Goal: Use online tool/utility: Utilize a website feature to perform a specific function

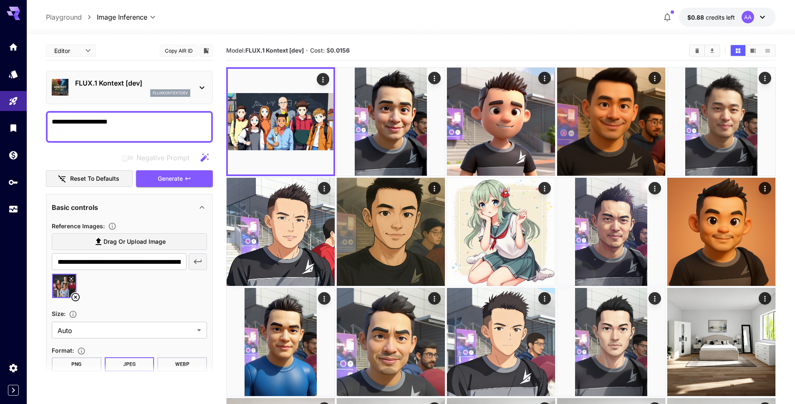
scroll to position [103, 0]
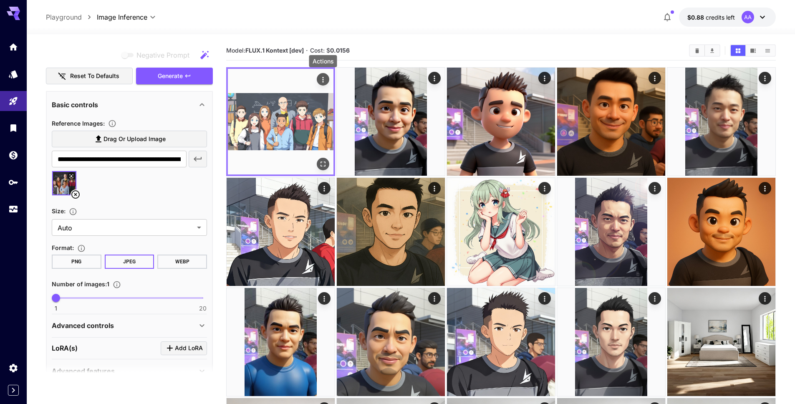
click at [322, 78] on icon "Actions" at bounding box center [323, 79] width 8 height 8
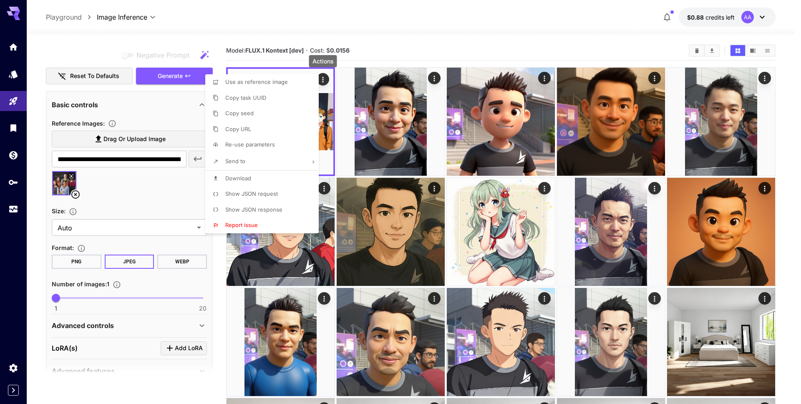
click at [256, 194] on span "Show JSON request" at bounding box center [251, 193] width 53 height 7
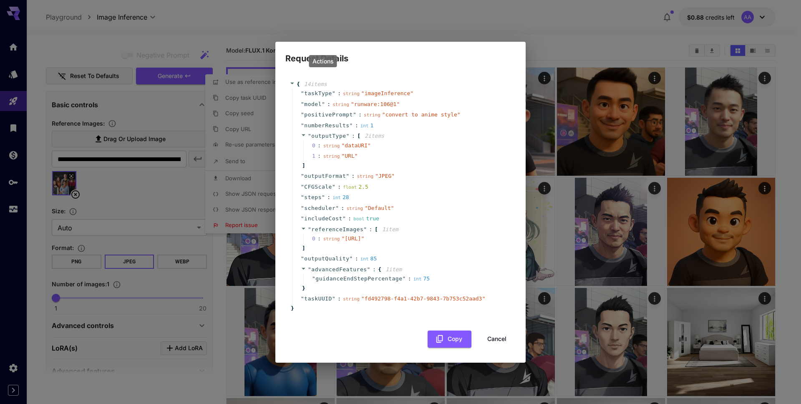
click at [324, 111] on span "positivePrompt" at bounding box center [328, 115] width 49 height 8
copy span "positivePrompt"
drag, startPoint x: 423, startPoint y: 82, endPoint x: 301, endPoint y: 83, distance: 122.2
click at [301, 88] on div "" taskType " : string " imageInference "" at bounding box center [401, 93] width 219 height 11
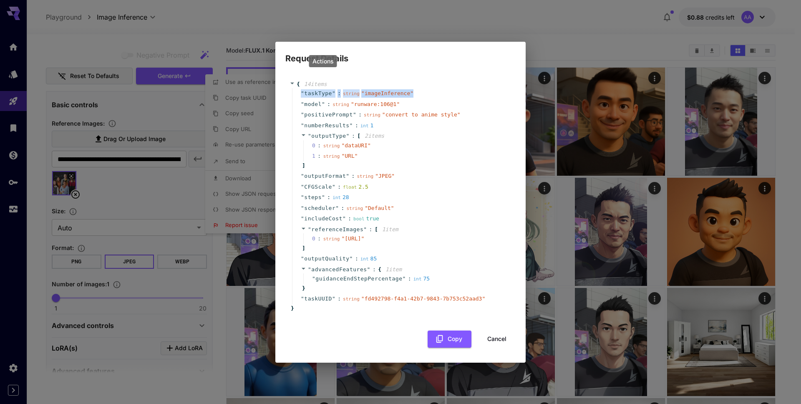
copy div "" taskType " : string " imageInference ""
click at [387, 173] on span "" JPEG "" at bounding box center [385, 176] width 20 height 6
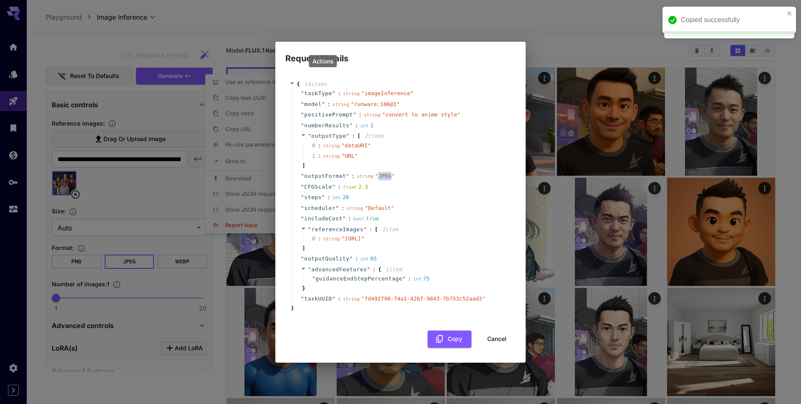
copy span "JPEG"
click at [434, 204] on div "" scheduler " : string " Default "" at bounding box center [401, 208] width 219 height 11
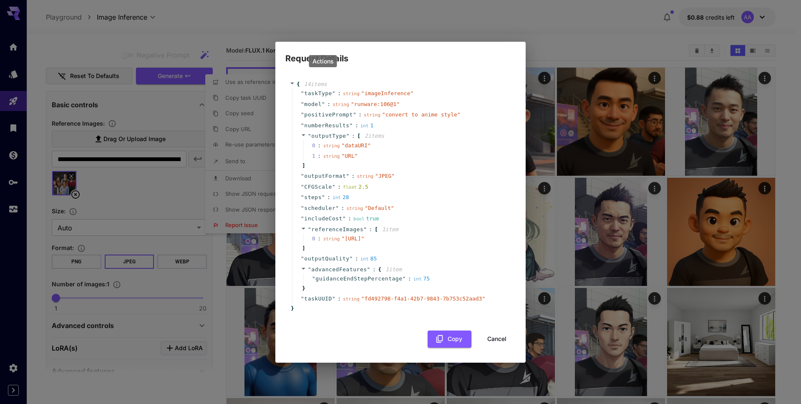
click at [438, 264] on div "" outputQuality " : int 85" at bounding box center [401, 258] width 219 height 11
click at [388, 226] on span "1 item" at bounding box center [390, 229] width 16 height 6
drag, startPoint x: 379, startPoint y: 266, endPoint x: 299, endPoint y: 264, distance: 80.1
click at [299, 264] on div "" outputQuality " : int 85" at bounding box center [401, 258] width 219 height 11
copy div "" outputQuality " : int 85"
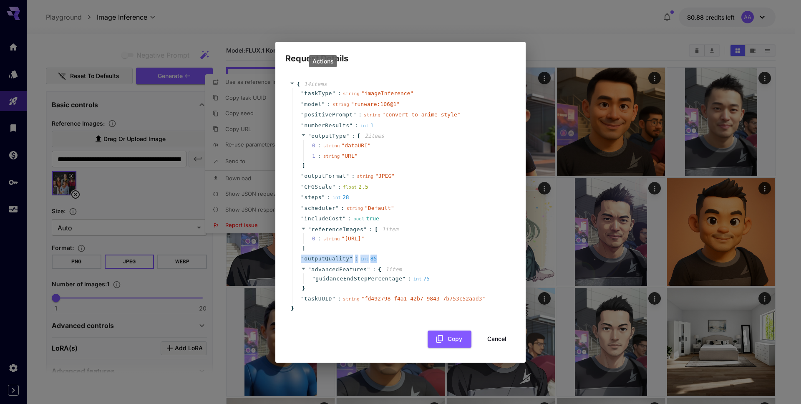
click at [506, 347] on button "Cancel" at bounding box center [497, 338] width 38 height 17
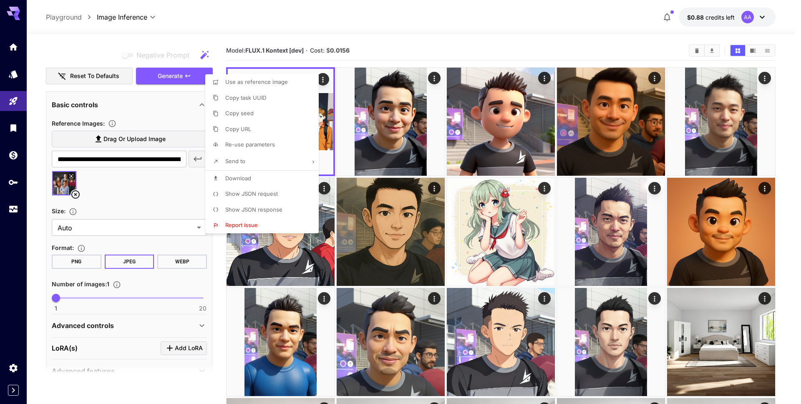
click at [156, 112] on div at bounding box center [400, 202] width 801 height 404
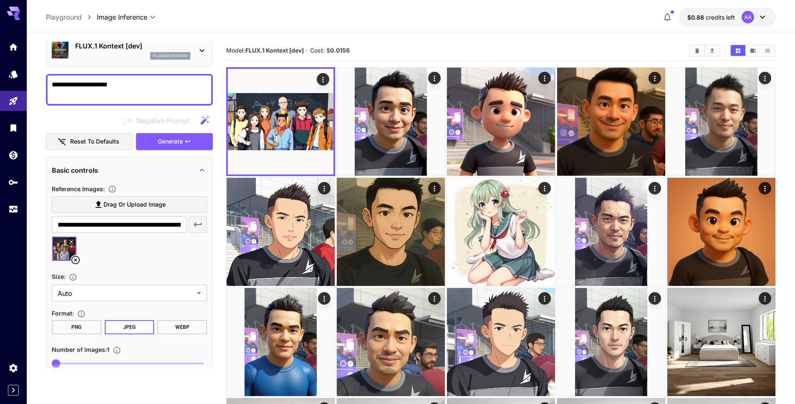
scroll to position [0, 0]
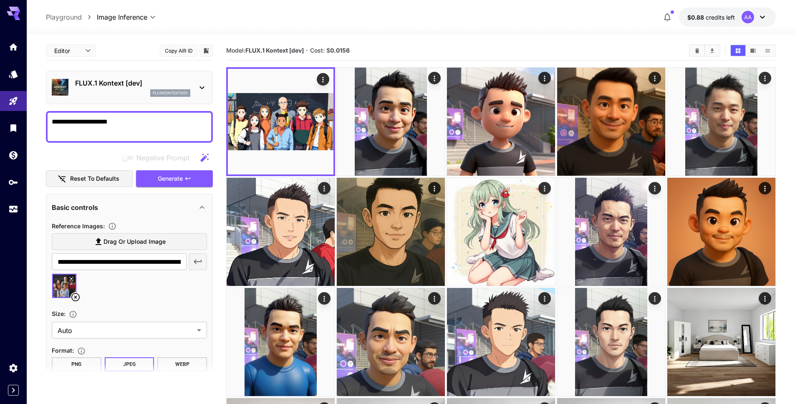
click at [162, 89] on div "fluxkontextdev" at bounding box center [170, 93] width 40 height 8
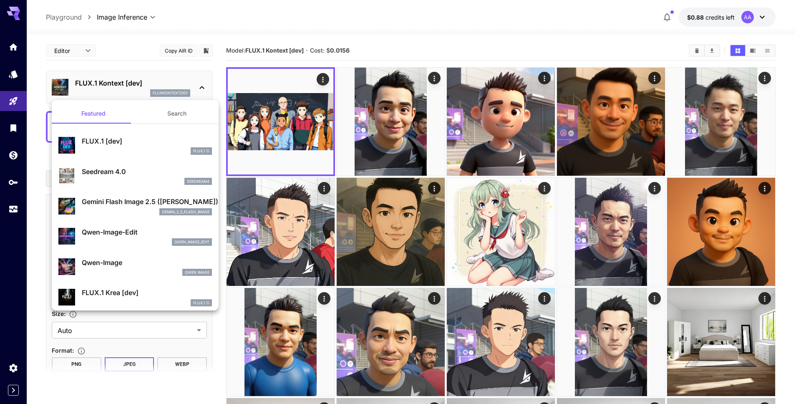
click at [162, 89] on div at bounding box center [400, 202] width 801 height 404
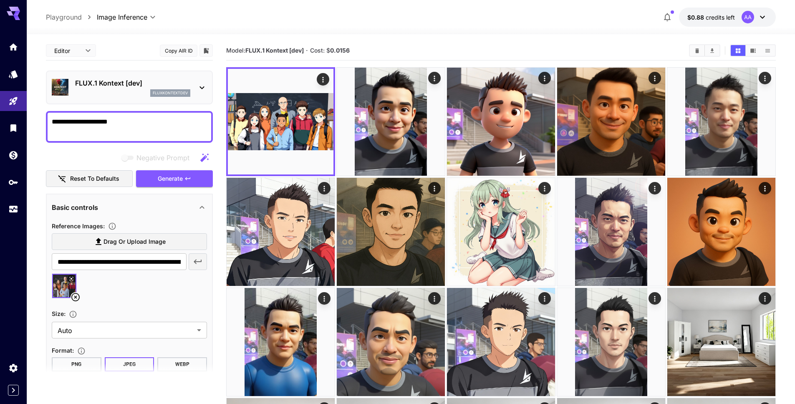
click at [130, 119] on textarea "**********" at bounding box center [129, 127] width 155 height 20
paste textarea "**********"
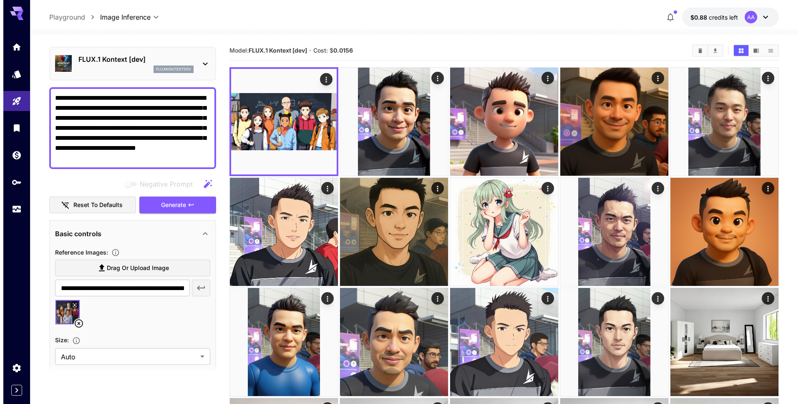
scroll to position [25, 0]
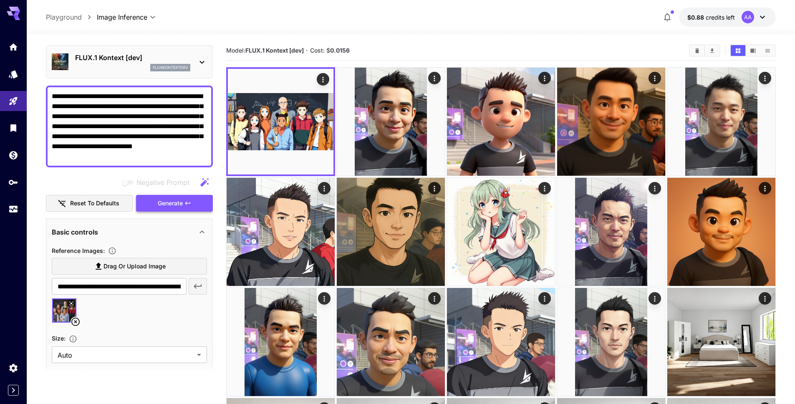
type textarea "**********"
click at [164, 201] on span "Generate" at bounding box center [170, 203] width 25 height 10
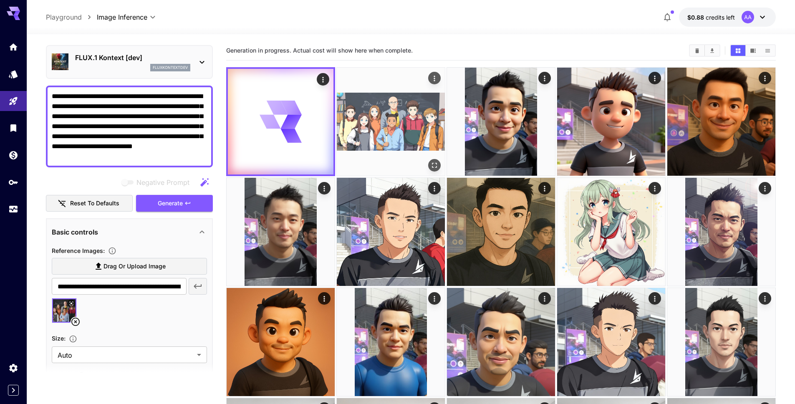
click at [378, 113] on img at bounding box center [391, 122] width 108 height 108
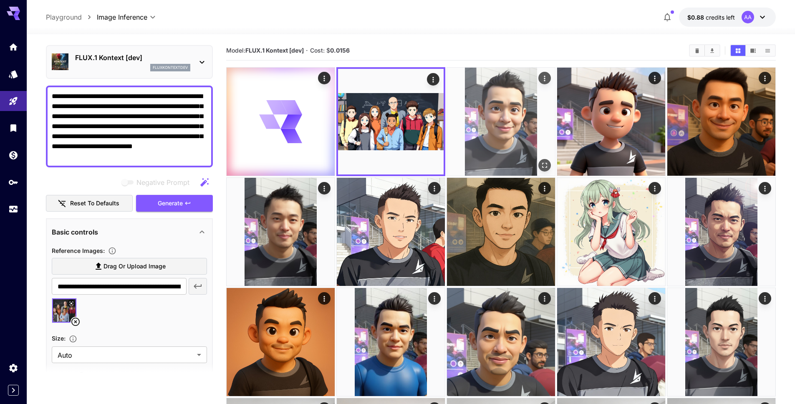
click at [492, 94] on img at bounding box center [501, 122] width 108 height 108
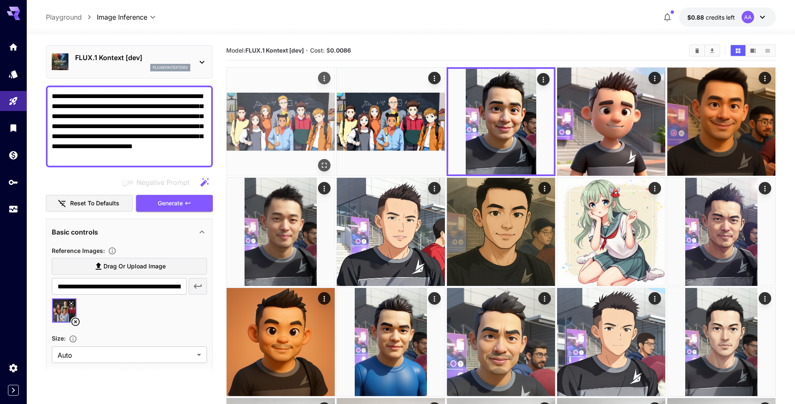
click at [305, 122] on img at bounding box center [280, 122] width 108 height 108
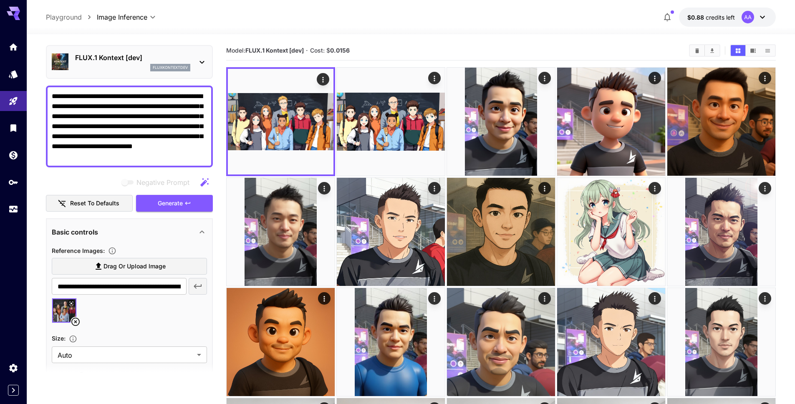
click at [187, 129] on textarea "**********" at bounding box center [129, 126] width 155 height 70
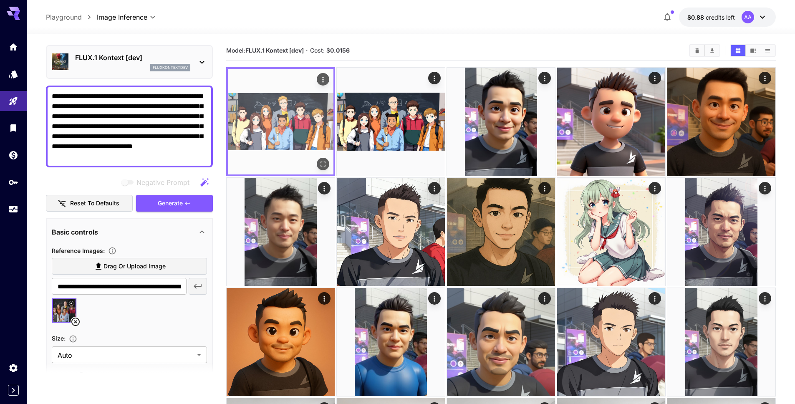
click at [271, 132] on img at bounding box center [281, 122] width 106 height 106
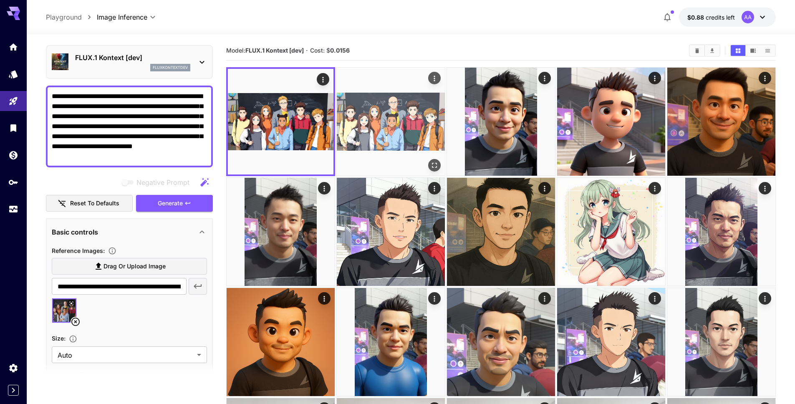
click at [382, 108] on img at bounding box center [391, 122] width 108 height 108
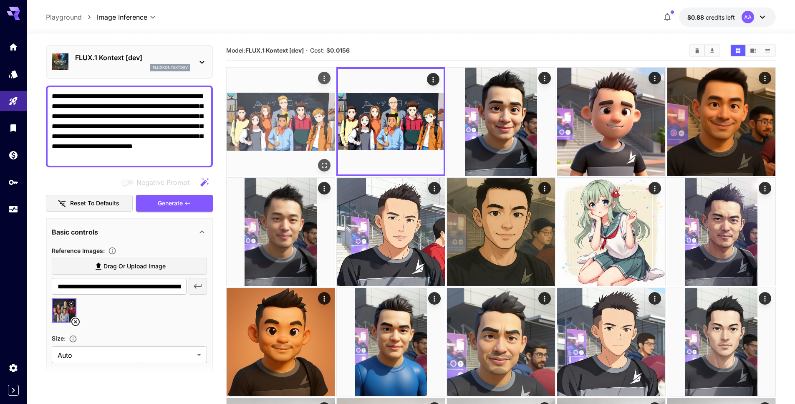
click at [307, 110] on img at bounding box center [280, 122] width 108 height 108
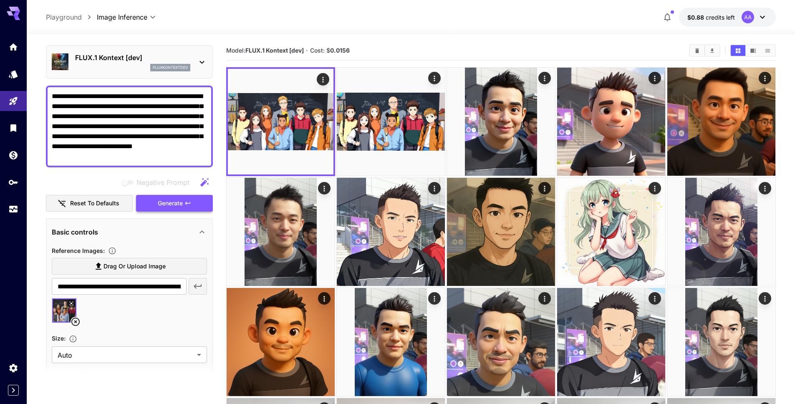
click at [171, 206] on span "Generate" at bounding box center [170, 203] width 25 height 10
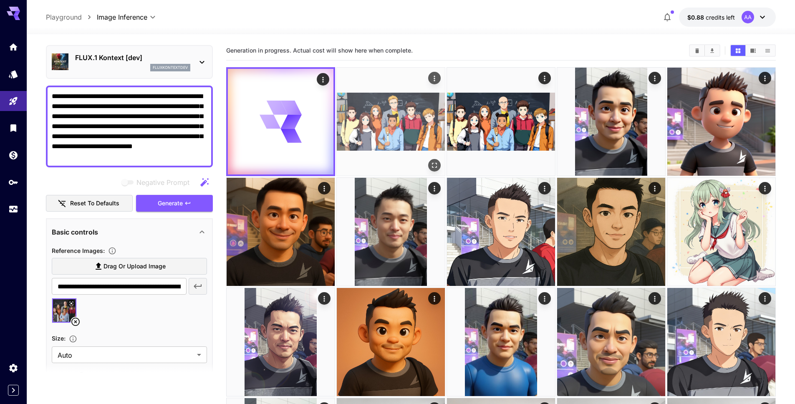
click at [380, 117] on img at bounding box center [391, 122] width 108 height 108
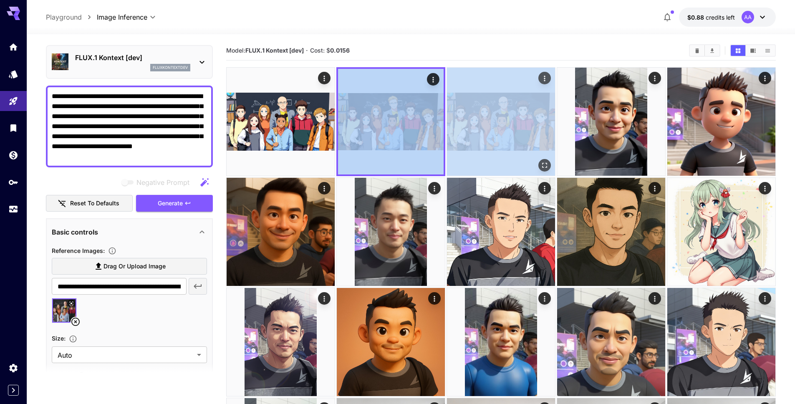
click at [481, 103] on img at bounding box center [501, 122] width 108 height 108
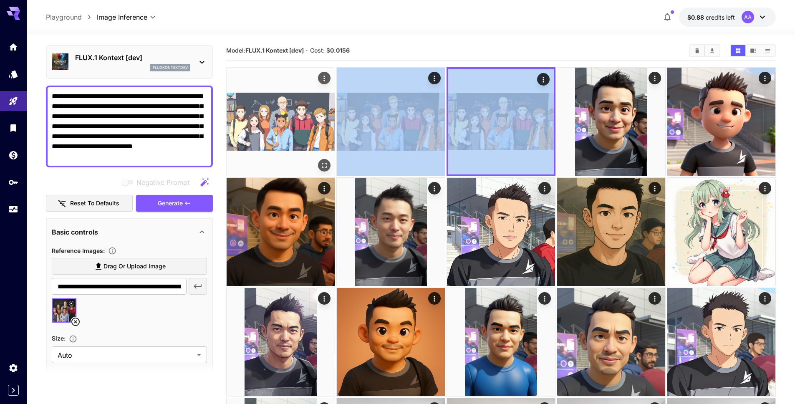
click at [272, 117] on img at bounding box center [280, 122] width 108 height 108
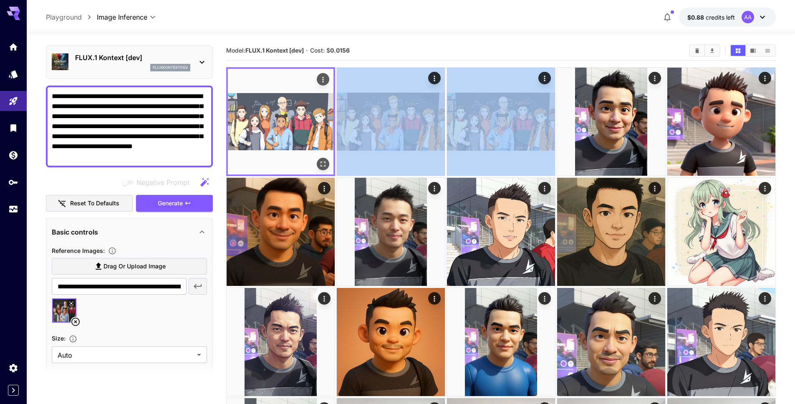
click at [284, 117] on img at bounding box center [281, 122] width 106 height 106
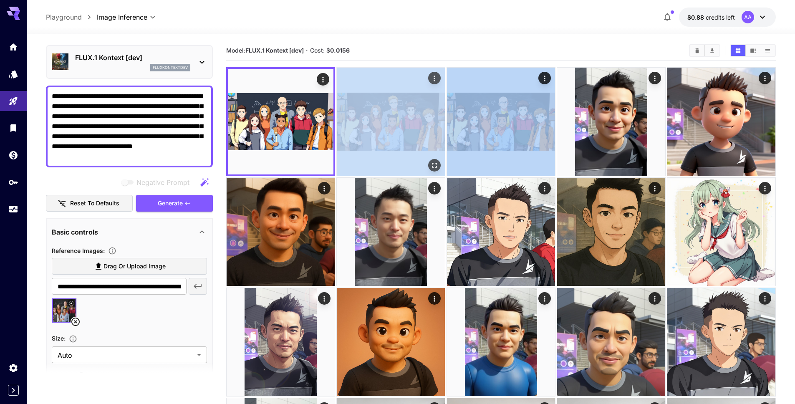
click at [383, 120] on img at bounding box center [391, 122] width 108 height 108
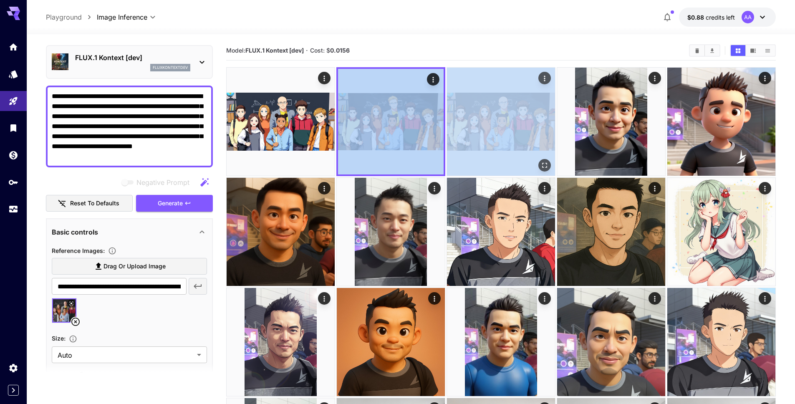
click at [489, 117] on img at bounding box center [501, 122] width 108 height 108
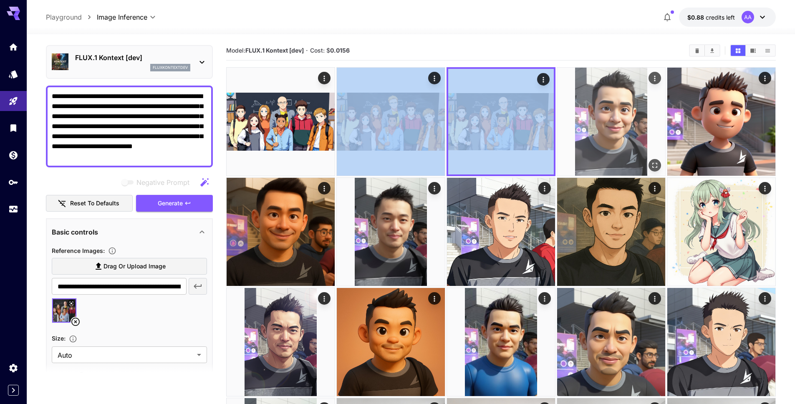
click at [565, 116] on img at bounding box center [611, 122] width 108 height 108
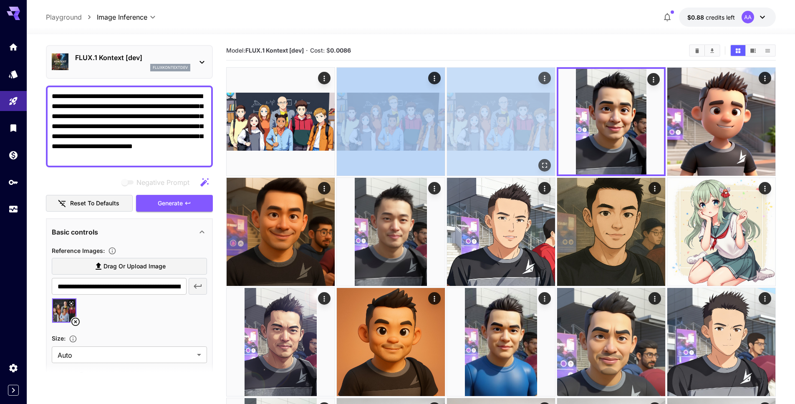
click at [507, 116] on img at bounding box center [501, 122] width 108 height 108
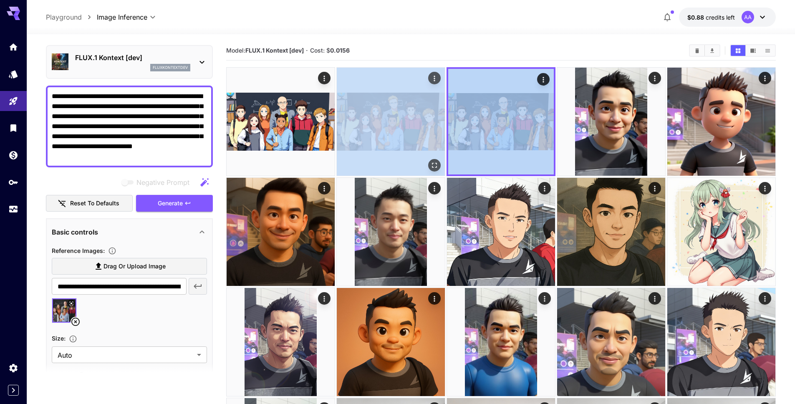
click at [409, 115] on img at bounding box center [391, 122] width 108 height 108
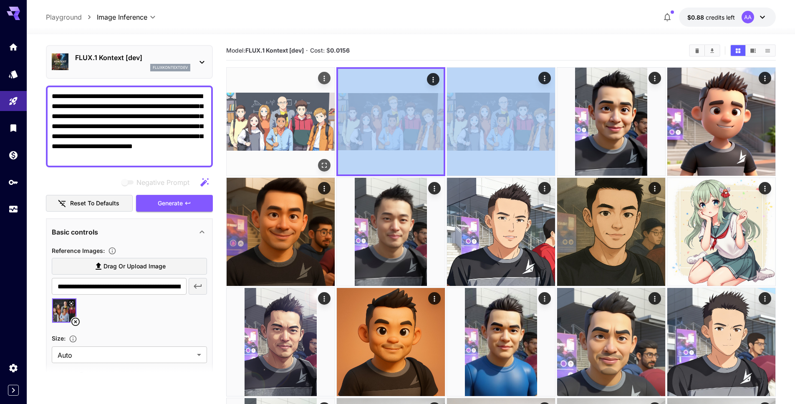
click at [309, 114] on img at bounding box center [280, 122] width 108 height 108
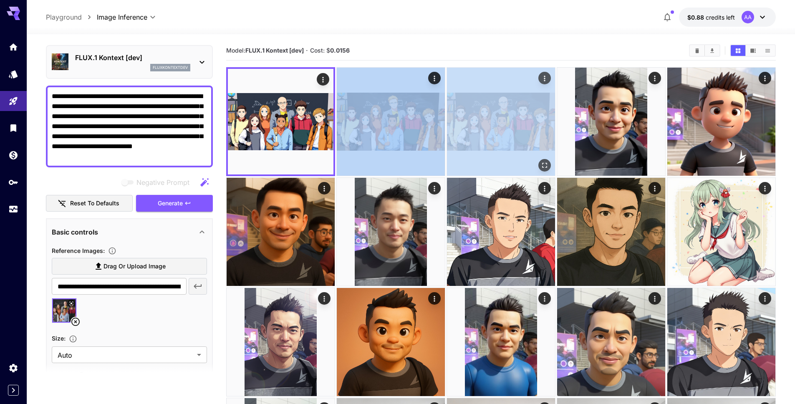
click at [523, 121] on img at bounding box center [501, 122] width 108 height 108
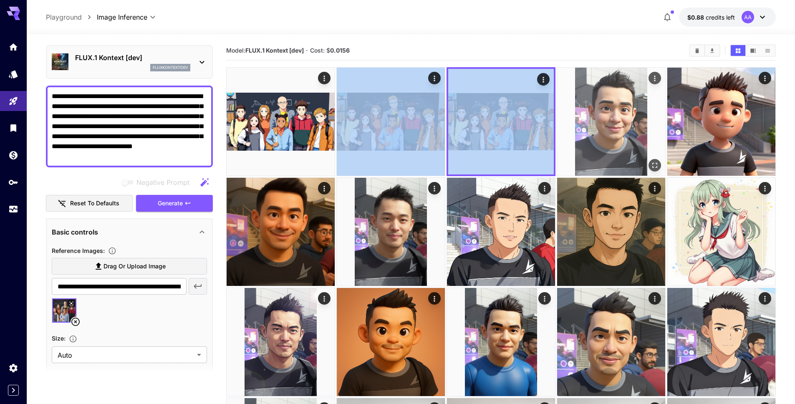
click at [589, 114] on img at bounding box center [611, 122] width 108 height 108
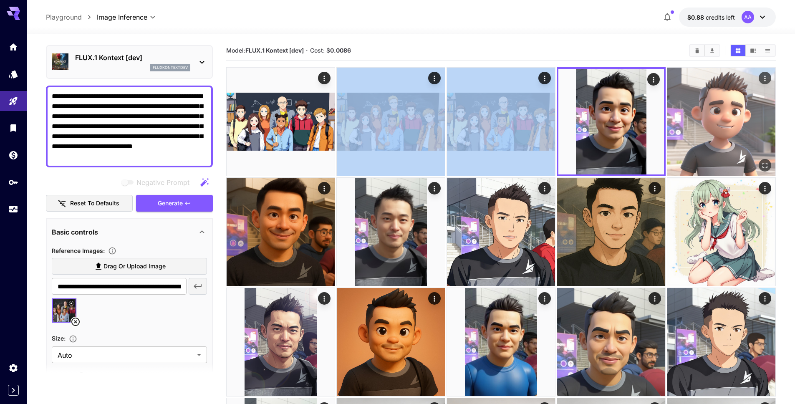
click at [725, 108] on img at bounding box center [721, 122] width 108 height 108
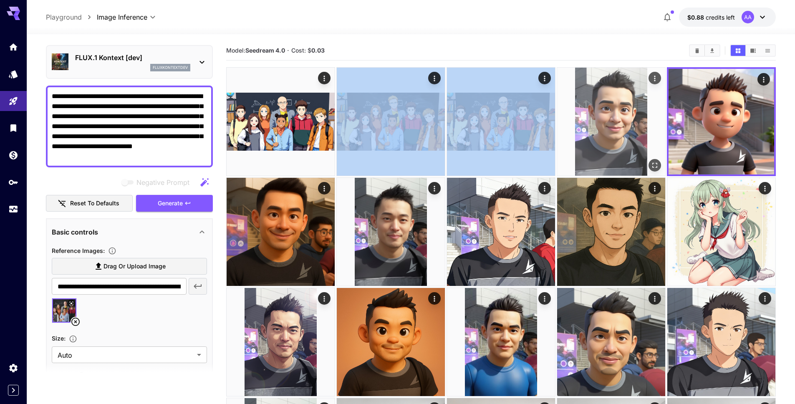
click at [648, 109] on img at bounding box center [611, 122] width 108 height 108
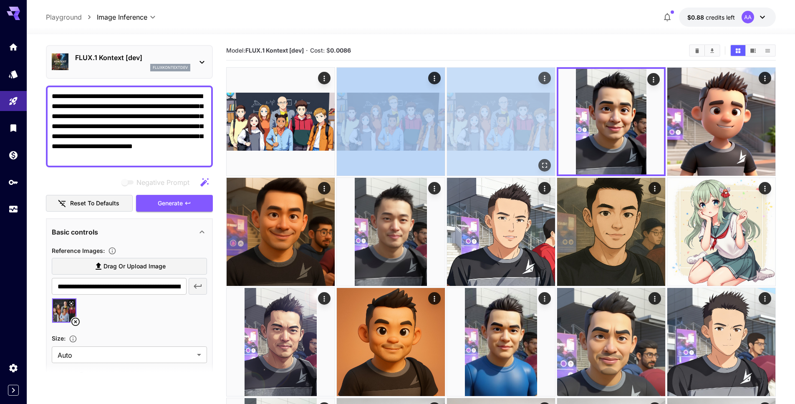
click at [515, 121] on img at bounding box center [501, 122] width 108 height 108
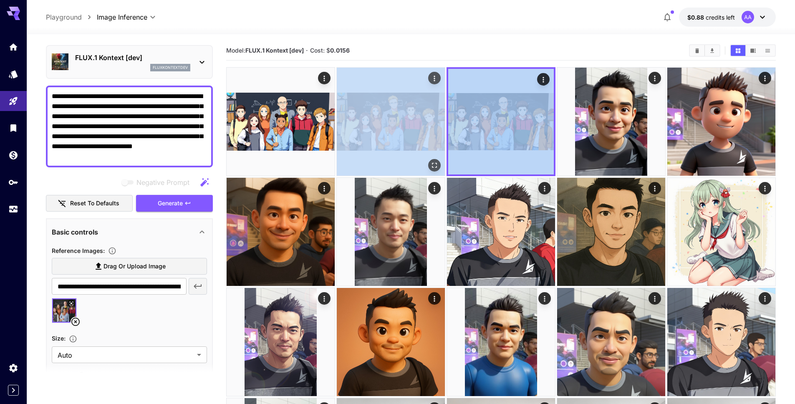
click at [406, 119] on img at bounding box center [391, 122] width 108 height 108
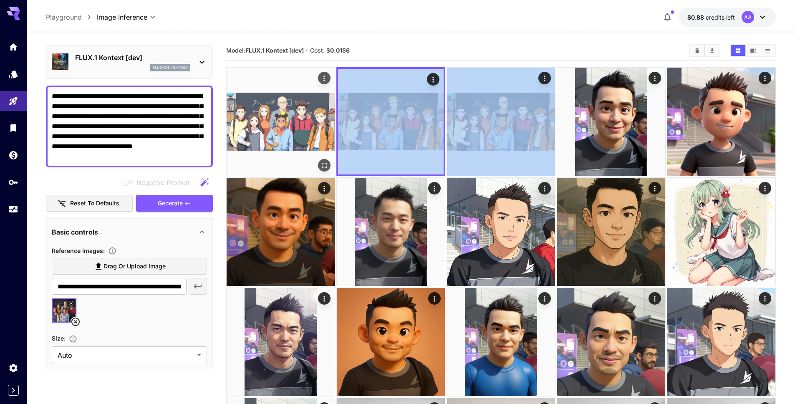
click at [295, 125] on img at bounding box center [280, 122] width 108 height 108
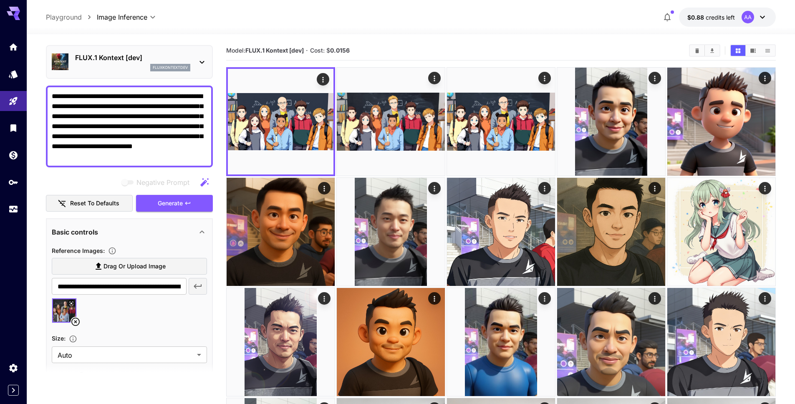
click at [405, 28] on div at bounding box center [411, 29] width 768 height 10
click at [162, 63] on div "FLUX.1 Kontext [dev] fluxkontextdev" at bounding box center [132, 62] width 115 height 19
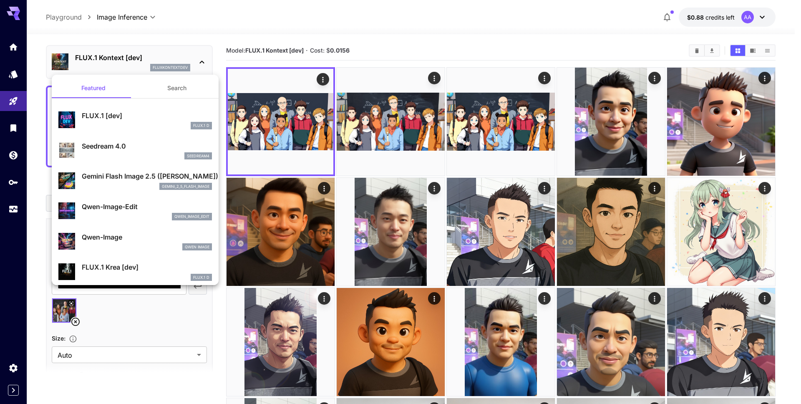
scroll to position [11, 0]
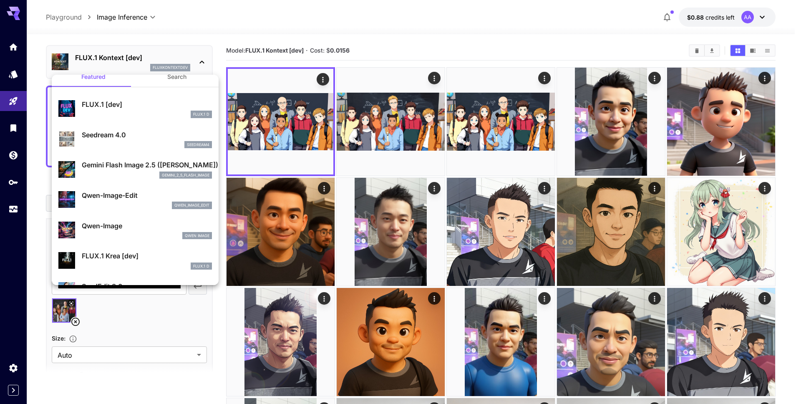
click at [131, 206] on div "qwen_image_edit" at bounding box center [147, 205] width 130 height 8
type input "**********"
type input "*"
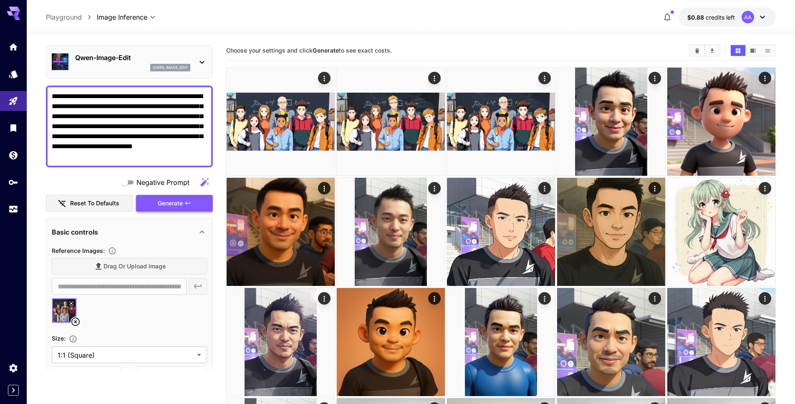
click at [162, 207] on span "Generate" at bounding box center [170, 203] width 25 height 10
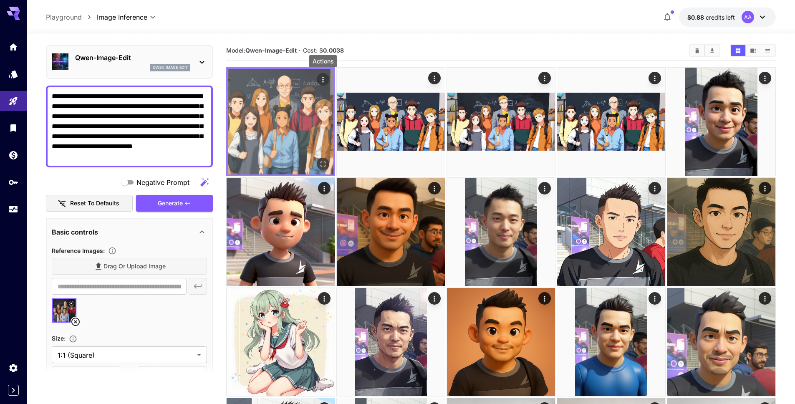
click at [324, 80] on icon "Actions" at bounding box center [323, 79] width 8 height 8
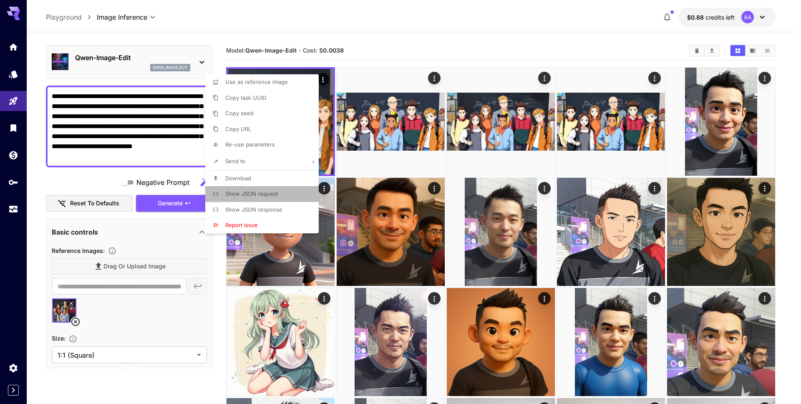
click at [266, 196] on span "Show JSON request" at bounding box center [251, 193] width 53 height 7
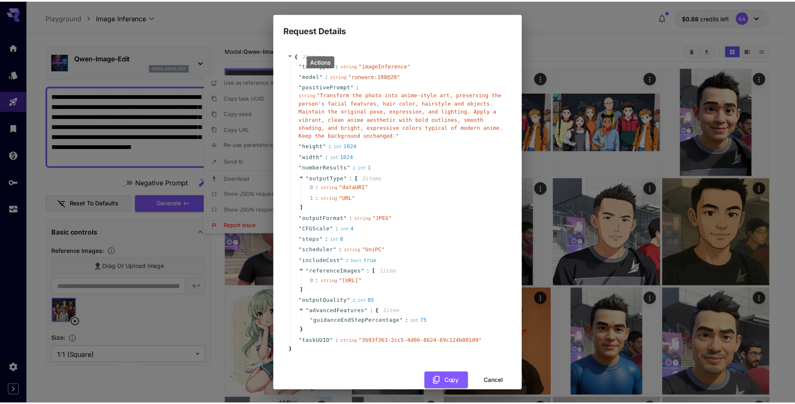
scroll to position [30, 0]
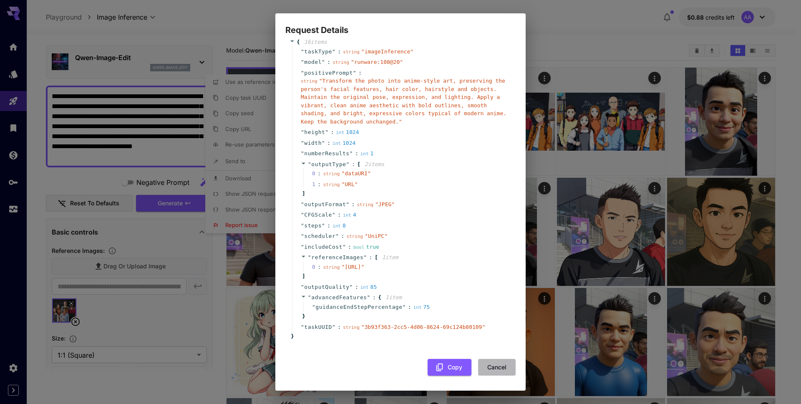
click at [493, 370] on button "Cancel" at bounding box center [497, 367] width 38 height 17
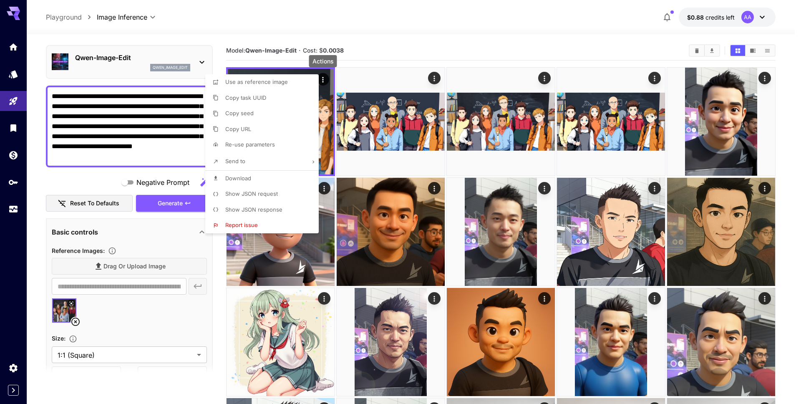
click at [175, 315] on div at bounding box center [400, 202] width 801 height 404
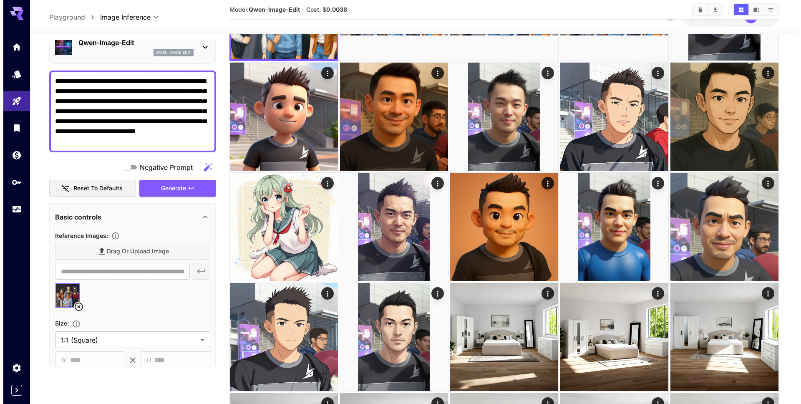
scroll to position [0, 0]
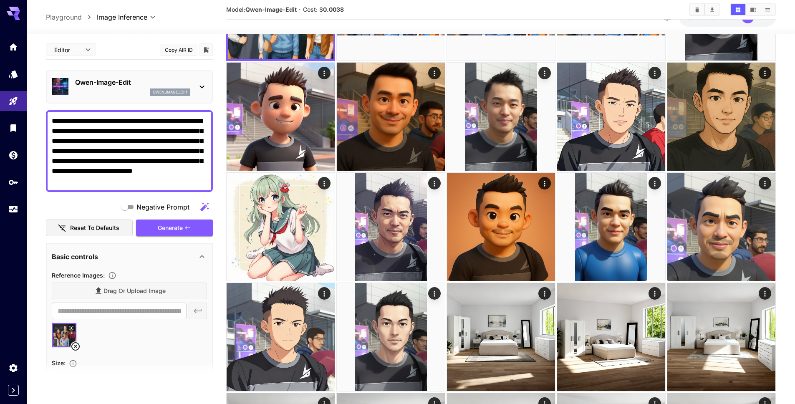
click at [166, 71] on div "Qwen-Image-Edit qwen_image_edit" at bounding box center [129, 87] width 167 height 34
click at [167, 82] on p "Qwen-Image-Edit" at bounding box center [132, 82] width 115 height 10
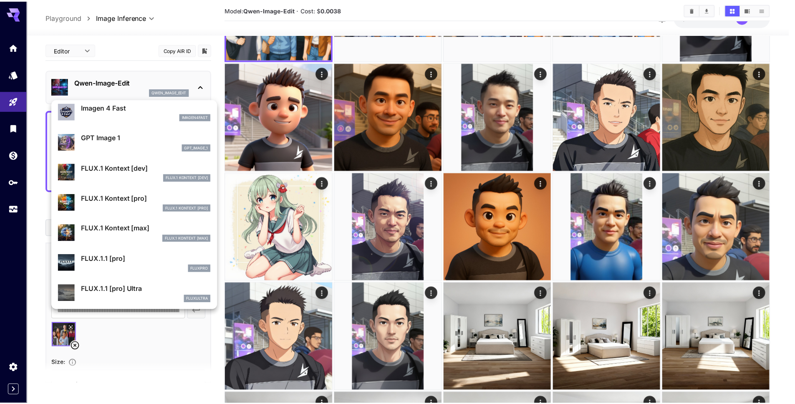
scroll to position [499, 0]
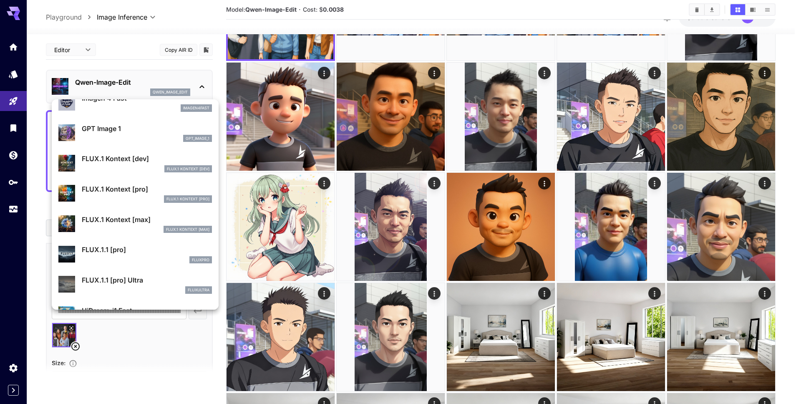
click at [126, 162] on p "FLUX.1 Kontext [dev]" at bounding box center [147, 158] width 130 height 10
type input "****"
type input "**"
type input "***"
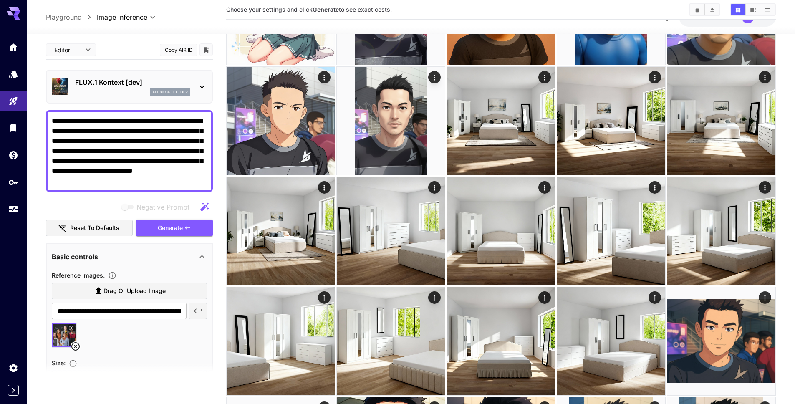
click at [163, 89] on p "fluxkontextdev" at bounding box center [170, 92] width 35 height 6
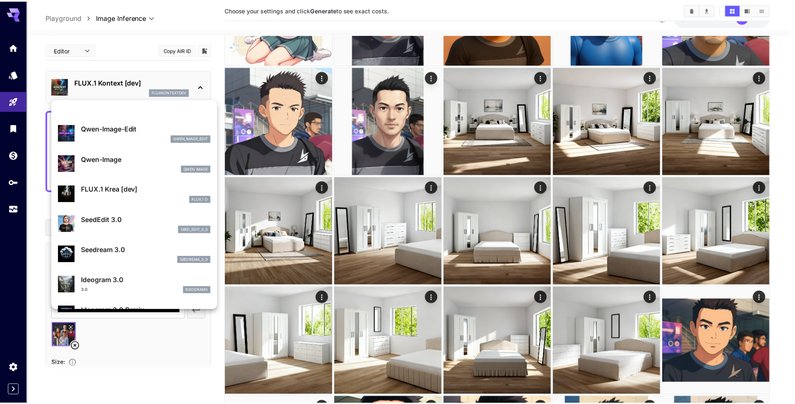
scroll to position [100, 0]
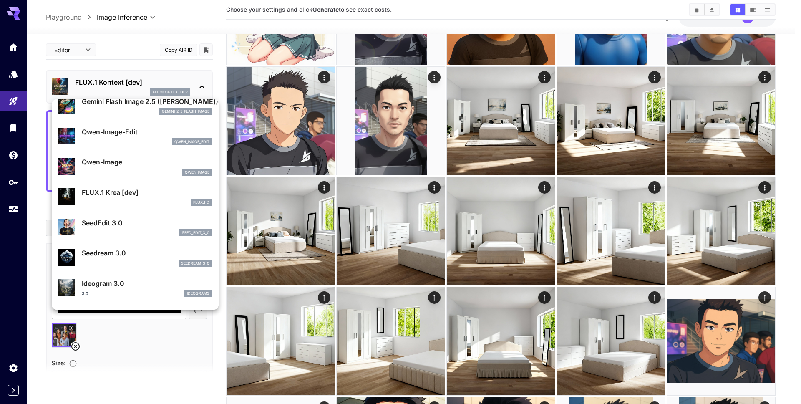
click at [140, 131] on p "Qwen-Image-Edit" at bounding box center [147, 132] width 130 height 10
type input "**********"
type input "*"
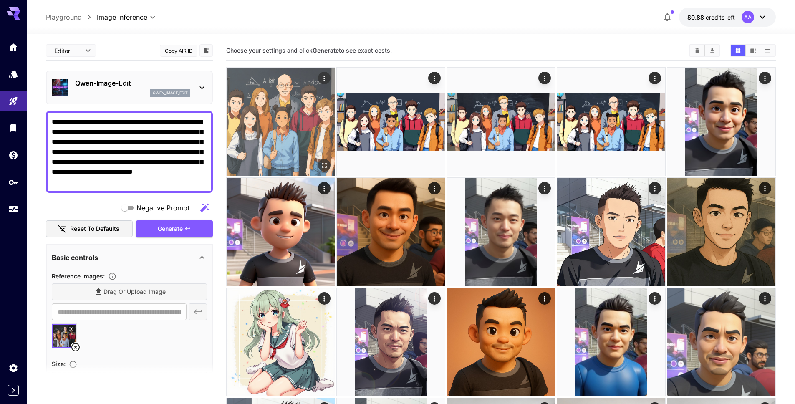
click at [274, 125] on img at bounding box center [280, 122] width 108 height 108
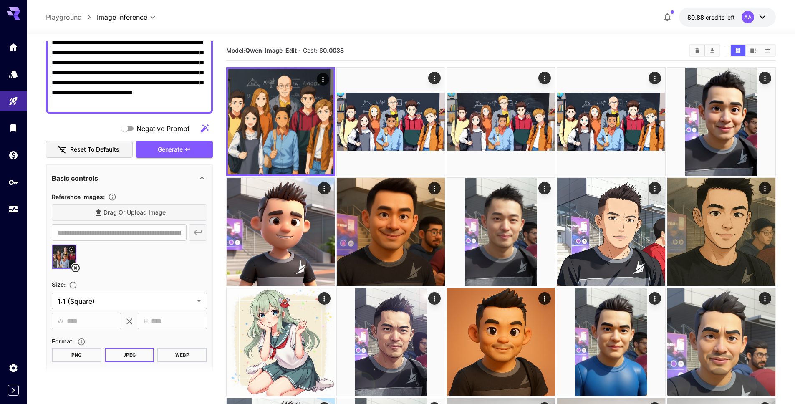
scroll to position [84, 0]
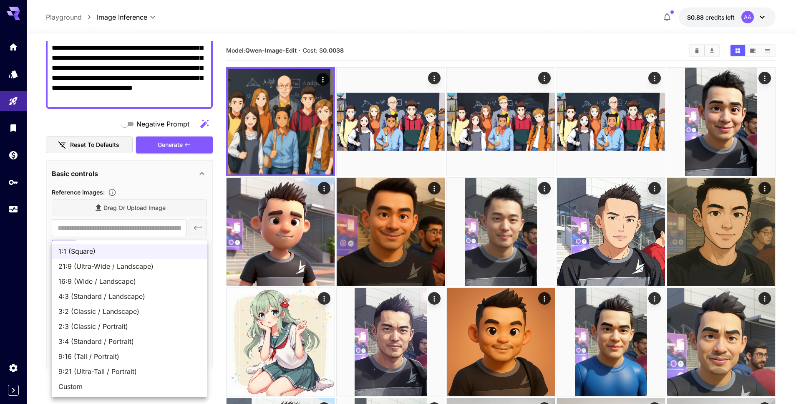
click at [91, 297] on span "4:3 (Standard / Landscape)" at bounding box center [129, 296] width 142 height 10
type input "**********"
type input "****"
type input "***"
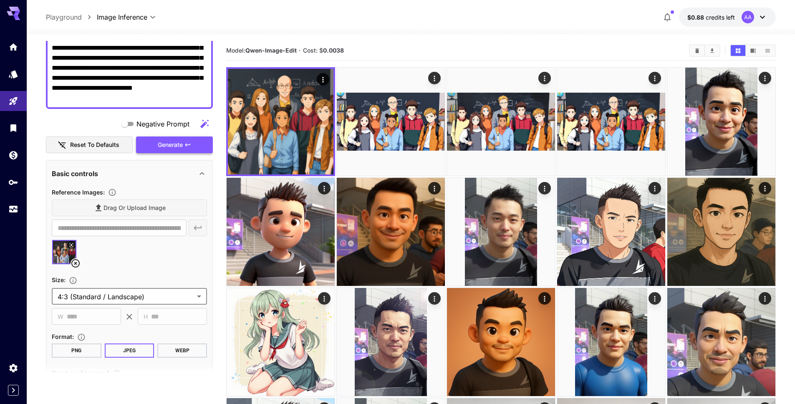
click at [178, 146] on span "Generate" at bounding box center [170, 145] width 25 height 10
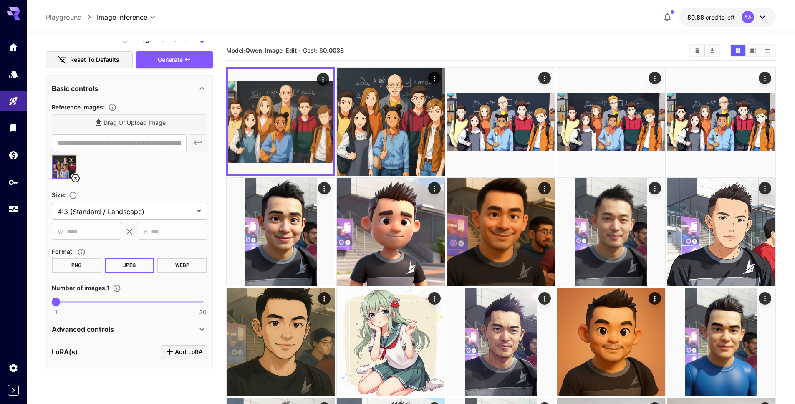
scroll to position [172, 0]
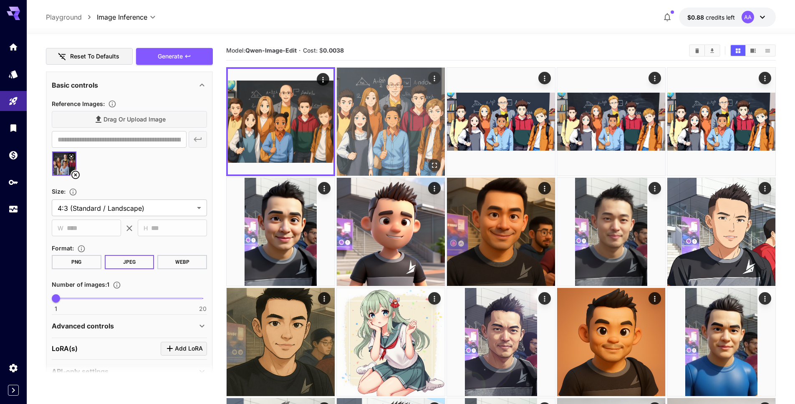
click at [385, 139] on img at bounding box center [391, 122] width 108 height 108
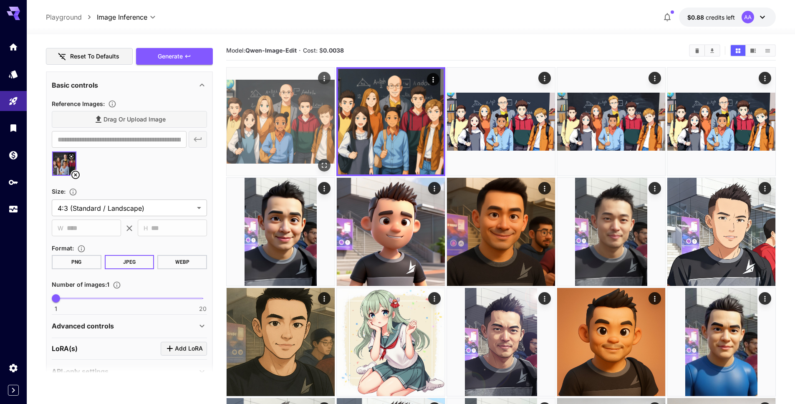
click at [315, 123] on img at bounding box center [280, 122] width 108 height 108
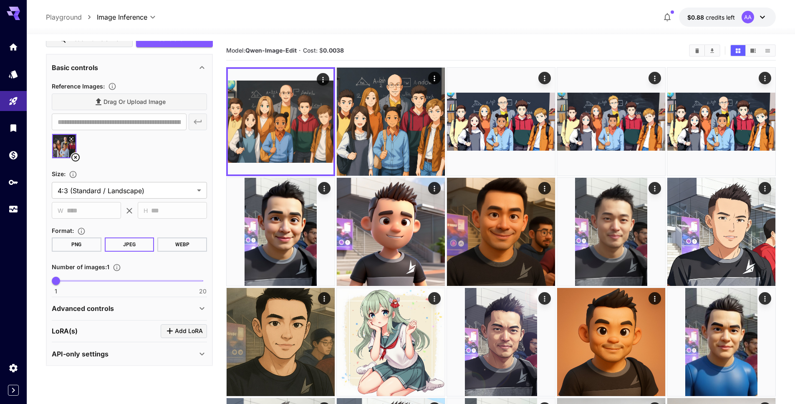
scroll to position [192, 0]
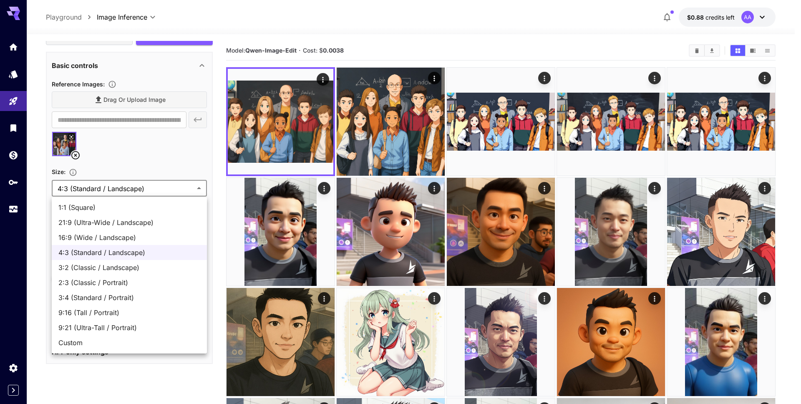
click at [115, 237] on span "16:9 (Wide / Landscape)" at bounding box center [129, 237] width 142 height 10
type input "**********"
type input "****"
type input "***"
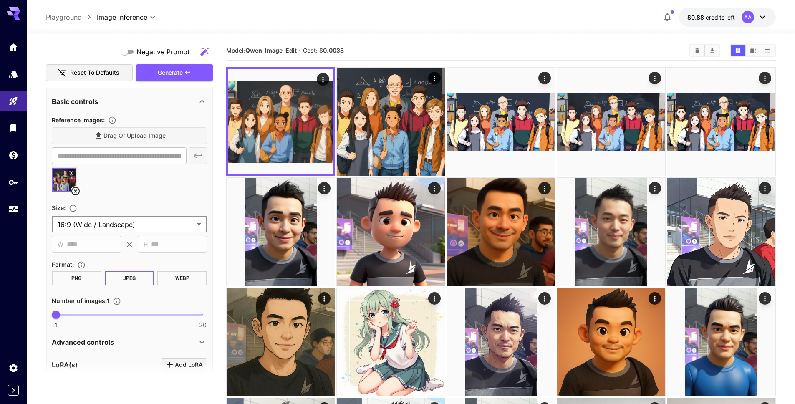
scroll to position [131, 0]
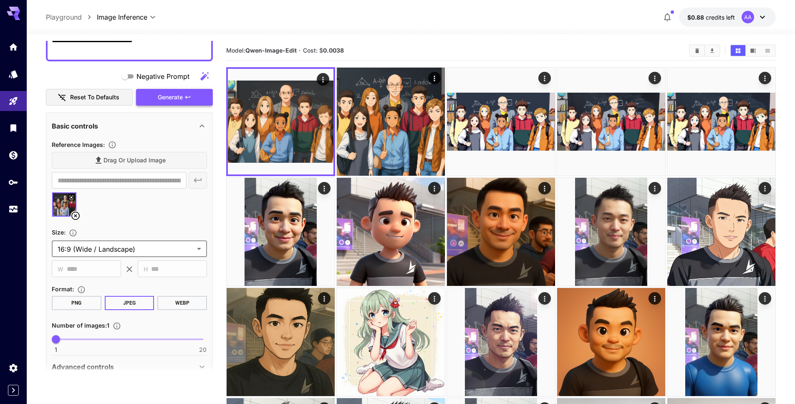
click at [176, 96] on span "Generate" at bounding box center [170, 97] width 25 height 10
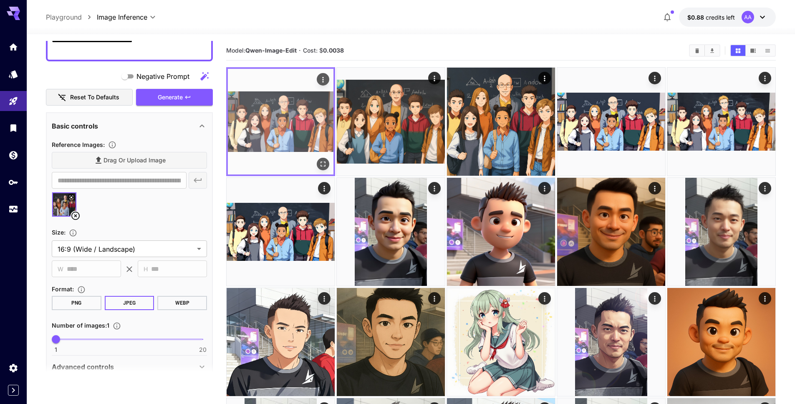
click at [301, 94] on img at bounding box center [281, 122] width 106 height 106
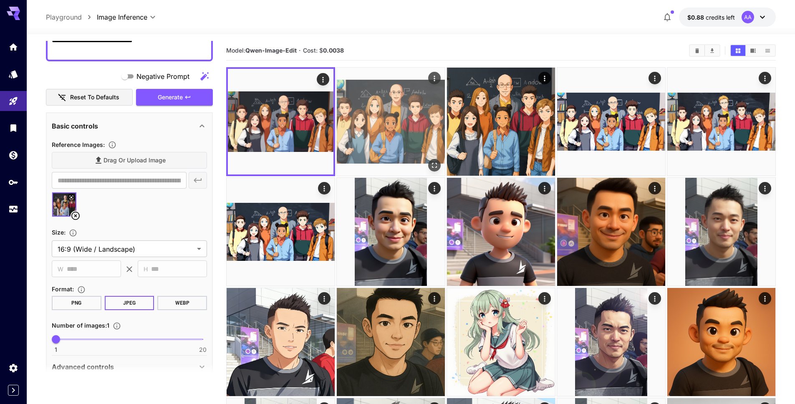
click at [373, 101] on img at bounding box center [391, 122] width 108 height 108
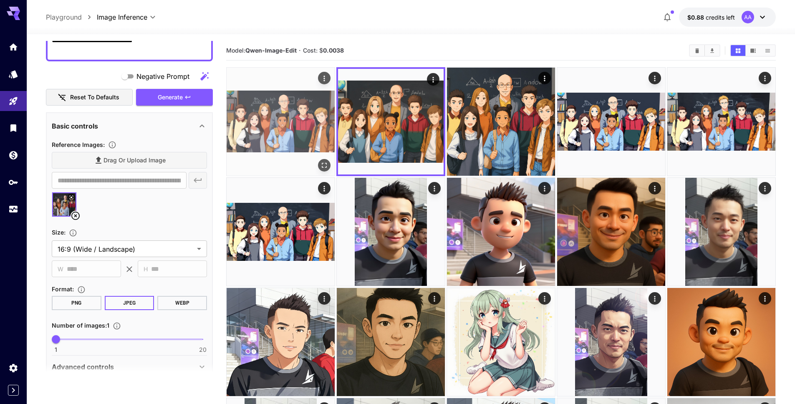
click at [303, 112] on img at bounding box center [280, 122] width 108 height 108
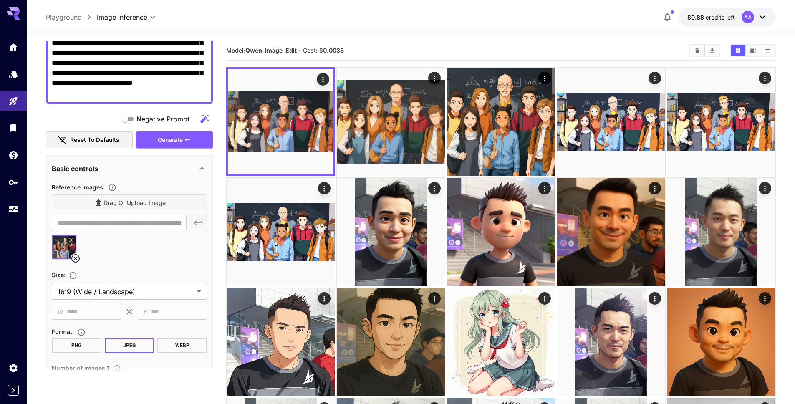
scroll to position [82, 0]
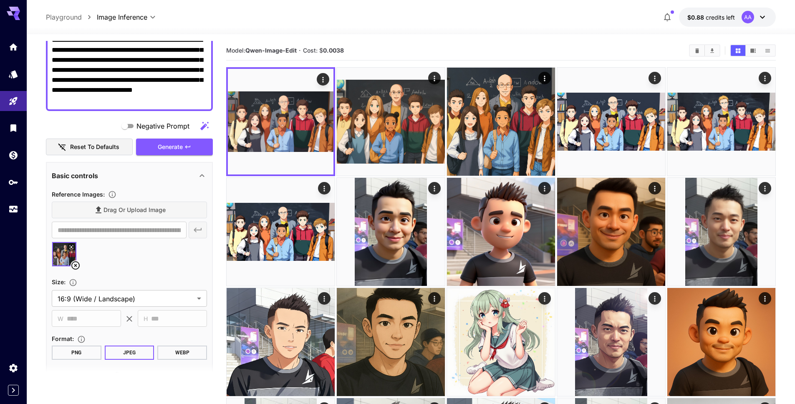
click at [76, 265] on icon at bounding box center [75, 265] width 8 height 8
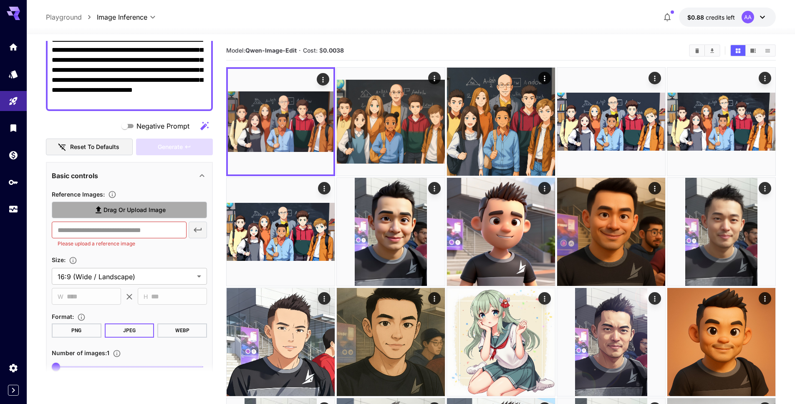
click at [128, 207] on span "Drag or upload image" at bounding box center [134, 210] width 62 height 10
click at [0, 0] on input "Drag or upload image" at bounding box center [0, 0] width 0 height 0
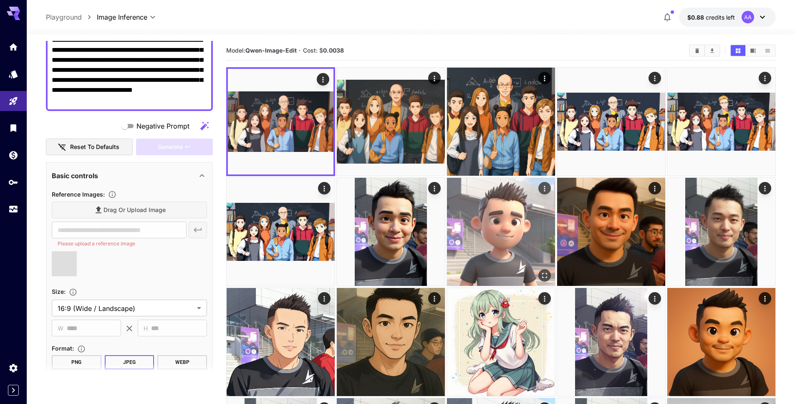
type input "**********"
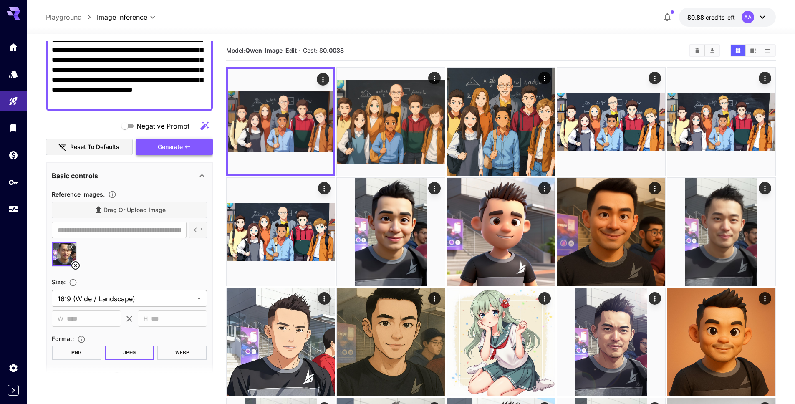
click at [176, 149] on span "Generate" at bounding box center [170, 147] width 25 height 10
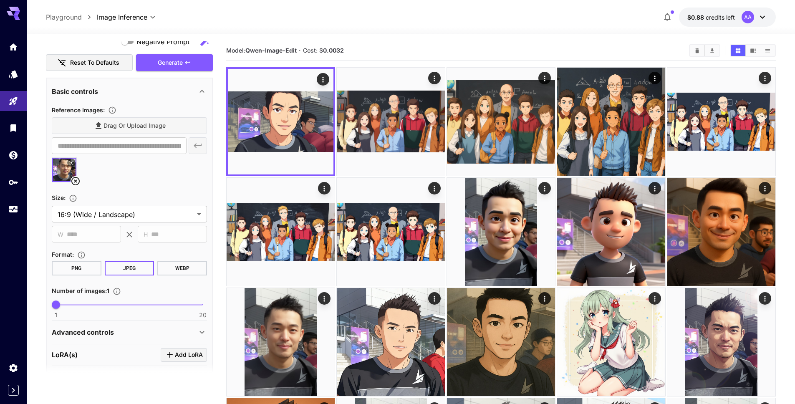
scroll to position [185, 0]
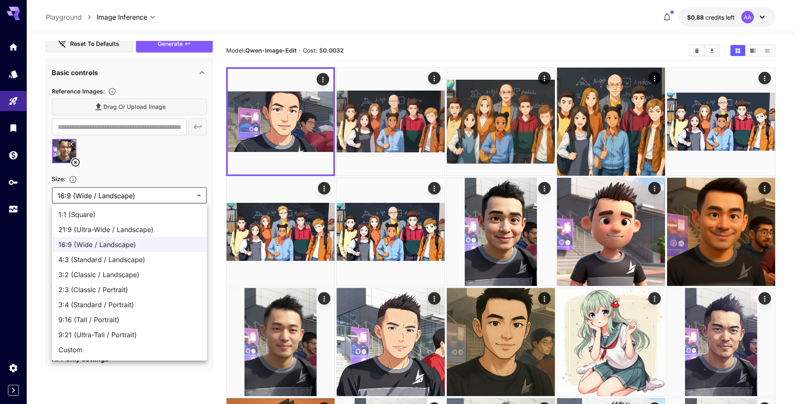
click at [101, 218] on span "1:1 (Square)" at bounding box center [129, 214] width 142 height 10
type input "**********"
type input "****"
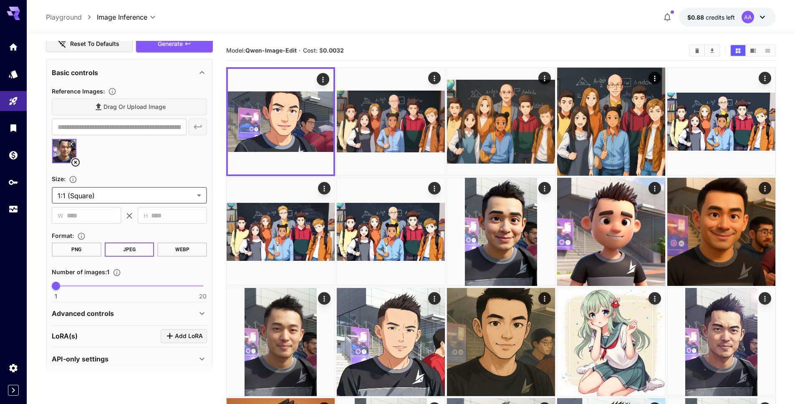
click at [176, 52] on div "Generate" at bounding box center [174, 43] width 77 height 17
click at [176, 45] on span "Generate" at bounding box center [170, 44] width 25 height 10
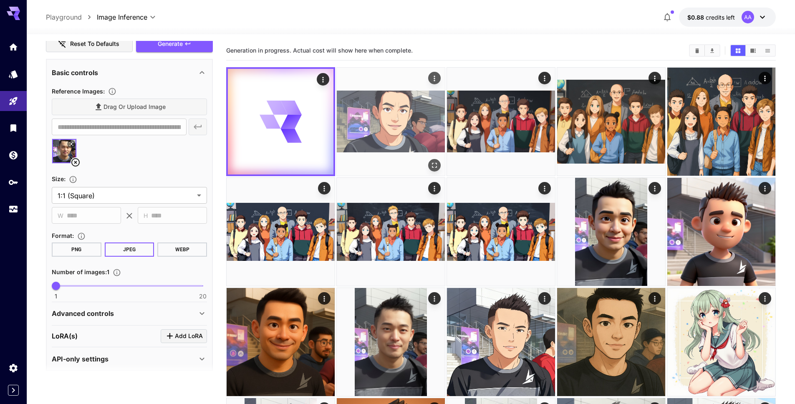
click at [362, 125] on img at bounding box center [391, 122] width 108 height 108
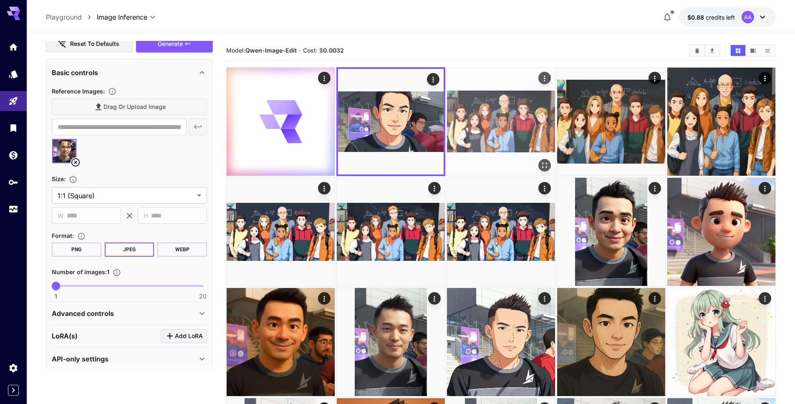
click at [477, 129] on img at bounding box center [501, 122] width 108 height 108
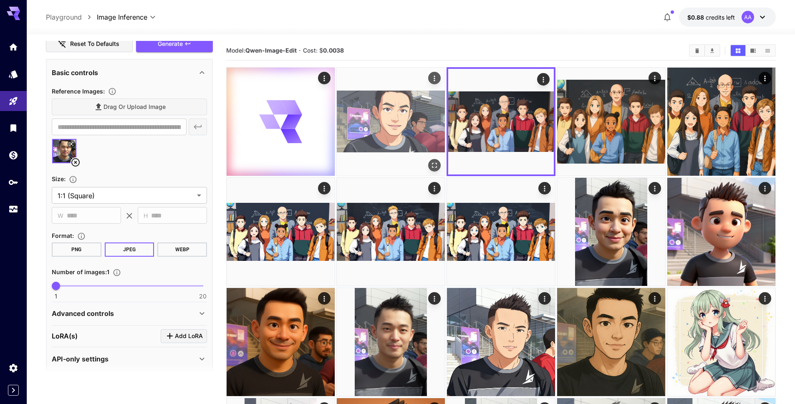
click at [403, 124] on img at bounding box center [391, 122] width 108 height 108
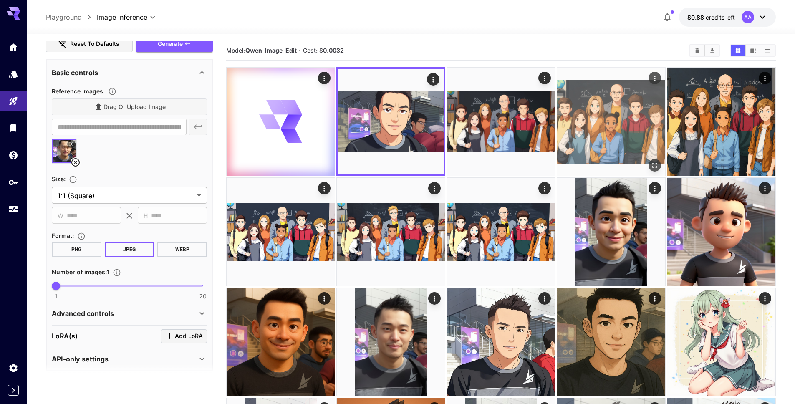
click at [567, 98] on img at bounding box center [611, 122] width 108 height 108
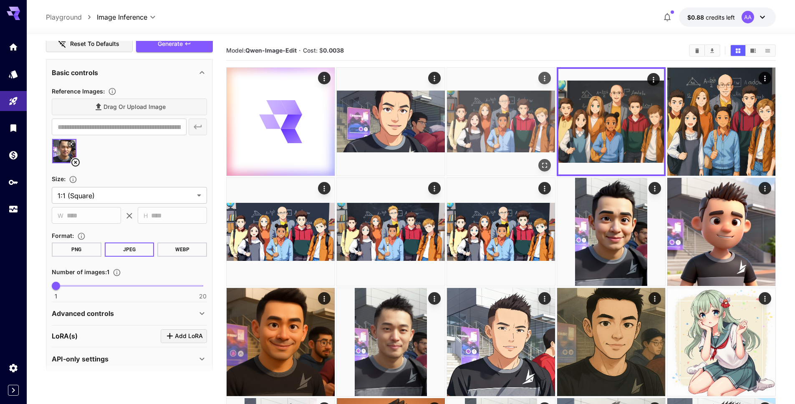
click at [510, 109] on img at bounding box center [501, 122] width 108 height 108
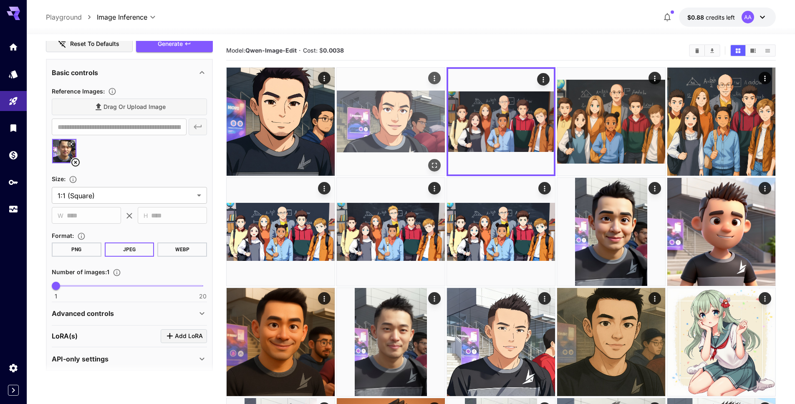
click at [419, 106] on img at bounding box center [391, 122] width 108 height 108
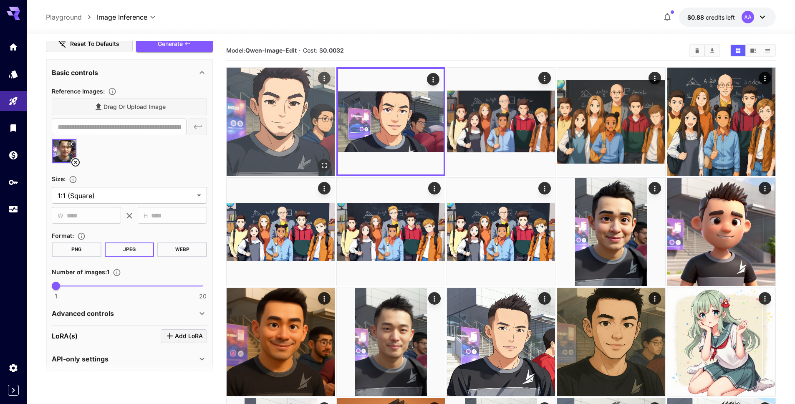
click at [294, 111] on img at bounding box center [280, 122] width 108 height 108
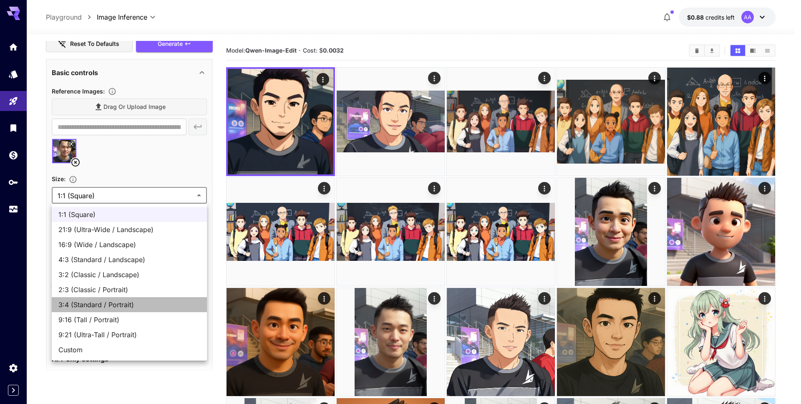
click at [124, 307] on span "3:4 (Standard / Portrait)" at bounding box center [129, 304] width 142 height 10
type input "**********"
type input "***"
type input "****"
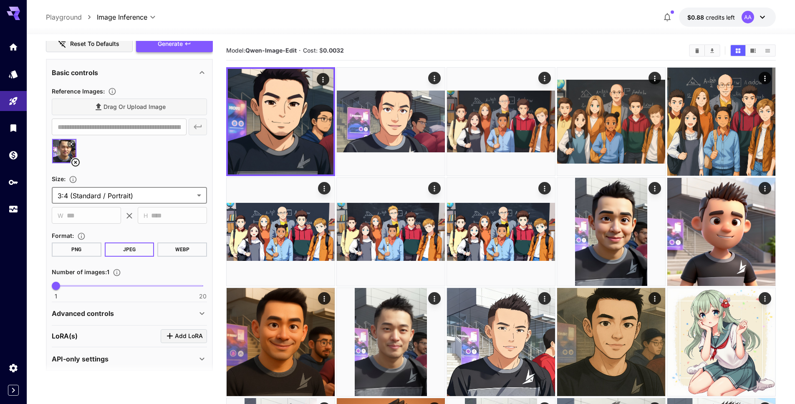
click at [181, 45] on span "Generate" at bounding box center [170, 44] width 25 height 10
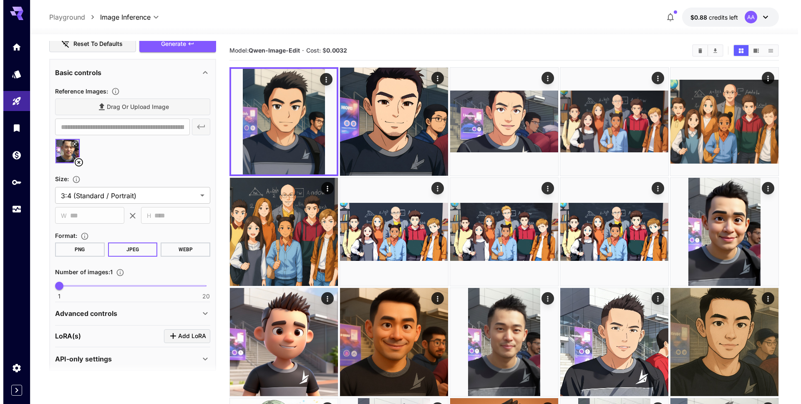
scroll to position [0, 0]
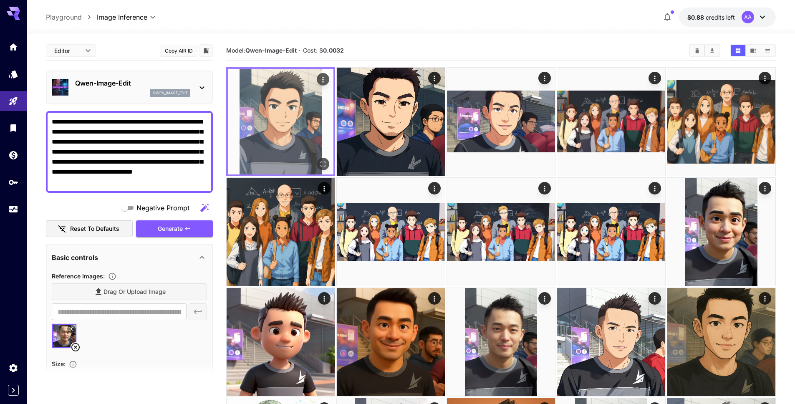
click at [293, 92] on img at bounding box center [281, 122] width 106 height 106
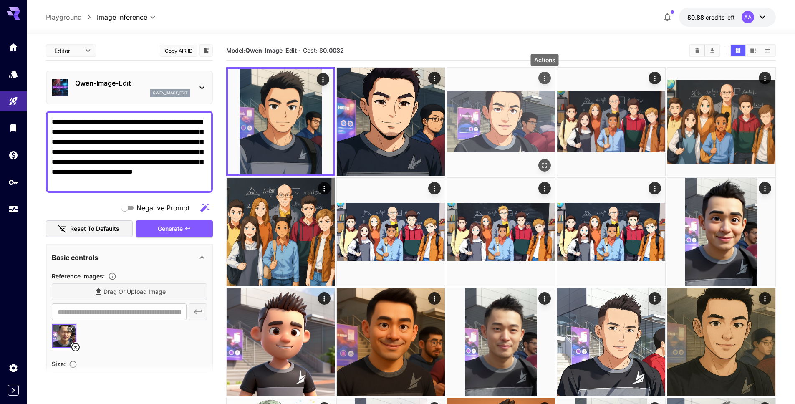
click at [546, 78] on icon "Actions" at bounding box center [544, 78] width 8 height 8
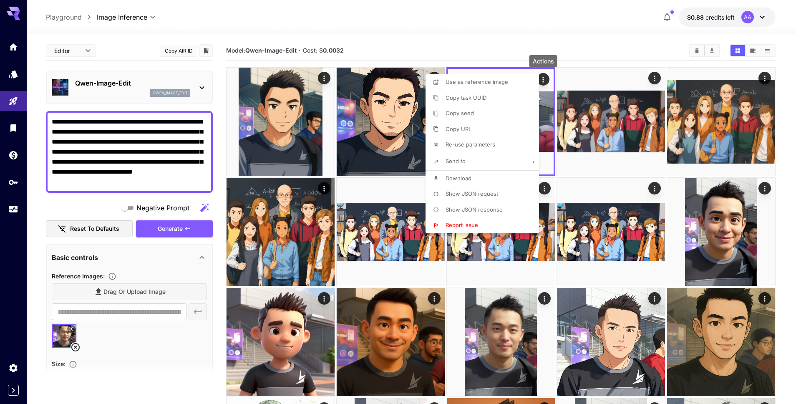
click at [467, 195] on span "Show JSON request" at bounding box center [471, 193] width 53 height 7
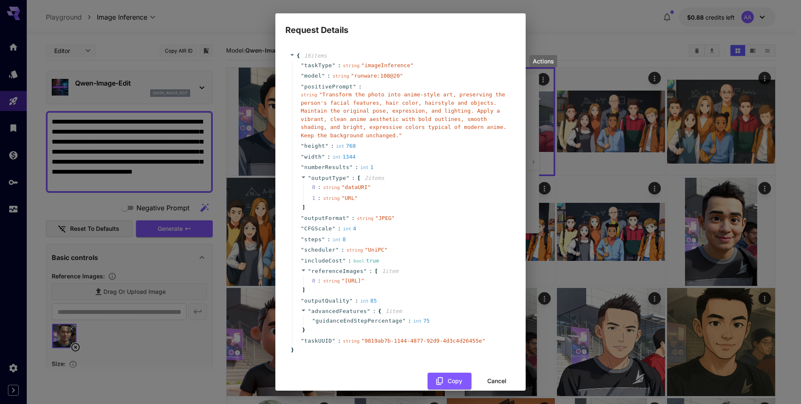
click at [463, 200] on div "1 : string " URL "" at bounding box center [406, 198] width 206 height 11
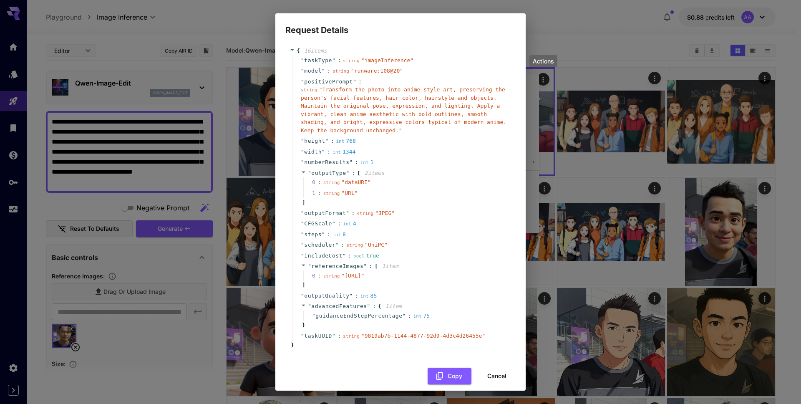
scroll to position [2, 0]
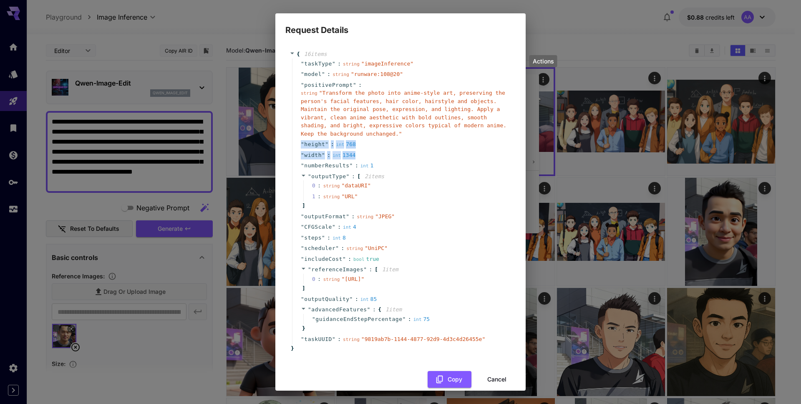
drag, startPoint x: 365, startPoint y: 153, endPoint x: 298, endPoint y: 144, distance: 68.2
click at [298, 144] on div "" taskType " : string " imageInference " " model " : string " runware:108@20 " …" at bounding box center [401, 201] width 219 height 286
copy div "" height " : int 768 " width " : int 1344"
click at [373, 168] on div "int 1" at bounding box center [368, 165] width 16 height 8
drag, startPoint x: 299, startPoint y: 141, endPoint x: 371, endPoint y: 155, distance: 73.0
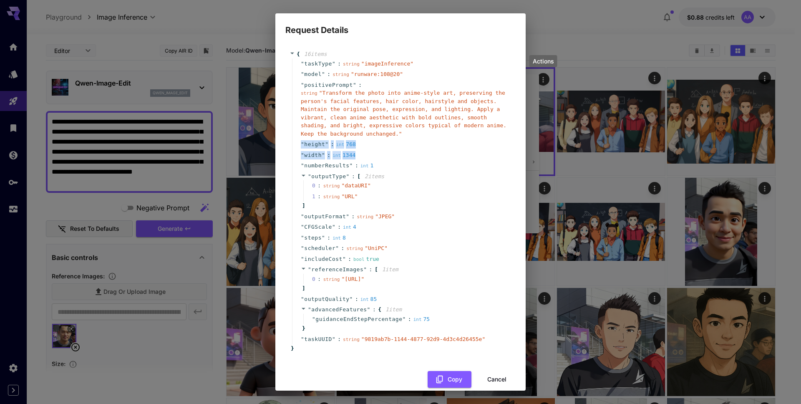
click at [371, 155] on div "" taskType " : string " imageInference " " model " : string " runware:108@20 " …" at bounding box center [401, 201] width 219 height 286
copy div "" height " : int 768 " width " : int 1344"
click at [546, 61] on div "Actions" at bounding box center [543, 61] width 28 height 12
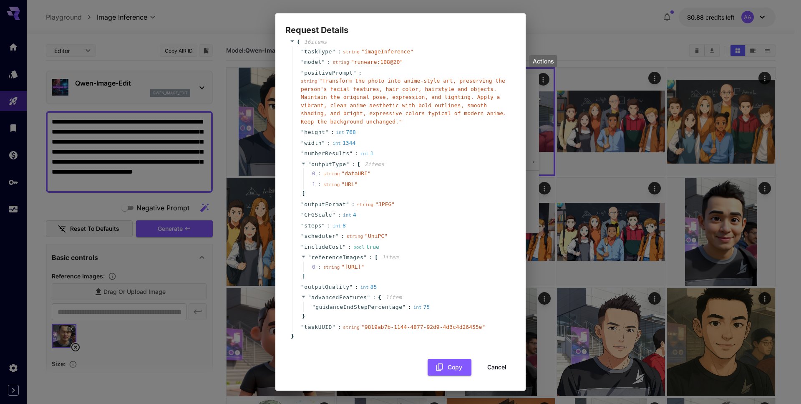
click at [490, 362] on button "Cancel" at bounding box center [497, 367] width 38 height 17
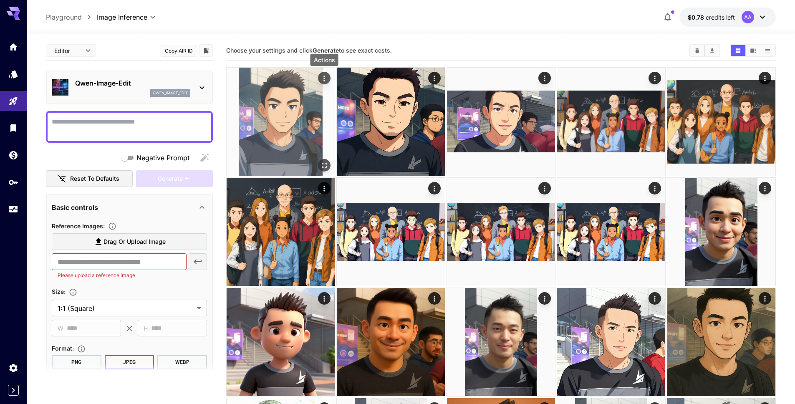
click at [326, 80] on icon "Actions" at bounding box center [324, 78] width 8 height 8
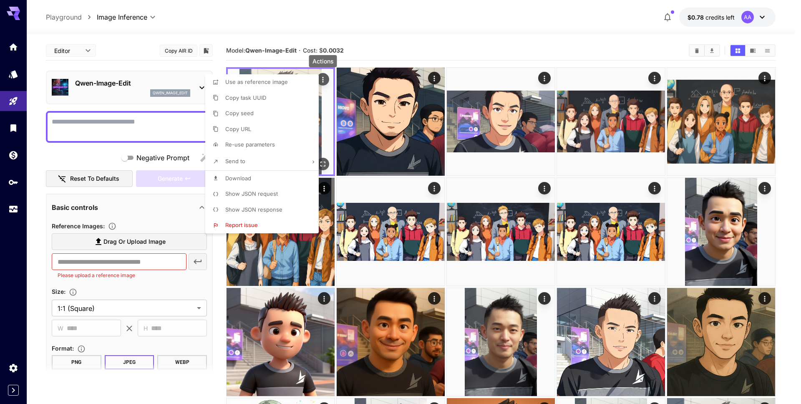
click at [326, 80] on div at bounding box center [400, 202] width 801 height 404
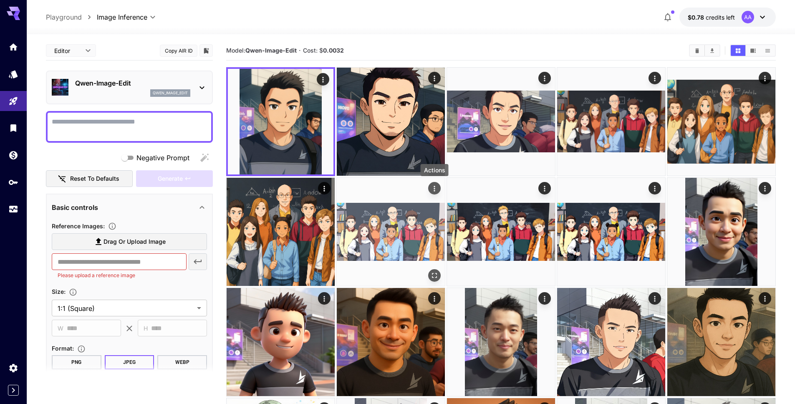
click at [438, 190] on icon "Actions" at bounding box center [434, 188] width 8 height 8
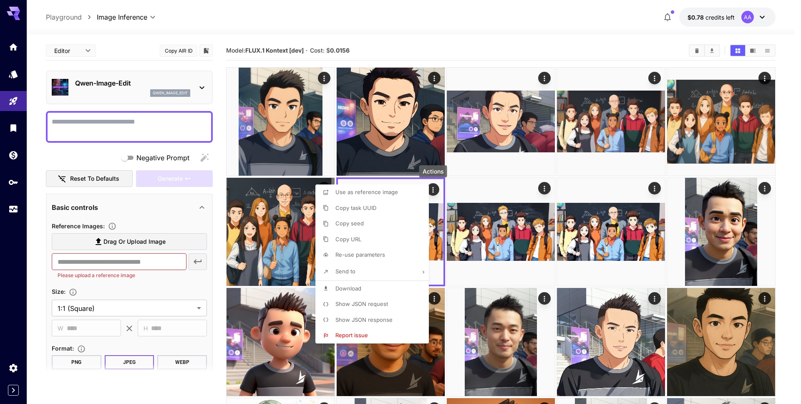
click at [365, 301] on span "Show JSON request" at bounding box center [361, 303] width 53 height 7
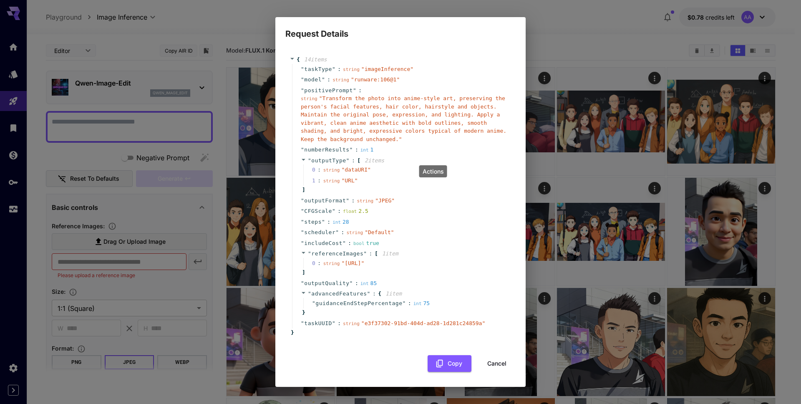
click at [409, 238] on div "" includeCost " : bool true" at bounding box center [401, 243] width 219 height 11
click at [443, 369] on button "Copy" at bounding box center [449, 363] width 44 height 17
click at [387, 190] on div "" outputType " : [ 2 item s 0 : string " dataURI " 1 : string " URL " ]" at bounding box center [401, 175] width 219 height 40
click at [560, 45] on div "Request Details { 14 item s " taskType " : string " imageInference " " model " …" at bounding box center [400, 202] width 801 height 404
click at [488, 372] on button "Cancel" at bounding box center [497, 363] width 38 height 17
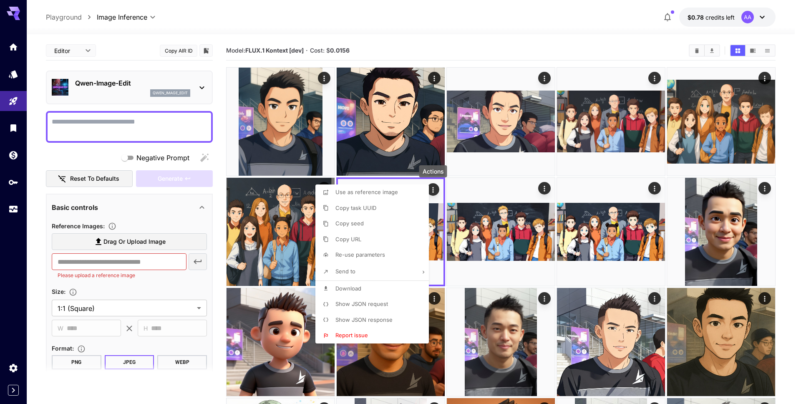
click at [526, 171] on div at bounding box center [400, 202] width 801 height 404
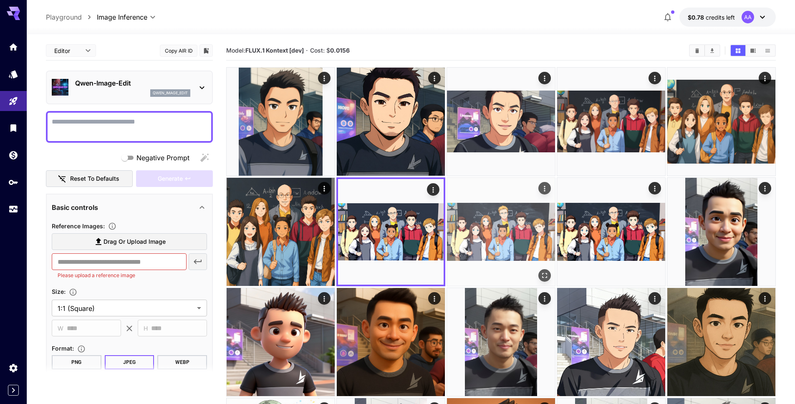
click at [521, 218] on img at bounding box center [501, 232] width 108 height 108
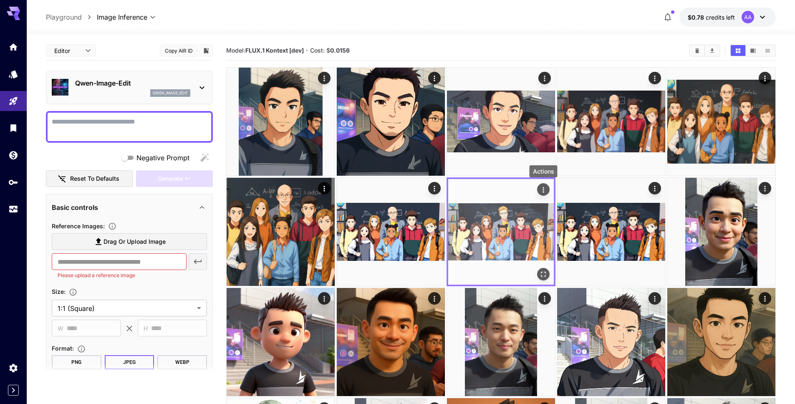
click at [542, 191] on icon "Actions" at bounding box center [543, 190] width 8 height 8
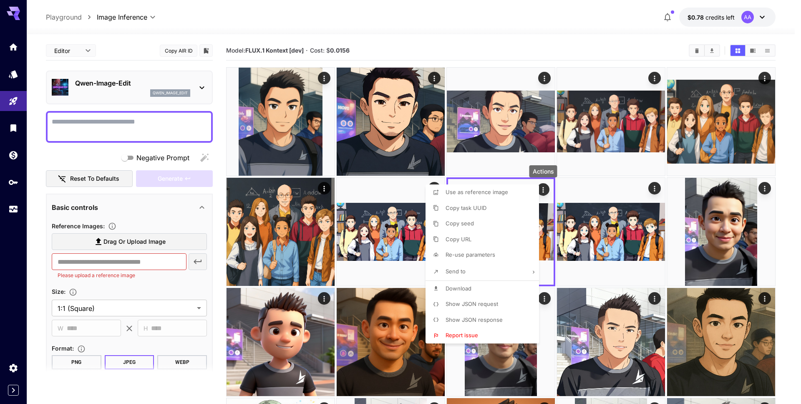
click at [487, 302] on span "Show JSON request" at bounding box center [471, 303] width 53 height 7
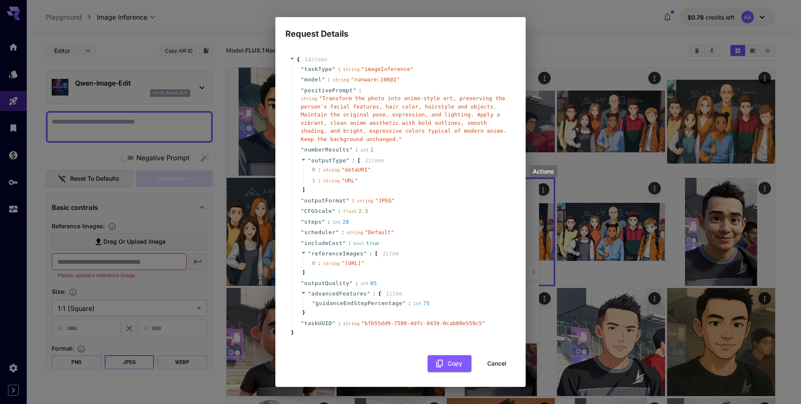
click at [429, 250] on div "" referenceImages " : [ 1 item 0 : string " https://im.runware.ai/image/ii/7349…" at bounding box center [401, 263] width 219 height 30
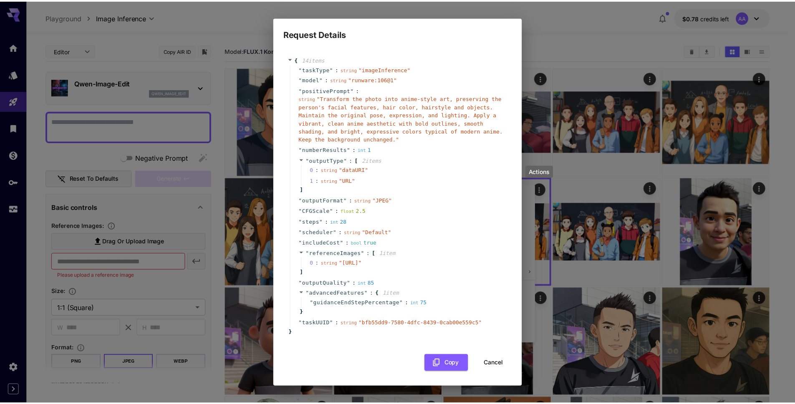
scroll to position [9, 0]
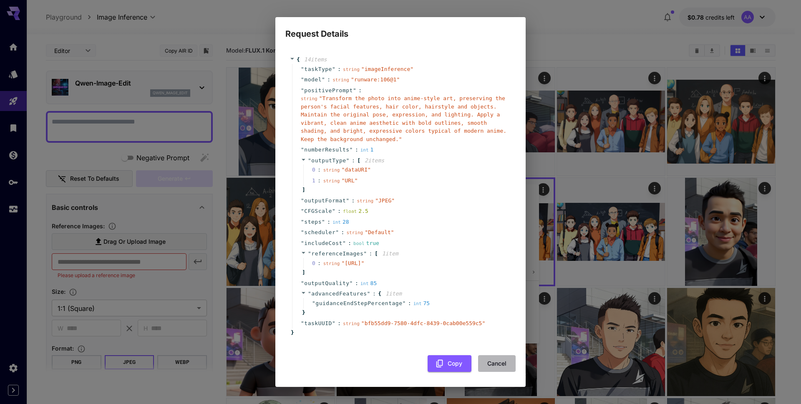
click at [495, 364] on button "Cancel" at bounding box center [497, 363] width 38 height 17
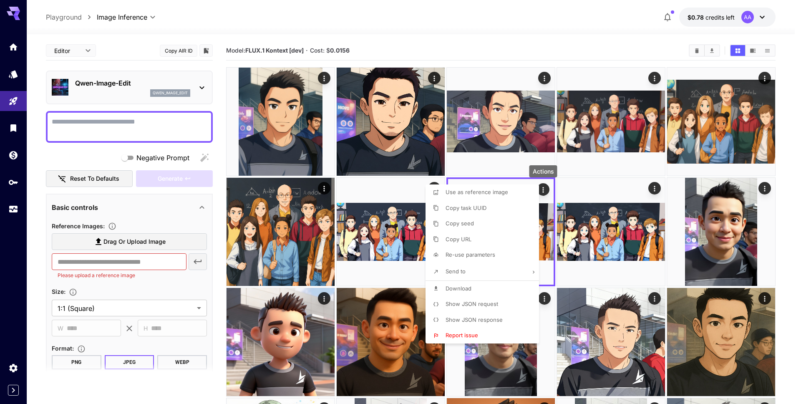
click at [645, 210] on div at bounding box center [400, 202] width 801 height 404
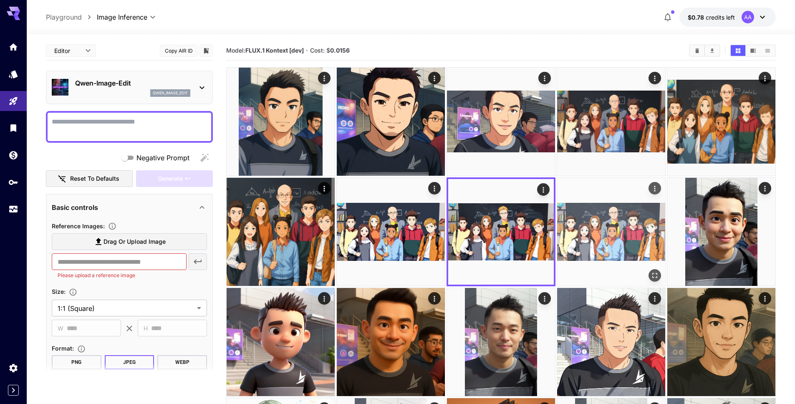
click at [631, 223] on img at bounding box center [611, 232] width 108 height 108
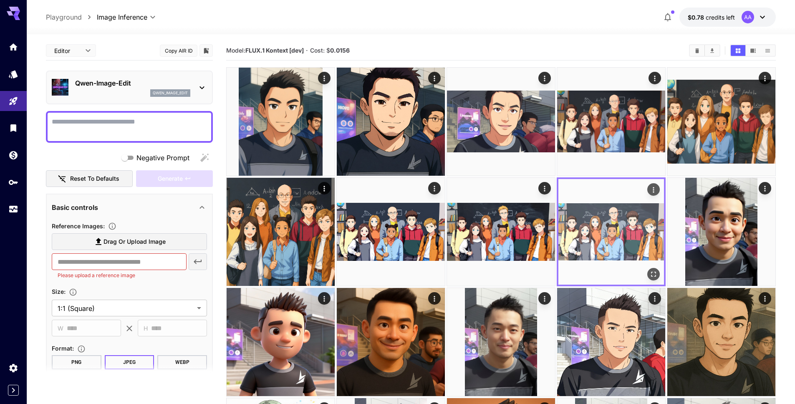
click at [631, 223] on img at bounding box center [611, 232] width 106 height 106
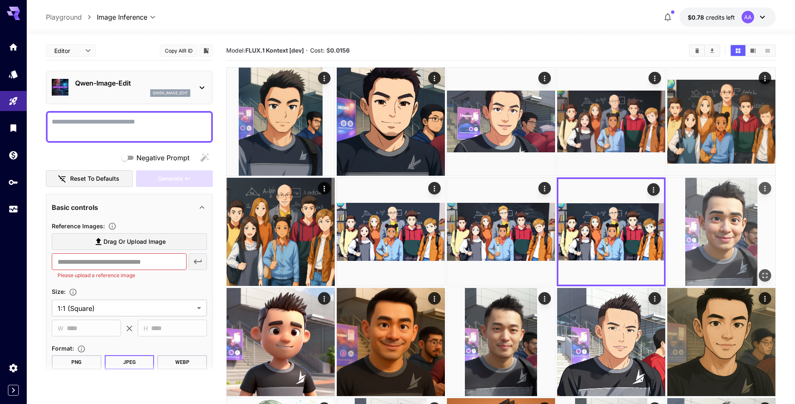
click at [712, 226] on img at bounding box center [721, 232] width 108 height 108
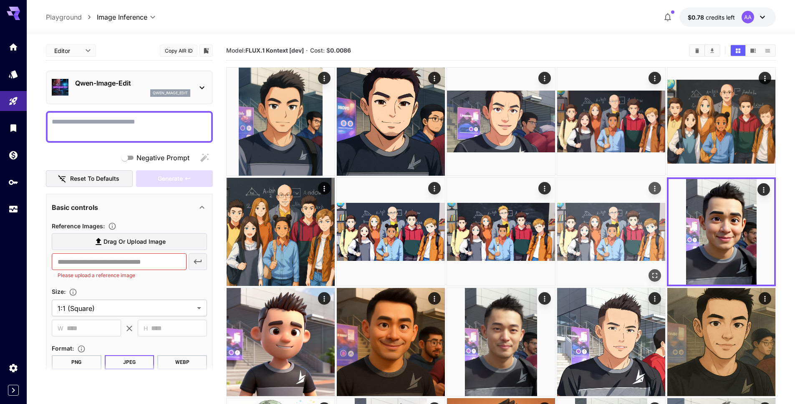
click at [629, 228] on img at bounding box center [611, 232] width 108 height 108
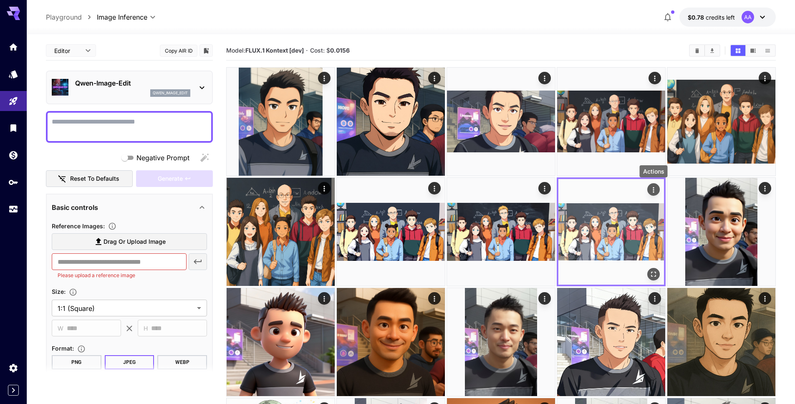
click at [652, 190] on icon "Actions" at bounding box center [652, 189] width 1 height 5
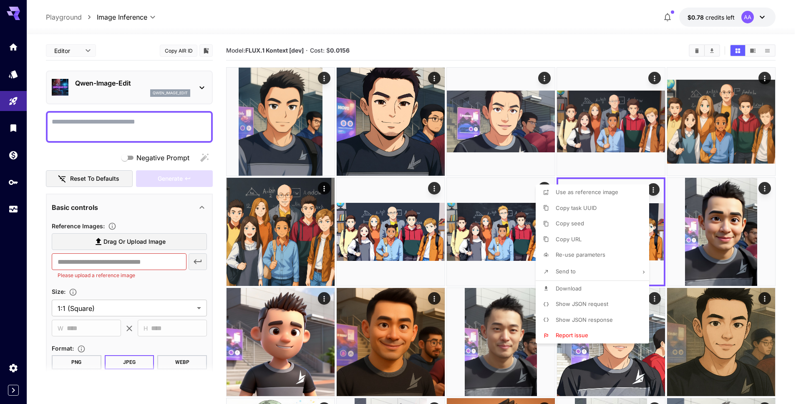
click at [652, 190] on div at bounding box center [400, 202] width 801 height 404
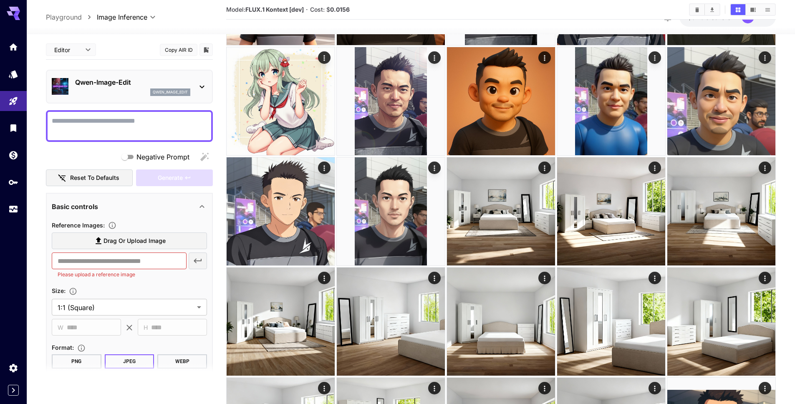
scroll to position [335, 0]
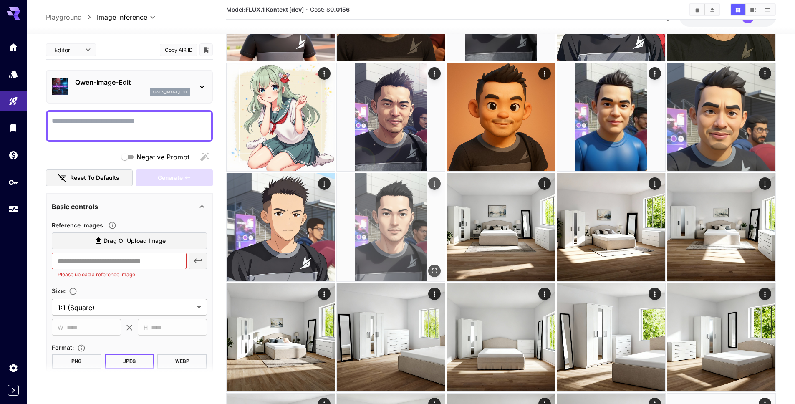
click at [400, 184] on img at bounding box center [391, 227] width 108 height 108
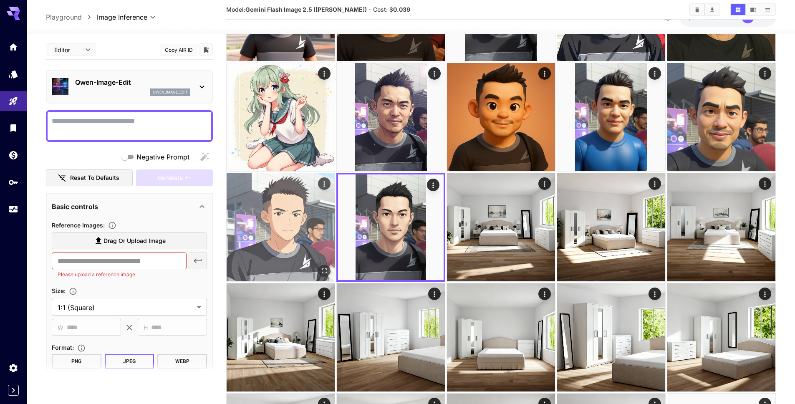
click at [303, 205] on img at bounding box center [280, 227] width 108 height 108
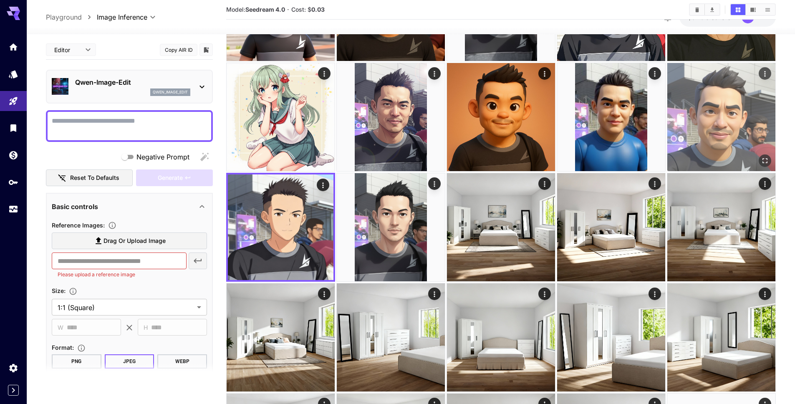
click at [672, 145] on img at bounding box center [721, 117] width 108 height 108
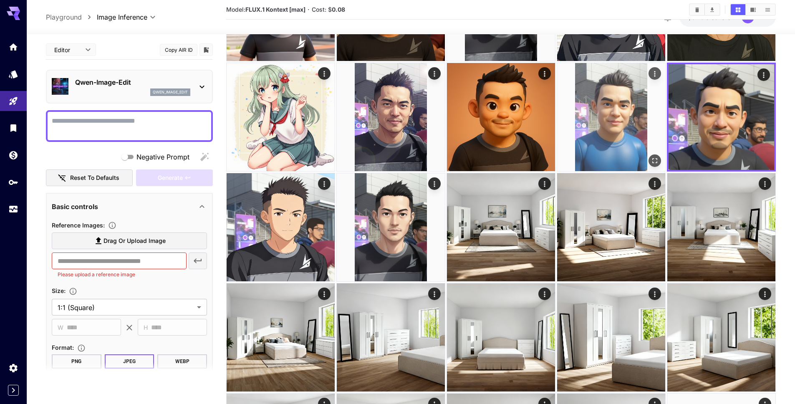
click at [627, 131] on img at bounding box center [611, 117] width 108 height 108
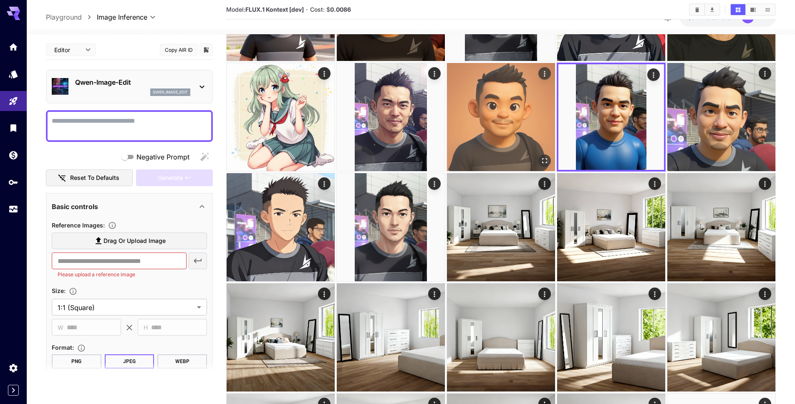
click at [543, 126] on img at bounding box center [501, 117] width 108 height 108
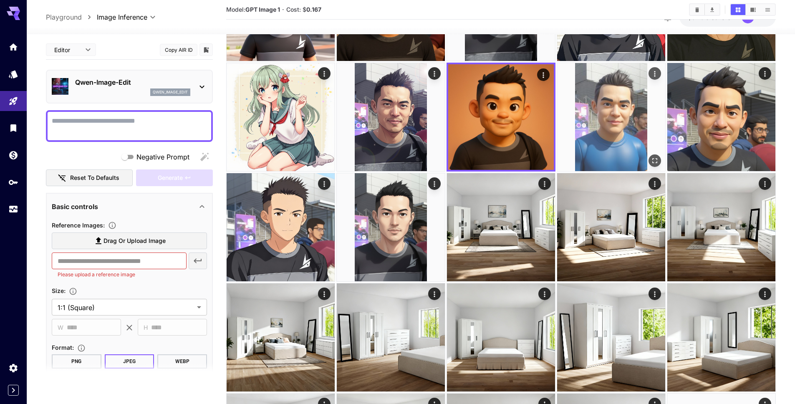
click at [596, 122] on img at bounding box center [611, 117] width 108 height 108
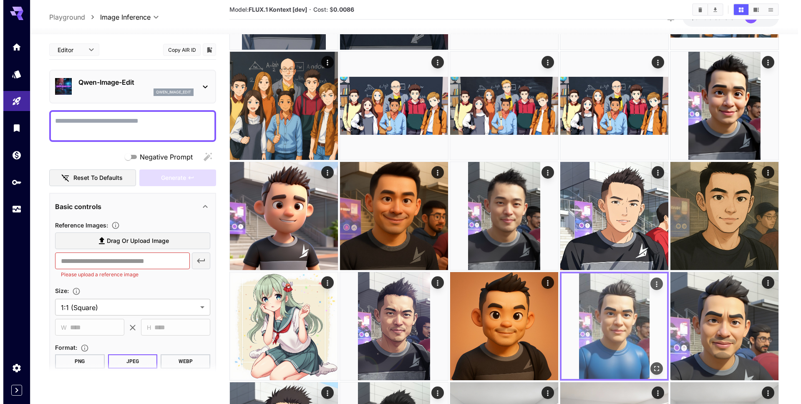
scroll to position [119, 0]
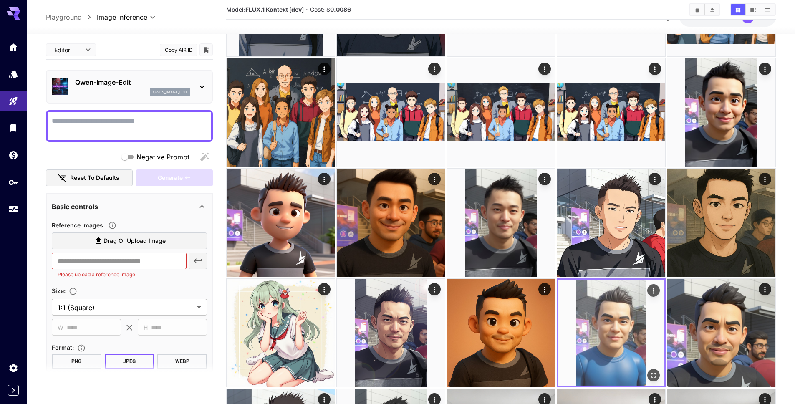
click at [596, 122] on img at bounding box center [611, 112] width 108 height 108
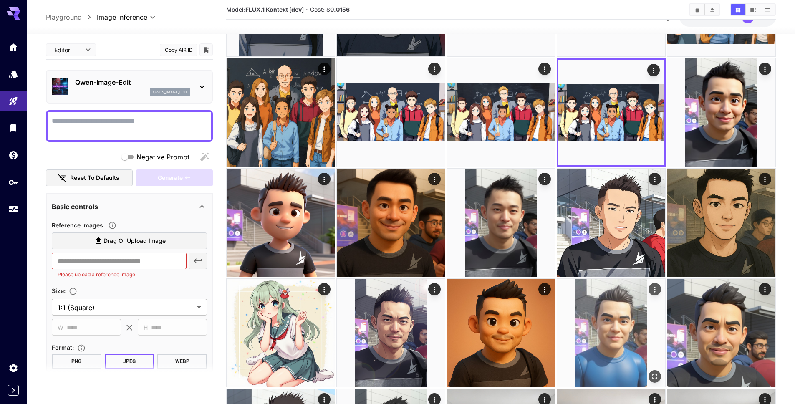
click at [596, 122] on img at bounding box center [611, 113] width 106 height 106
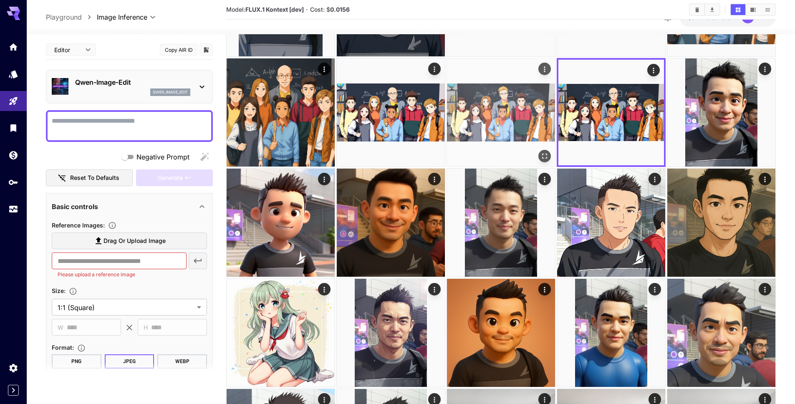
click at [505, 123] on img at bounding box center [501, 112] width 108 height 108
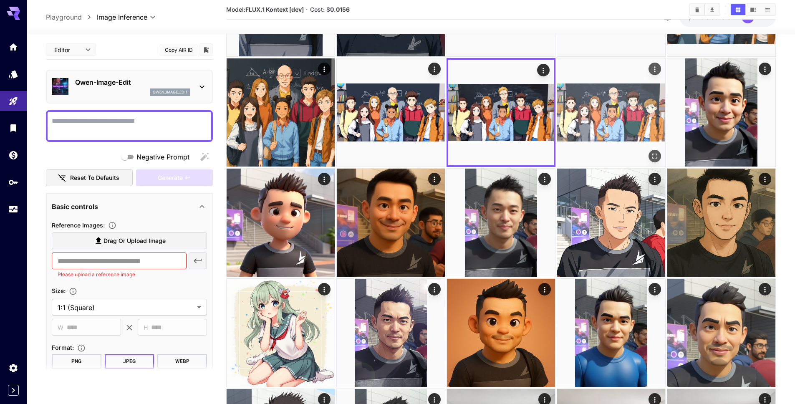
click at [573, 114] on img at bounding box center [611, 112] width 108 height 108
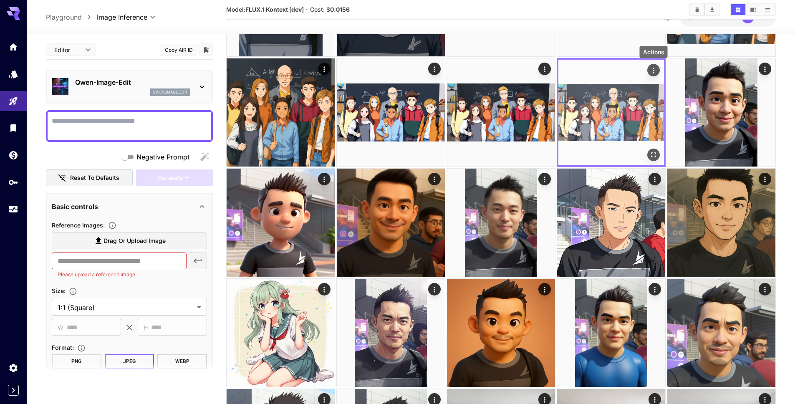
click at [652, 70] on icon "Actions" at bounding box center [653, 70] width 8 height 8
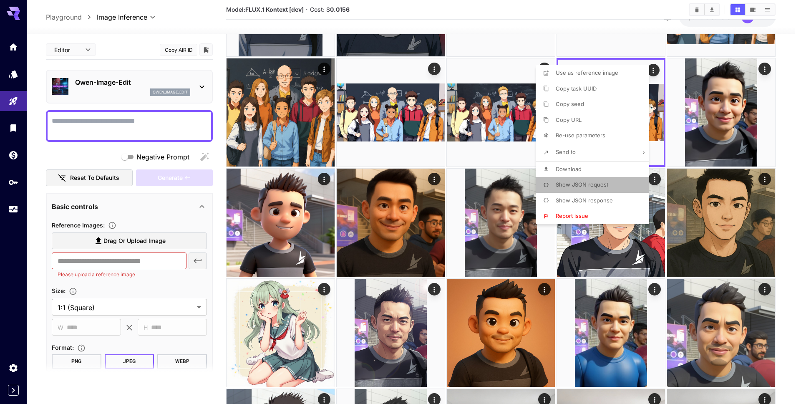
click at [585, 183] on span "Show JSON request" at bounding box center [582, 184] width 53 height 7
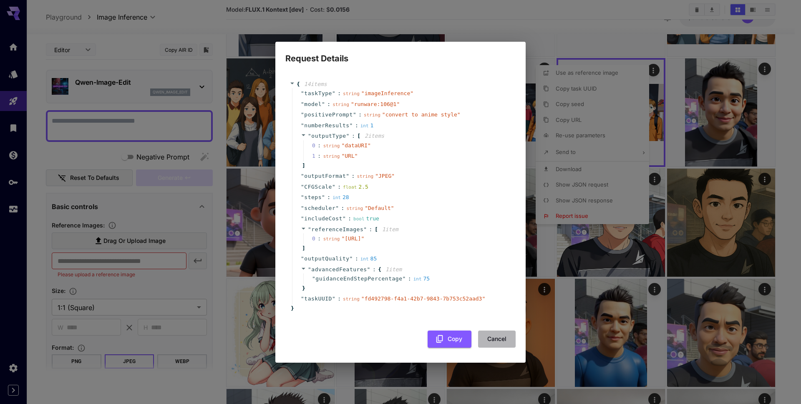
click at [493, 347] on button "Cancel" at bounding box center [497, 338] width 38 height 17
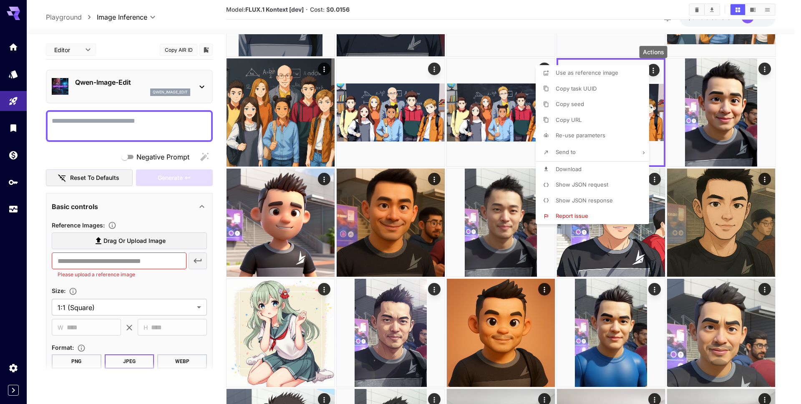
click at [128, 94] on div at bounding box center [400, 202] width 801 height 404
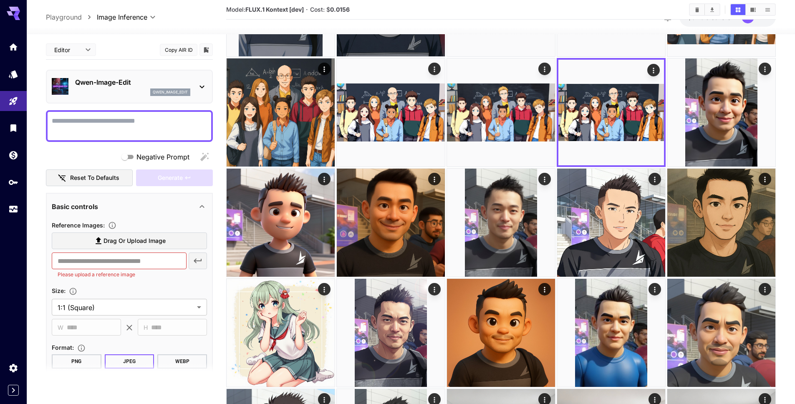
click at [156, 85] on p "Qwen-Image-Edit" at bounding box center [132, 82] width 115 height 10
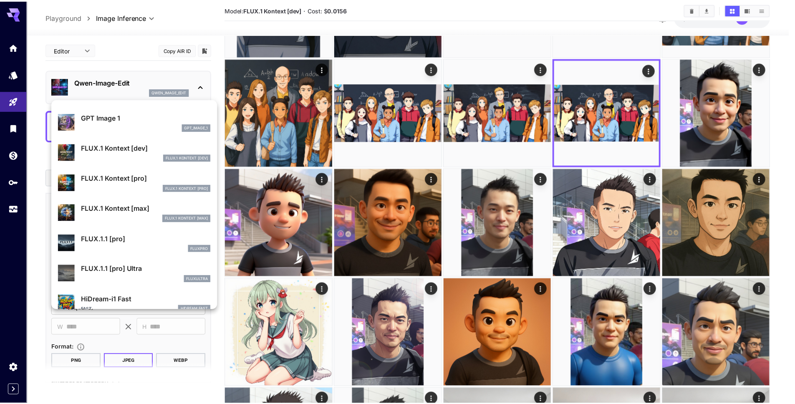
scroll to position [509, 0]
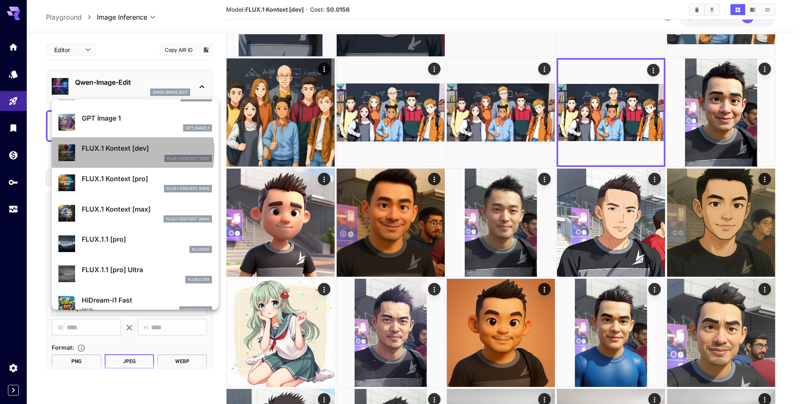
click at [121, 151] on p "FLUX.1 Kontext [dev]" at bounding box center [147, 148] width 130 height 10
type input "****"
type input "**"
type input "***"
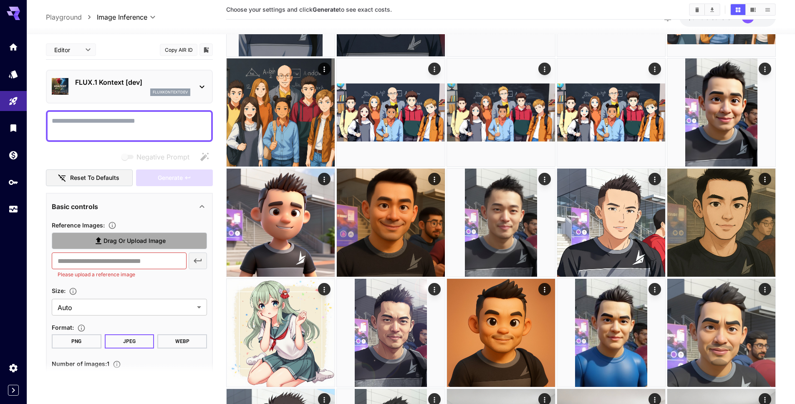
click at [125, 236] on span "Drag or upload image" at bounding box center [134, 241] width 62 height 10
click at [0, 0] on input "Drag or upload image" at bounding box center [0, 0] width 0 height 0
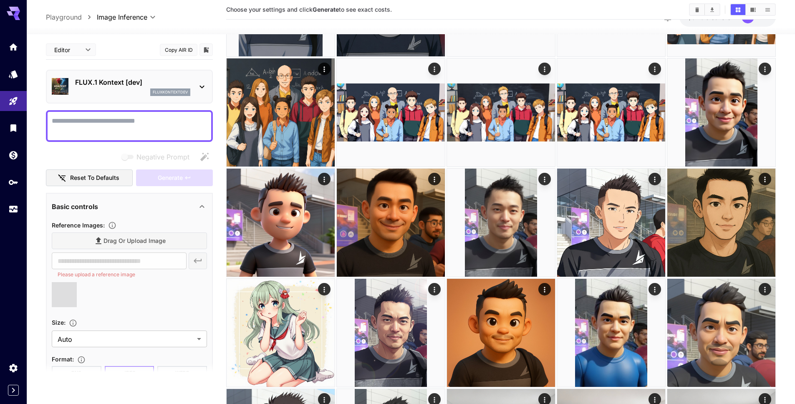
type input "**********"
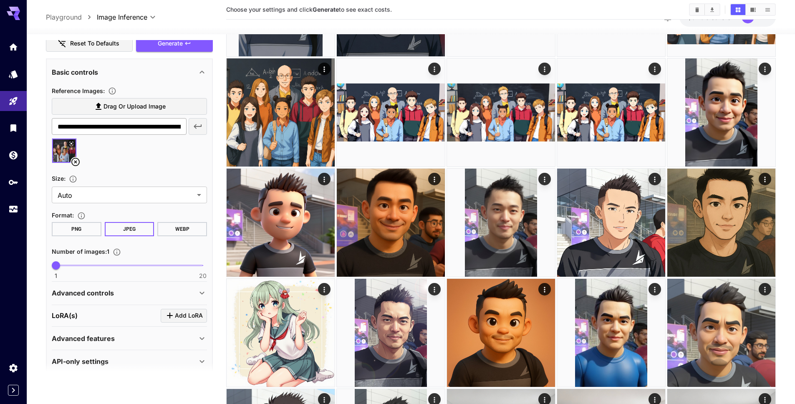
scroll to position [145, 0]
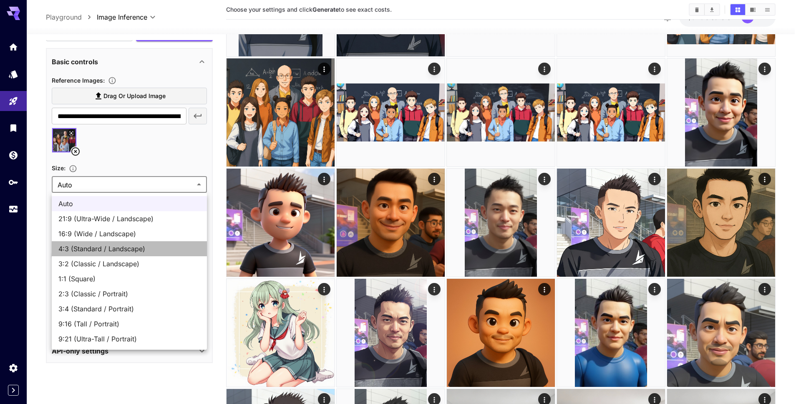
click at [129, 251] on span "4:3 (Standard / Landscape)" at bounding box center [129, 249] width 142 height 10
type input "**********"
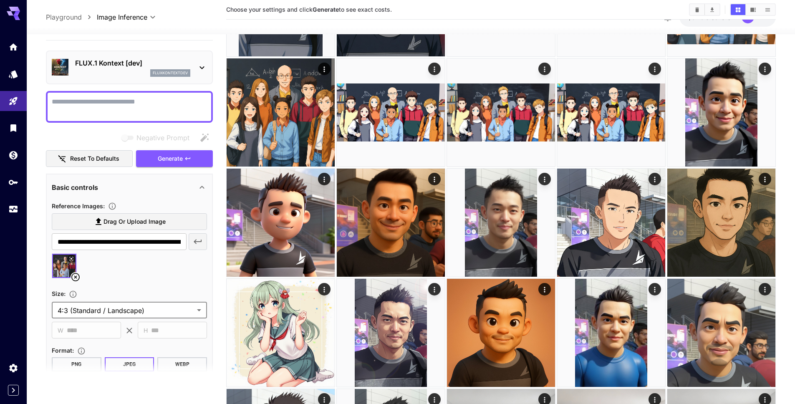
scroll to position [0, 0]
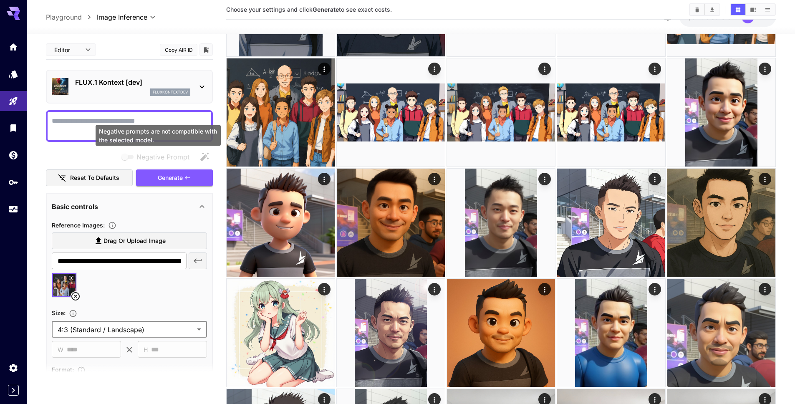
click at [148, 123] on textarea "Negative Prompt" at bounding box center [129, 126] width 155 height 20
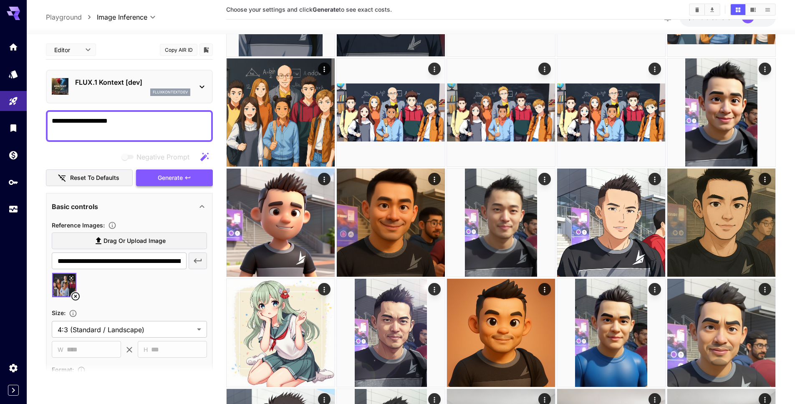
type textarea "**********"
click at [168, 180] on span "Generate" at bounding box center [170, 178] width 25 height 10
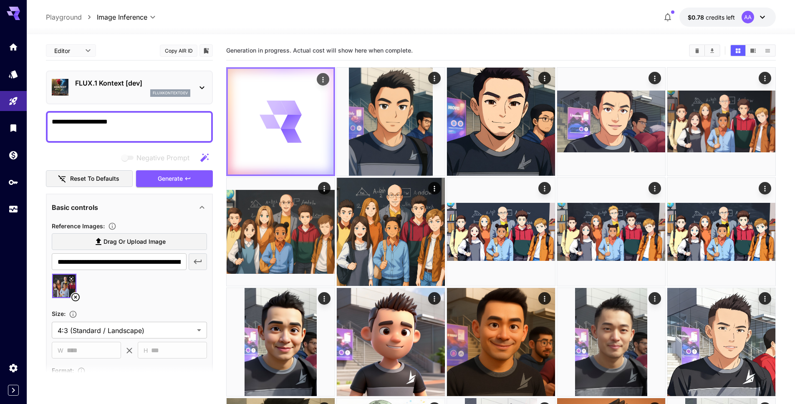
click at [280, 141] on icon at bounding box center [280, 122] width 42 height 42
click at [325, 80] on icon "Actions" at bounding box center [323, 79] width 8 height 8
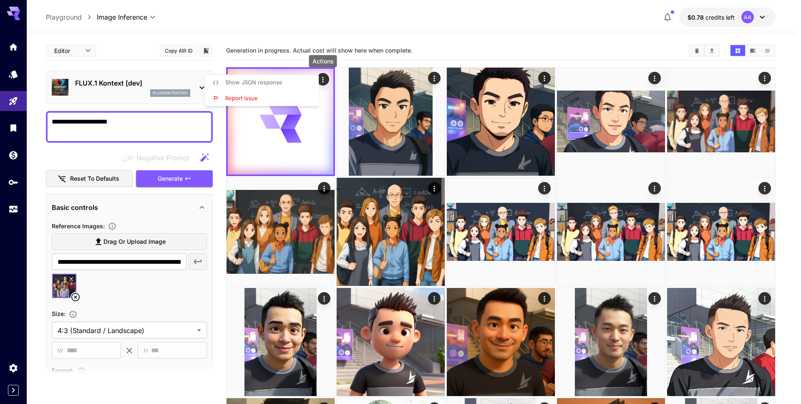
click at [377, 32] on div at bounding box center [400, 202] width 801 height 404
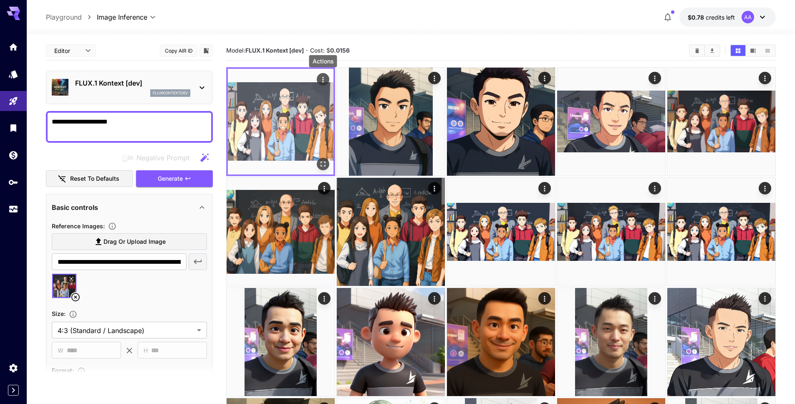
click at [324, 78] on icon "Actions" at bounding box center [323, 79] width 8 height 8
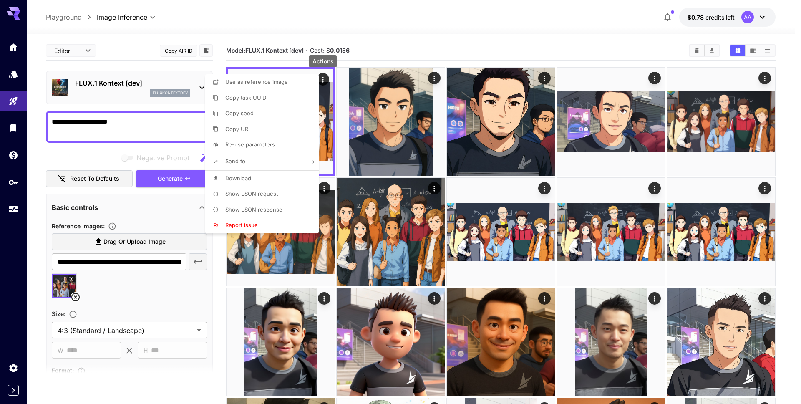
click at [249, 196] on span "Show JSON request" at bounding box center [251, 193] width 53 height 7
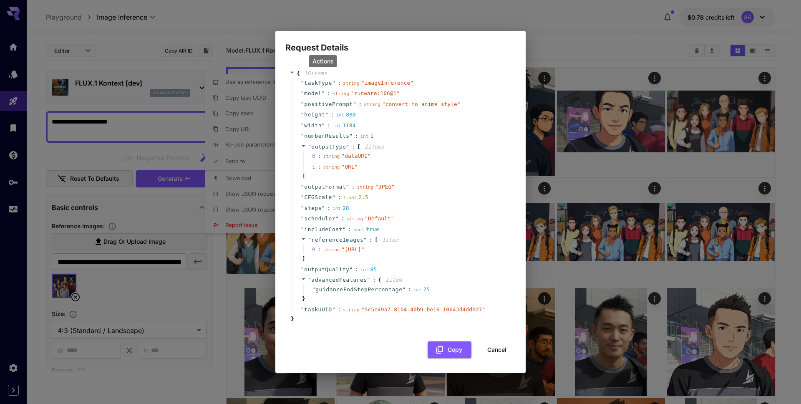
click at [154, 51] on div "Request Details { 16 item s " taskType " : string " imageInference " " model " …" at bounding box center [400, 202] width 801 height 404
click at [491, 358] on button "Cancel" at bounding box center [497, 349] width 38 height 17
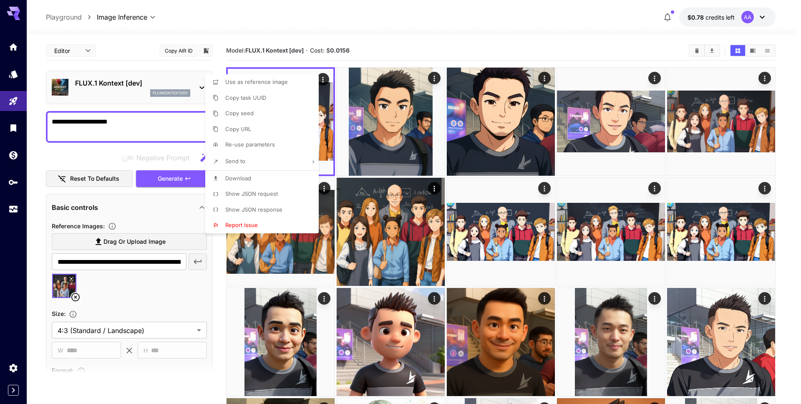
click at [111, 146] on div at bounding box center [400, 202] width 801 height 404
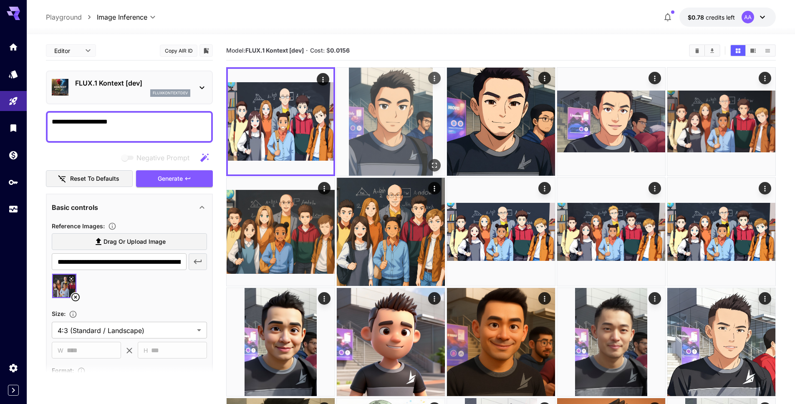
click at [387, 106] on img at bounding box center [391, 122] width 108 height 108
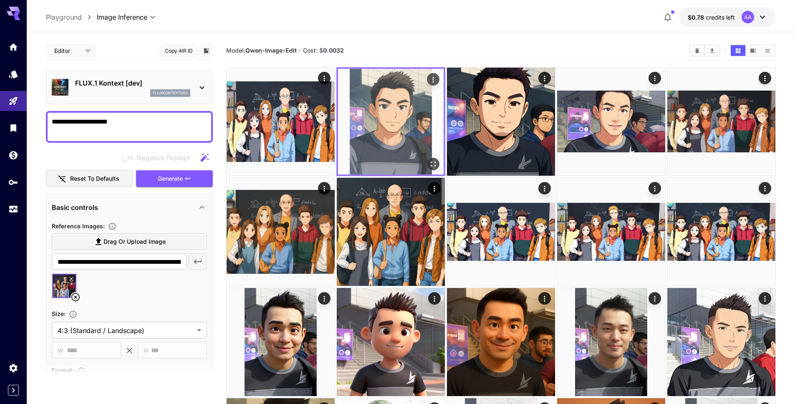
click at [434, 76] on icon "Actions" at bounding box center [433, 79] width 8 height 8
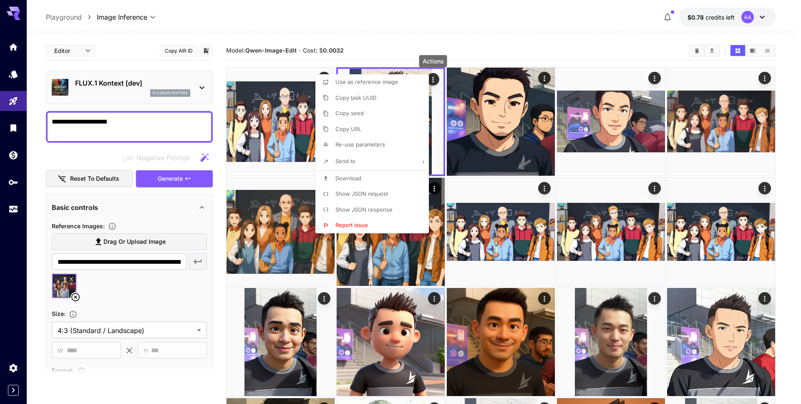
click at [372, 192] on span "Show JSON request" at bounding box center [361, 193] width 53 height 7
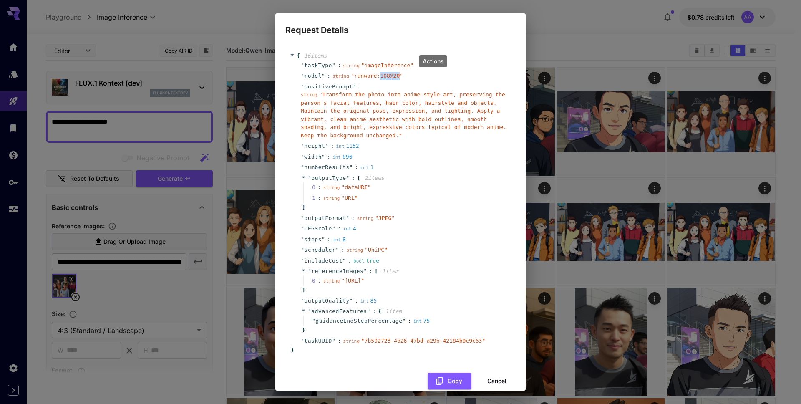
drag, startPoint x: 399, startPoint y: 75, endPoint x: 380, endPoint y: 76, distance: 18.8
click at [380, 76] on span "" runware:108@20 "" at bounding box center [377, 76] width 52 height 6
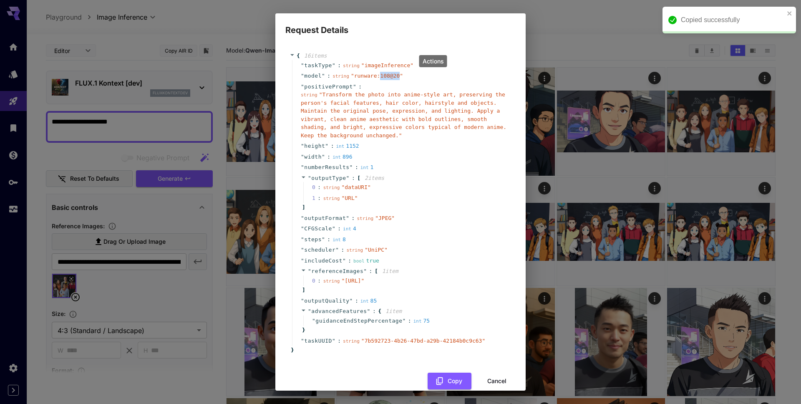
copy span "108@20"
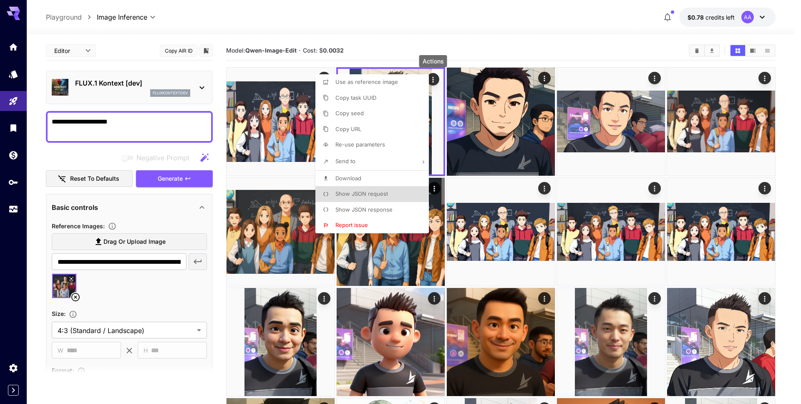
click at [372, 193] on span "Show JSON request" at bounding box center [361, 193] width 53 height 7
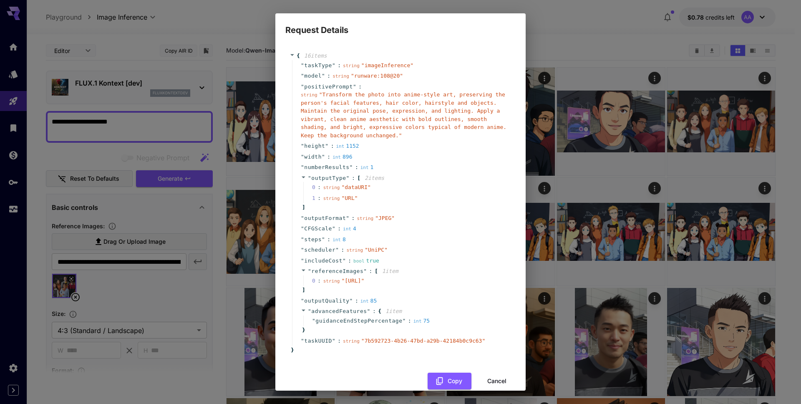
scroll to position [30, 0]
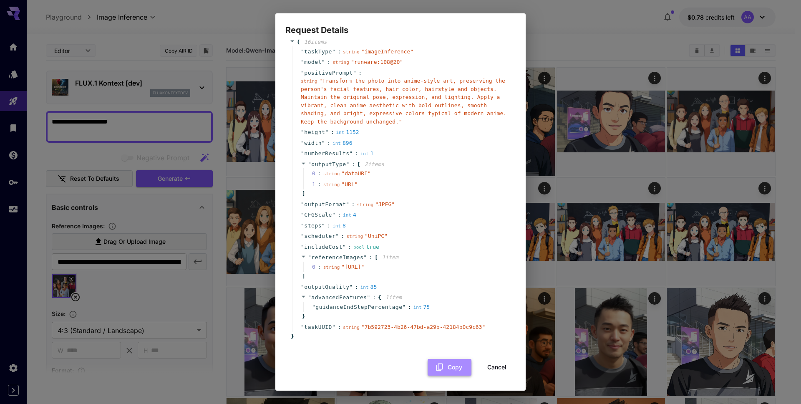
click at [441, 372] on button "Copy" at bounding box center [449, 367] width 44 height 17
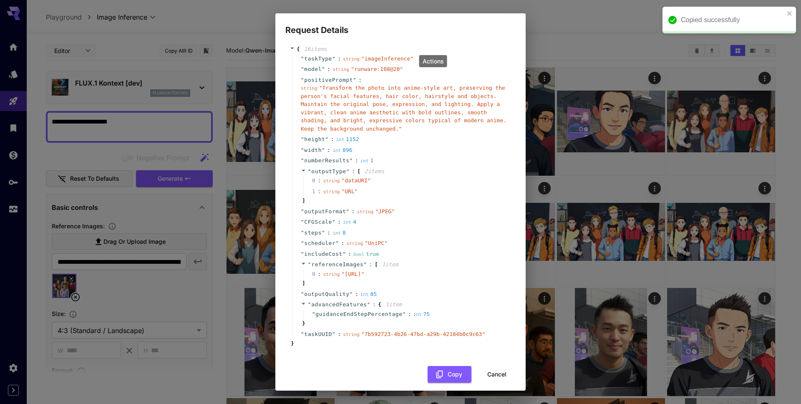
scroll to position [0, 0]
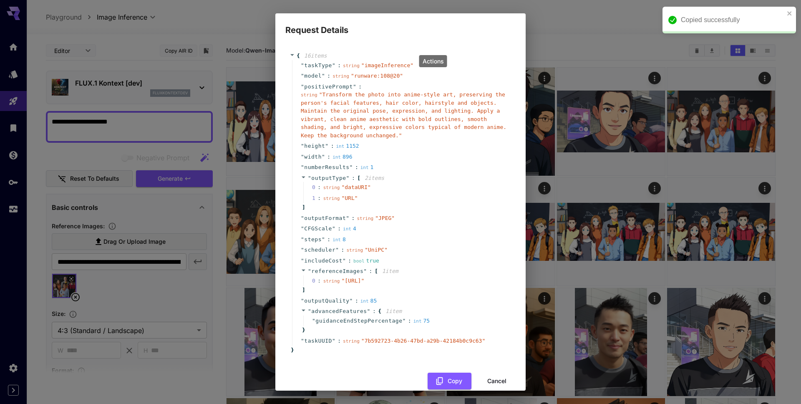
click at [563, 29] on div "Request Details { 16 item s " taskType " : string " imageInference " " model " …" at bounding box center [400, 202] width 801 height 404
click at [563, 30] on div "Request Details { 16 item s " taskType " : string " imageInference " " model " …" at bounding box center [400, 202] width 801 height 404
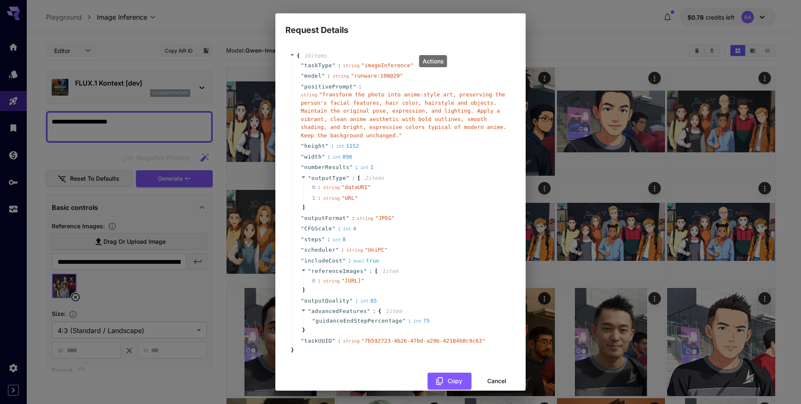
click at [557, 18] on div "Request Details { 16 item s " taskType " : string " imageInference " " model " …" at bounding box center [400, 202] width 801 height 404
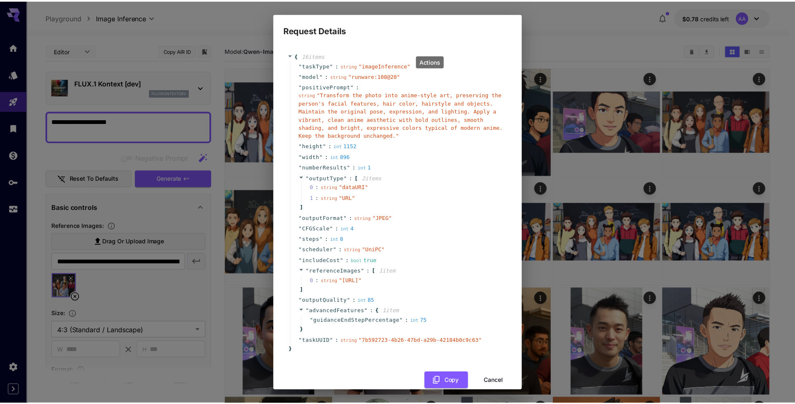
scroll to position [30, 0]
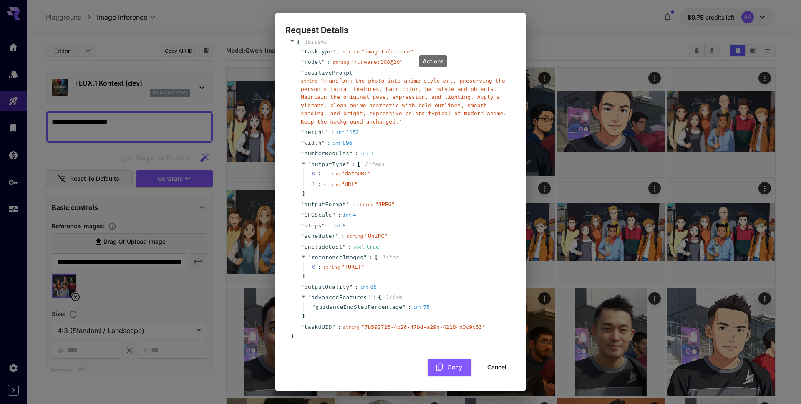
click at [497, 366] on button "Cancel" at bounding box center [497, 367] width 38 height 17
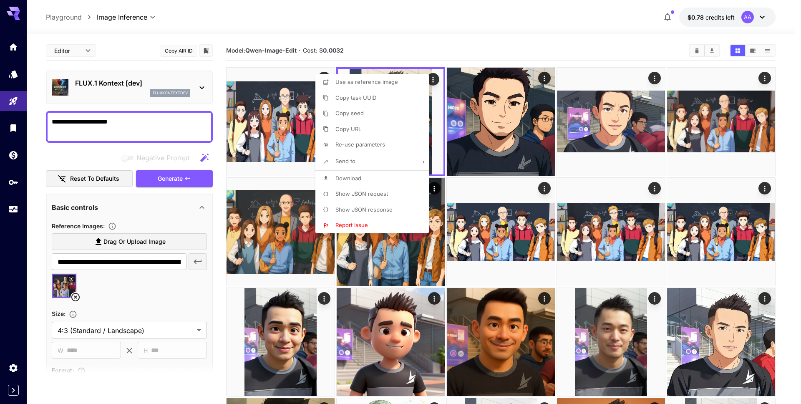
click at [486, 42] on div at bounding box center [400, 202] width 801 height 404
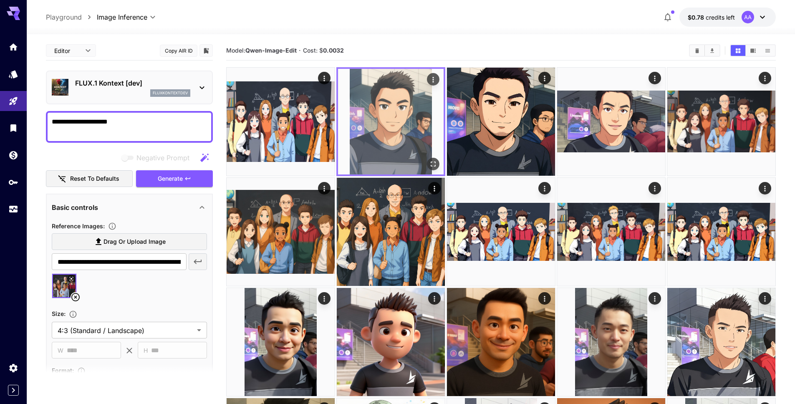
click at [409, 116] on img at bounding box center [391, 122] width 106 height 106
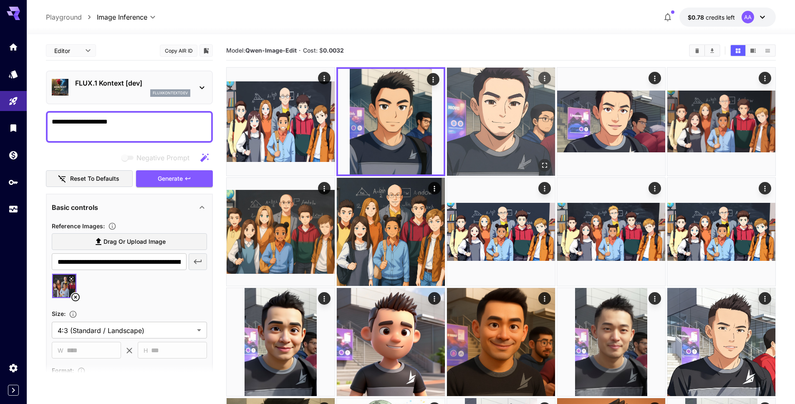
click at [463, 116] on img at bounding box center [501, 122] width 108 height 108
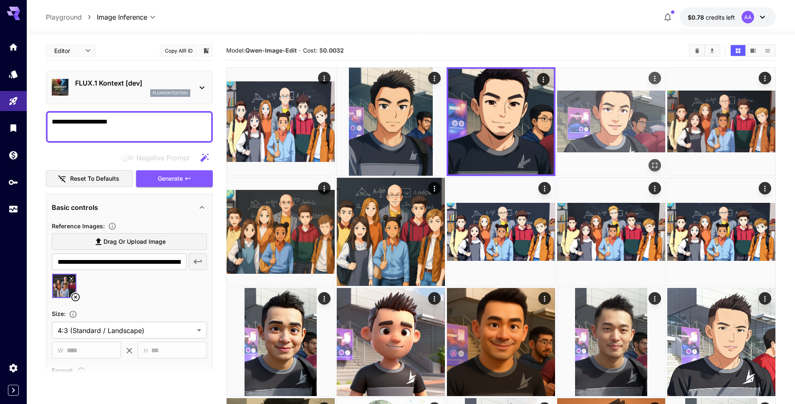
click at [593, 107] on img at bounding box center [611, 122] width 108 height 108
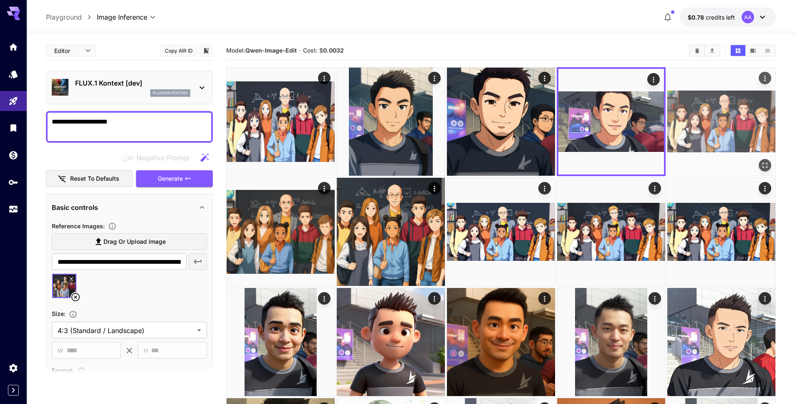
click at [707, 107] on img at bounding box center [721, 122] width 108 height 108
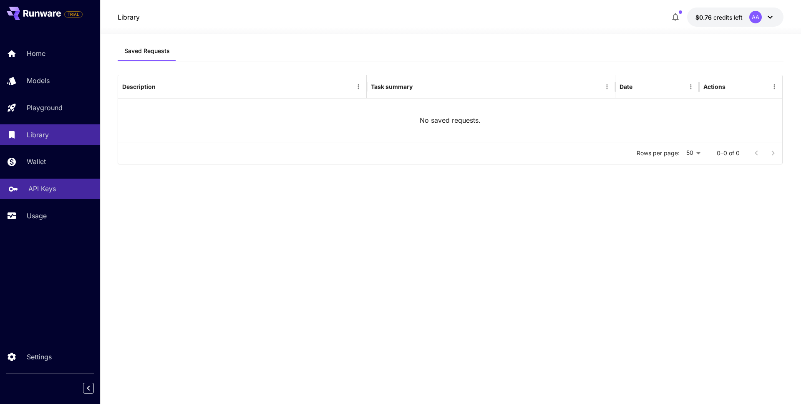
click at [37, 194] on p "API Keys" at bounding box center [42, 189] width 28 height 10
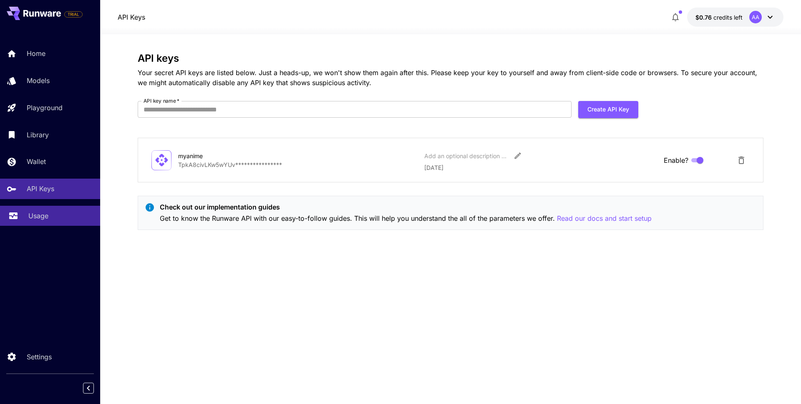
click at [38, 214] on p "Usage" at bounding box center [38, 216] width 20 height 10
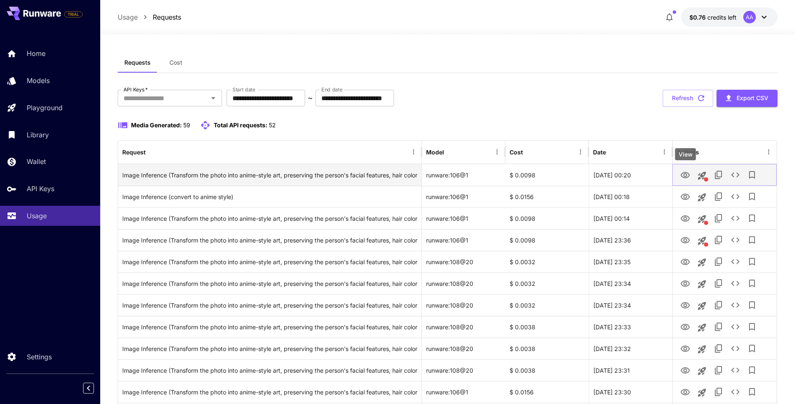
click at [684, 173] on icon "View" at bounding box center [684, 175] width 9 height 6
click at [733, 177] on icon "See details" at bounding box center [735, 175] width 10 height 10
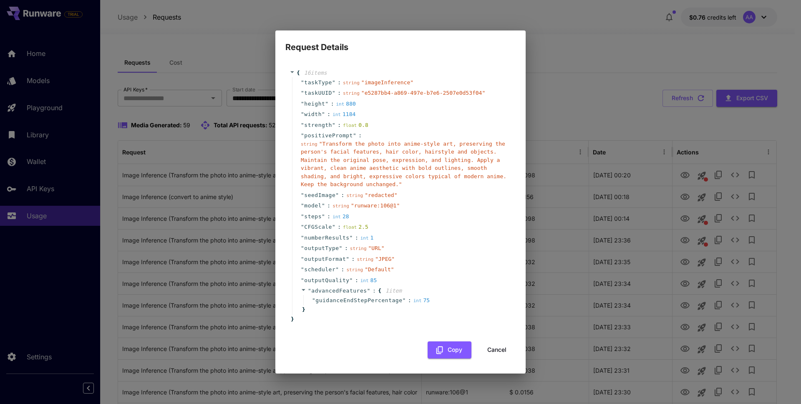
click at [384, 155] on span "" Transform the photo into anime-style art, preserving the person's facial feat…" at bounding box center [404, 164] width 206 height 47
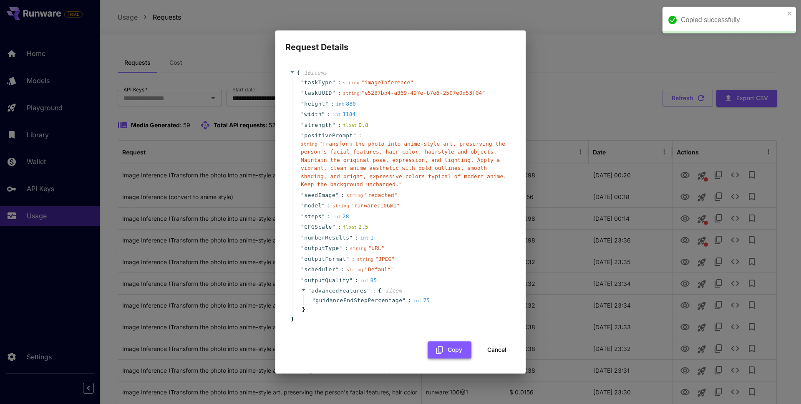
click at [452, 349] on button "Copy" at bounding box center [449, 349] width 44 height 17
click at [497, 347] on button "Cancel" at bounding box center [497, 349] width 38 height 17
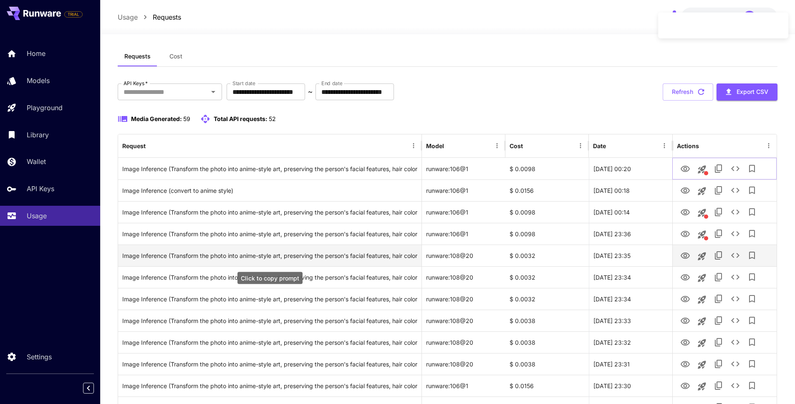
scroll to position [7, 0]
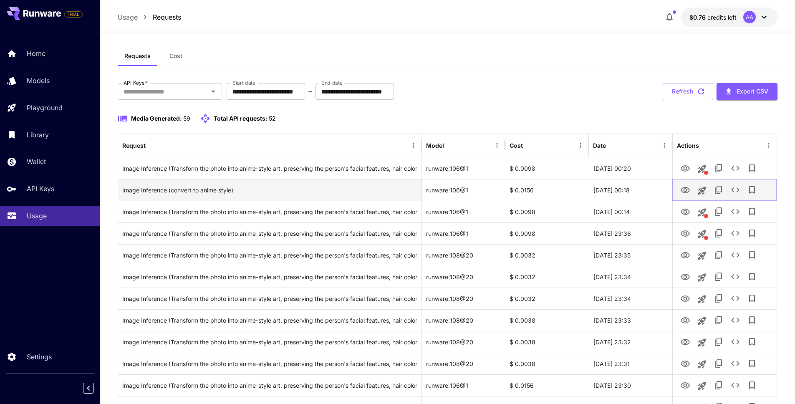
click at [686, 189] on icon "View" at bounding box center [684, 190] width 9 height 6
click at [734, 189] on icon "See details" at bounding box center [735, 190] width 10 height 10
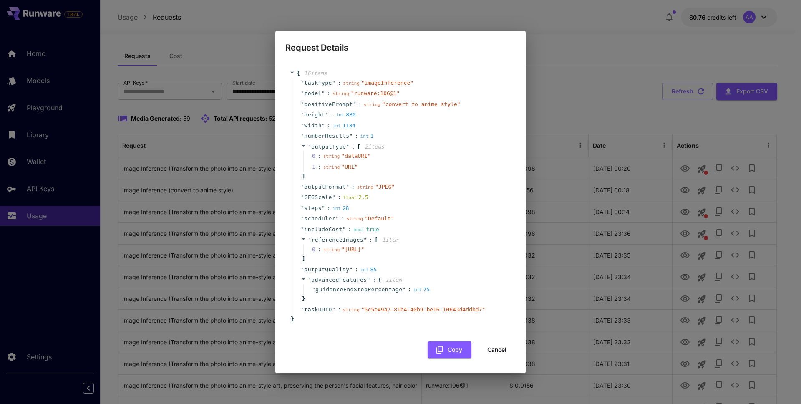
click at [454, 263] on div "" referenceImages " : [ 1 item 0 : string " https://im.runware.ai/image/ii/7349…" at bounding box center [401, 249] width 219 height 30
click at [446, 356] on button "Copy" at bounding box center [449, 349] width 44 height 17
click at [206, 101] on div "Request Details { 16 item s " taskType " : string " imageInference " " model " …" at bounding box center [400, 202] width 801 height 404
click at [495, 356] on button "Cancel" at bounding box center [497, 349] width 38 height 17
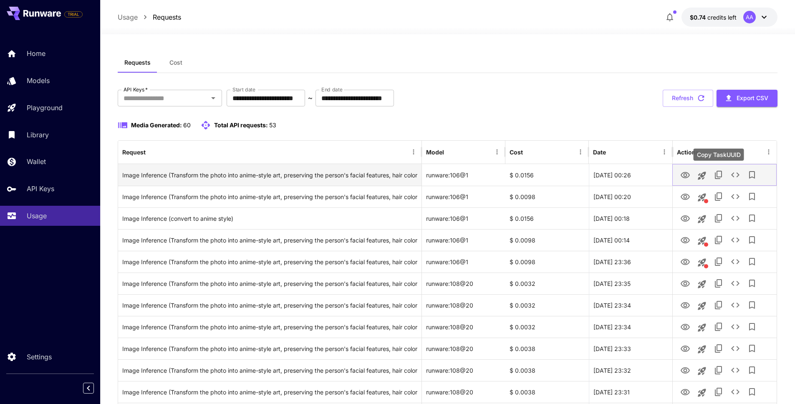
click at [719, 174] on icon "Copy TaskUUID" at bounding box center [718, 175] width 10 height 10
click at [735, 174] on icon "See details" at bounding box center [735, 175] width 10 height 10
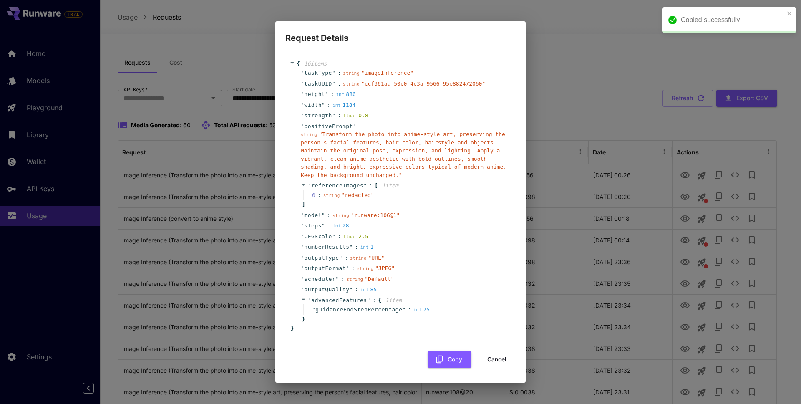
click at [457, 267] on div "" outputFormat " : string " JPEG "" at bounding box center [401, 268] width 219 height 11
click at [228, 102] on div "Request Details { 16 item s " taskType " : string " imageInference " " taskUUID…" at bounding box center [400, 202] width 801 height 404
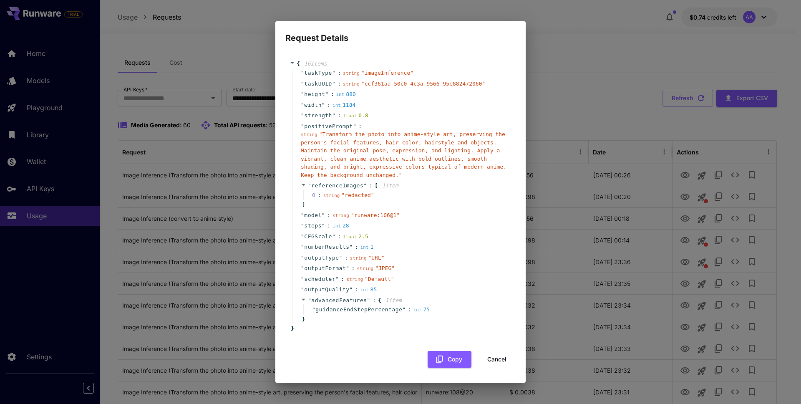
click at [502, 352] on button "Cancel" at bounding box center [497, 359] width 38 height 17
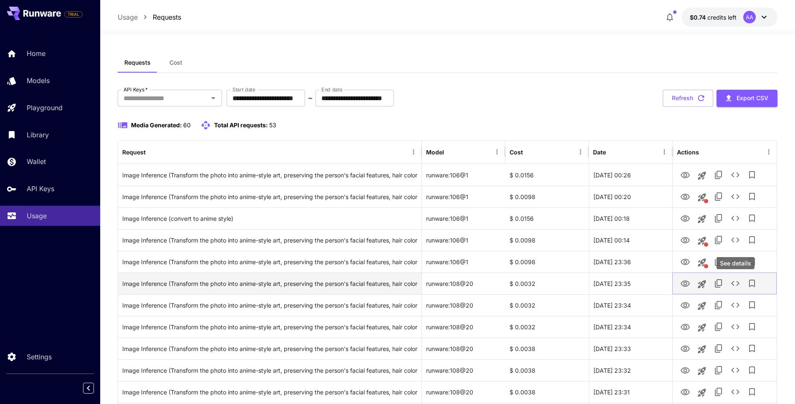
click at [733, 284] on icon "See details" at bounding box center [735, 283] width 10 height 10
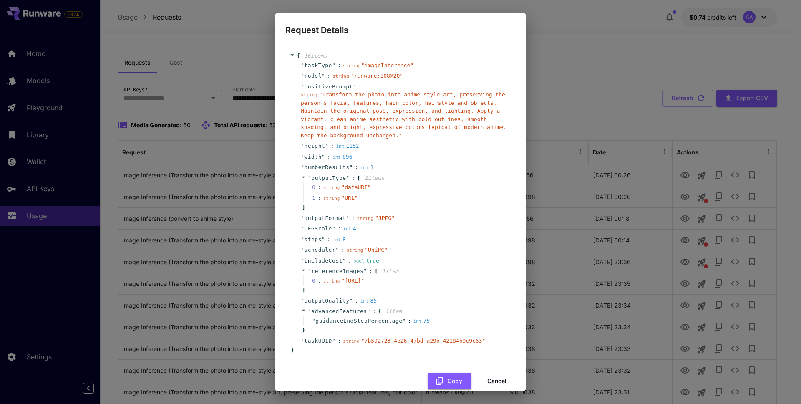
click at [393, 199] on div "1 : string " URL "" at bounding box center [406, 198] width 206 height 11
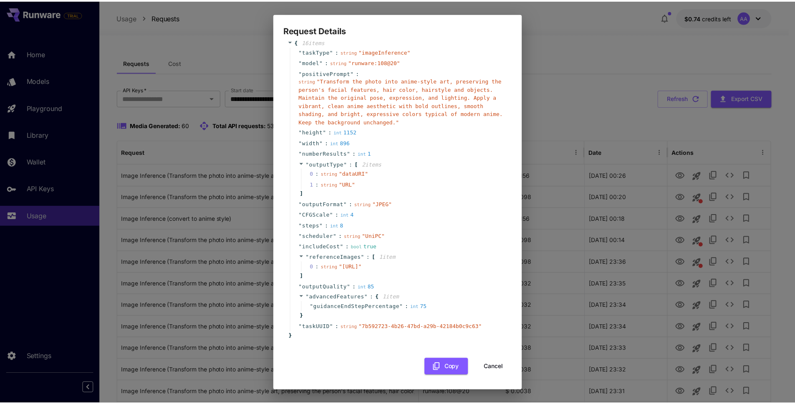
scroll to position [28, 0]
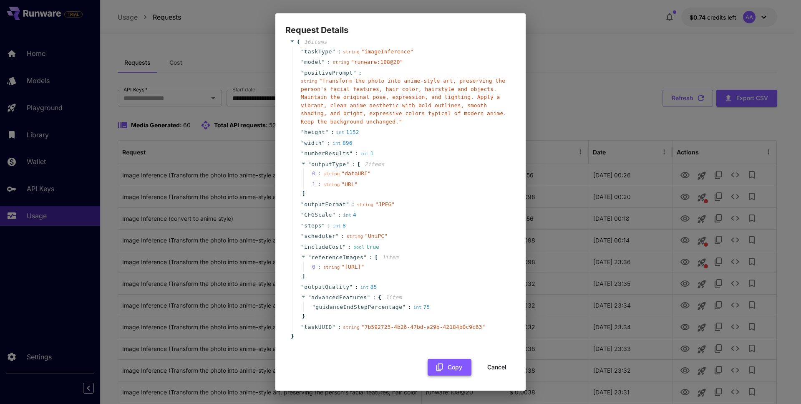
click at [440, 368] on button "Copy" at bounding box center [449, 367] width 44 height 17
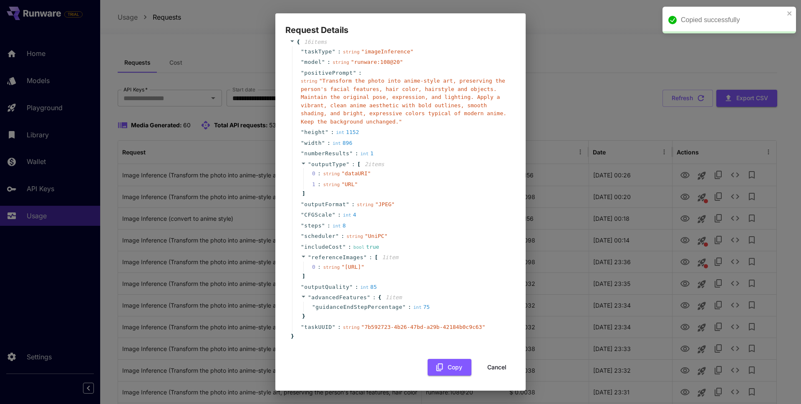
click at [493, 361] on button "Cancel" at bounding box center [497, 367] width 38 height 17
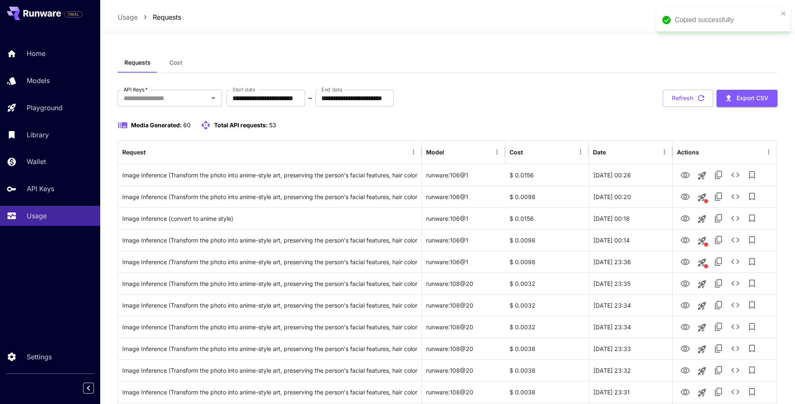
click at [777, 17] on div "Copied successfully" at bounding box center [725, 20] width 103 height 10
click at [784, 15] on icon "close" at bounding box center [783, 13] width 4 height 4
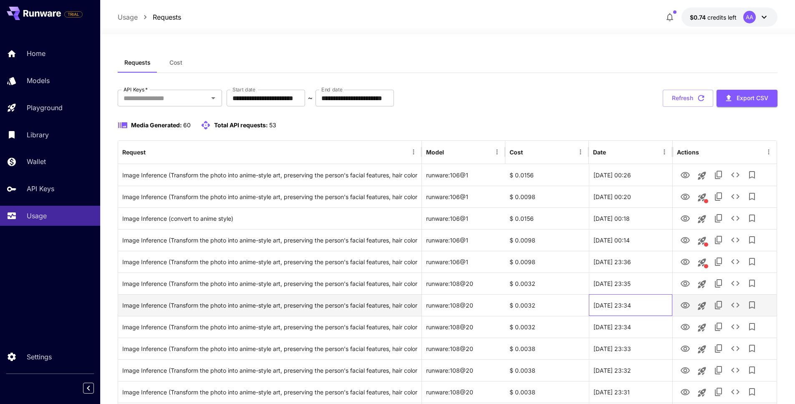
click at [655, 309] on div "21 Sep, 2025 23:34" at bounding box center [629, 305] width 83 height 22
click at [684, 307] on icon "View" at bounding box center [685, 305] width 10 height 10
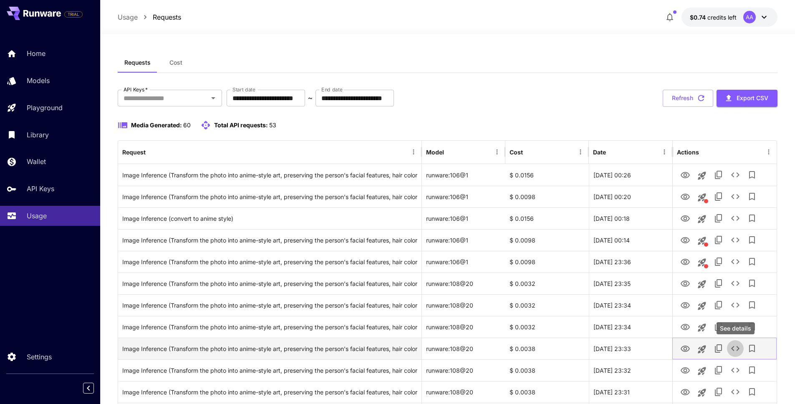
click at [735, 348] on icon "See details" at bounding box center [735, 348] width 10 height 10
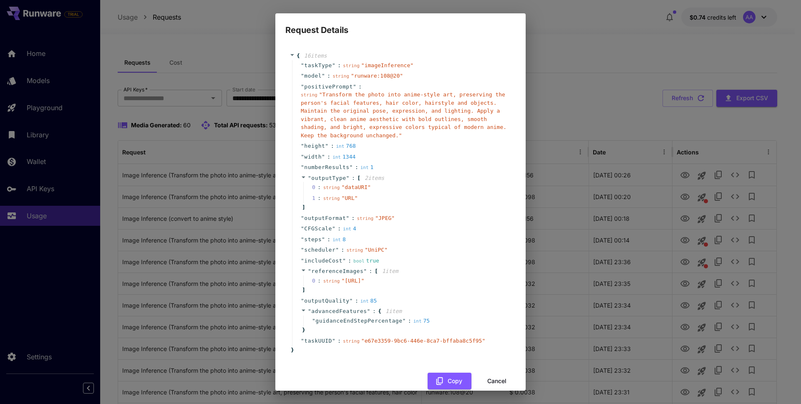
click at [477, 243] on div "" steps " : int 8" at bounding box center [401, 239] width 219 height 11
drag, startPoint x: 360, startPoint y: 155, endPoint x: 344, endPoint y: 155, distance: 16.7
click at [344, 155] on div "" width " : int 1344" at bounding box center [401, 156] width 219 height 11
copy div "1344"
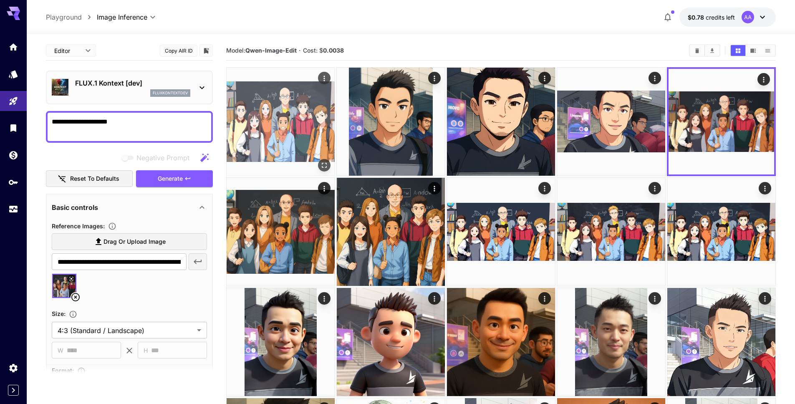
click at [262, 119] on img at bounding box center [280, 122] width 108 height 108
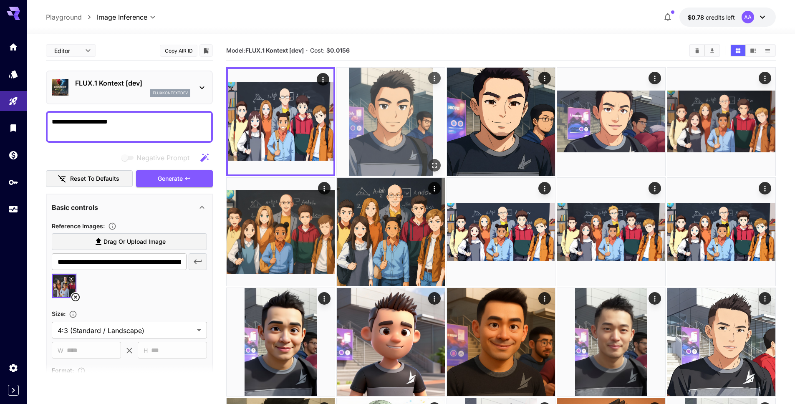
click at [377, 133] on img at bounding box center [391, 122] width 108 height 108
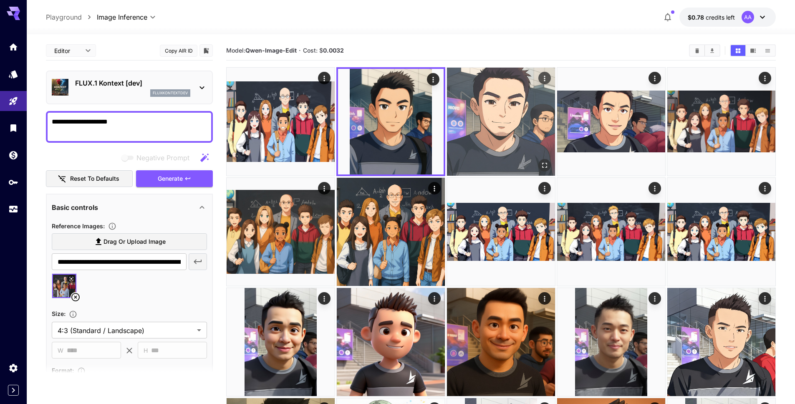
click at [495, 143] on img at bounding box center [501, 122] width 108 height 108
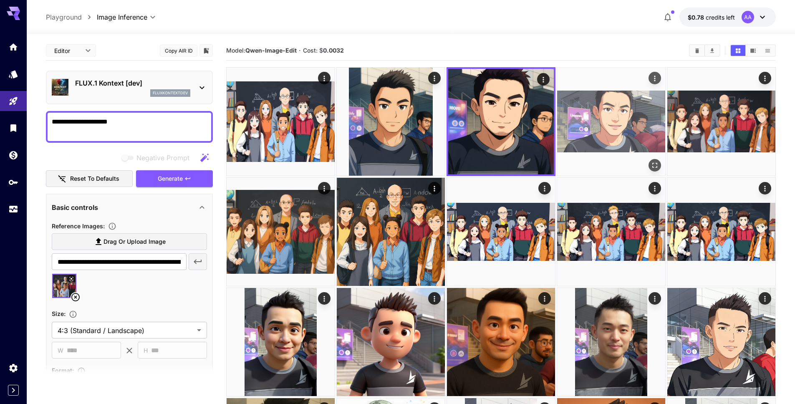
click at [581, 135] on img at bounding box center [611, 122] width 108 height 108
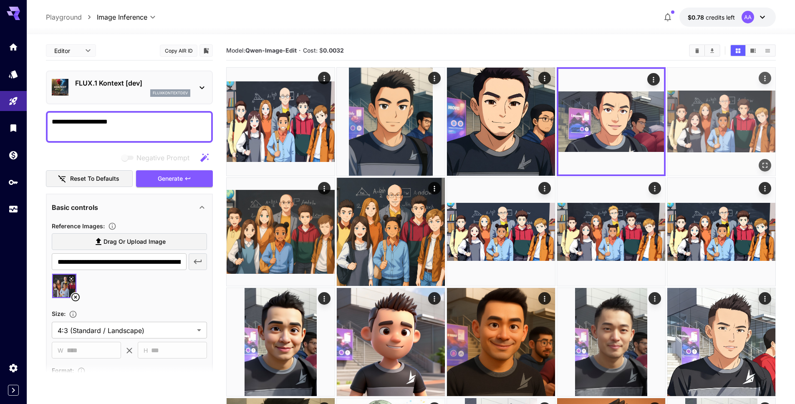
click at [702, 126] on img at bounding box center [721, 122] width 108 height 108
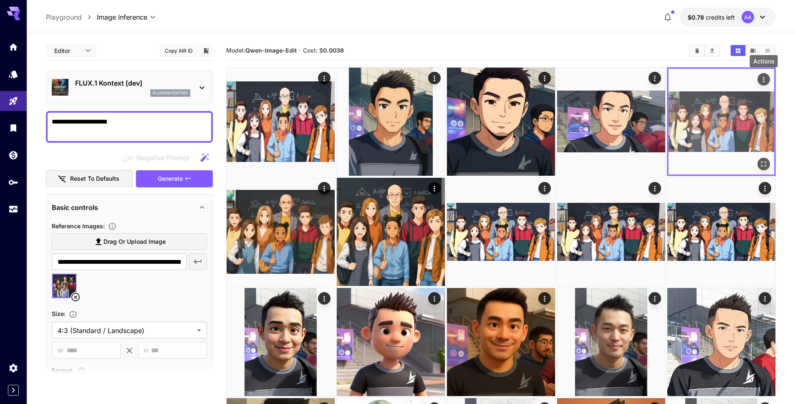
click at [760, 80] on icon "Actions" at bounding box center [763, 79] width 8 height 8
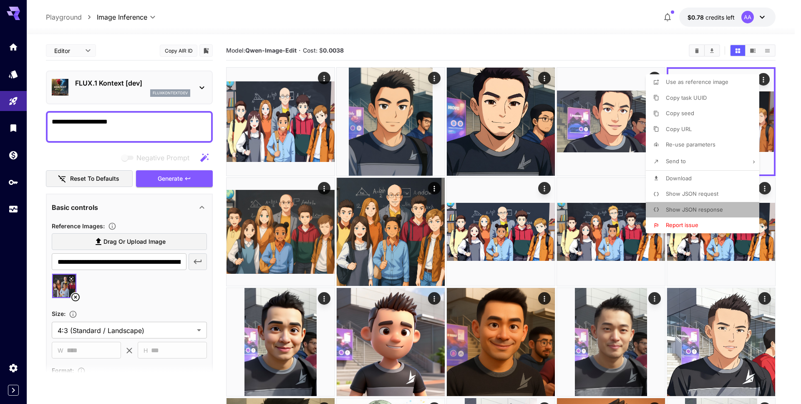
click at [710, 212] on span "Show JSON response" at bounding box center [694, 209] width 57 height 7
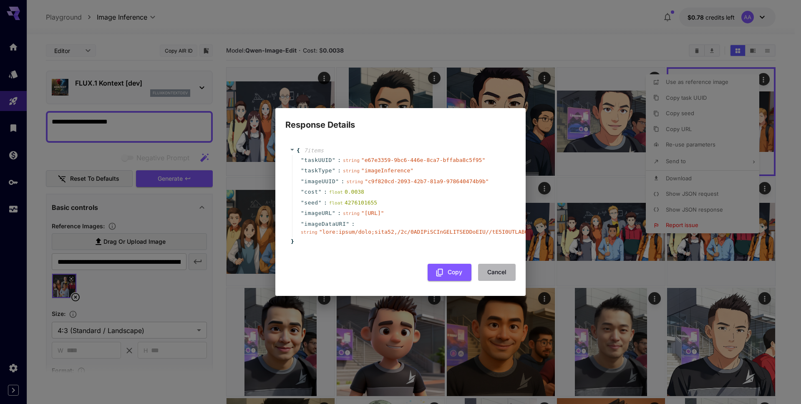
click at [500, 279] on button "Cancel" at bounding box center [497, 272] width 38 height 17
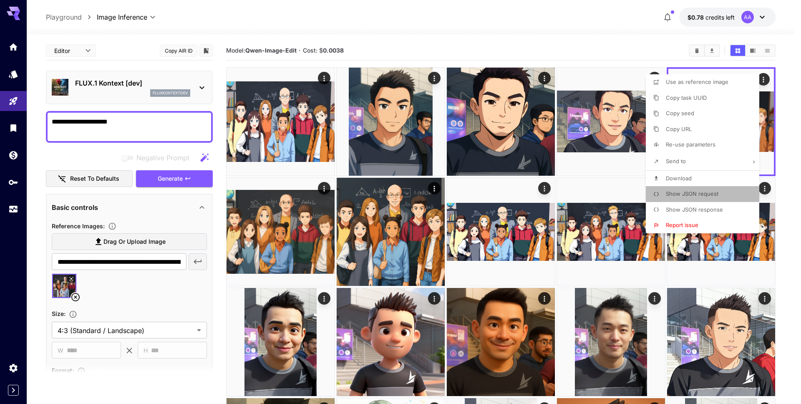
click at [698, 194] on span "Show JSON request" at bounding box center [692, 193] width 53 height 7
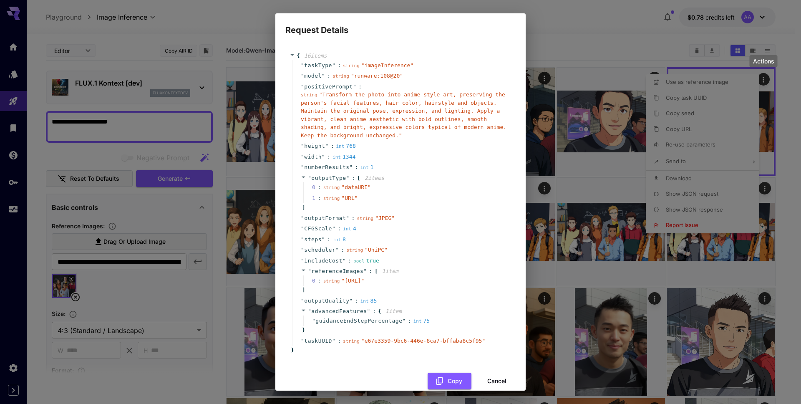
click at [380, 201] on div "1 : string " URL "" at bounding box center [406, 198] width 206 height 11
click at [412, 196] on div "1 : string " URL "" at bounding box center [406, 198] width 206 height 11
click at [614, 175] on div "Request Details { 16 item s " taskType " : string " imageInference " " model " …" at bounding box center [400, 202] width 801 height 404
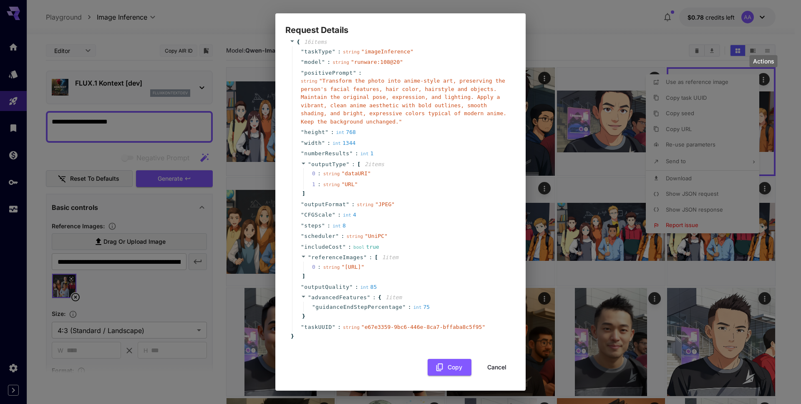
click at [489, 372] on button "Cancel" at bounding box center [497, 367] width 38 height 17
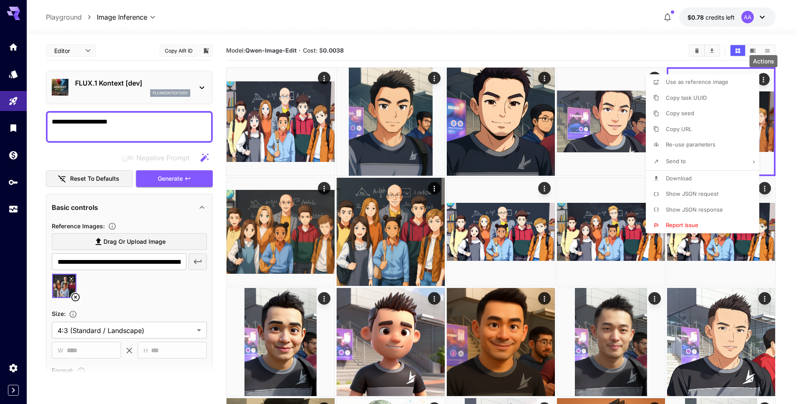
click at [625, 181] on div at bounding box center [400, 202] width 801 height 404
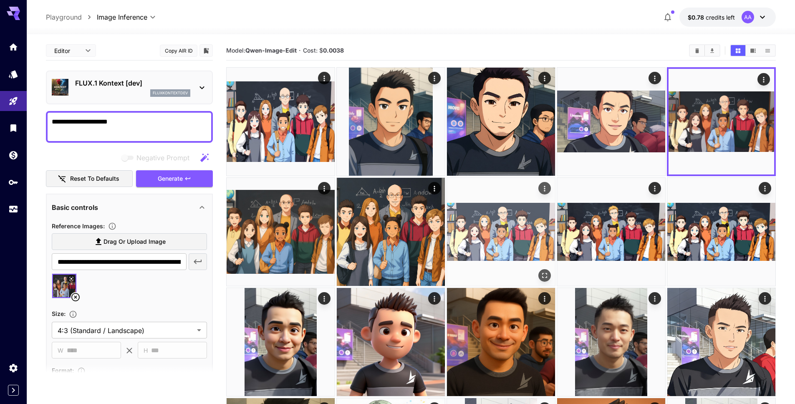
click at [531, 221] on img at bounding box center [501, 232] width 108 height 108
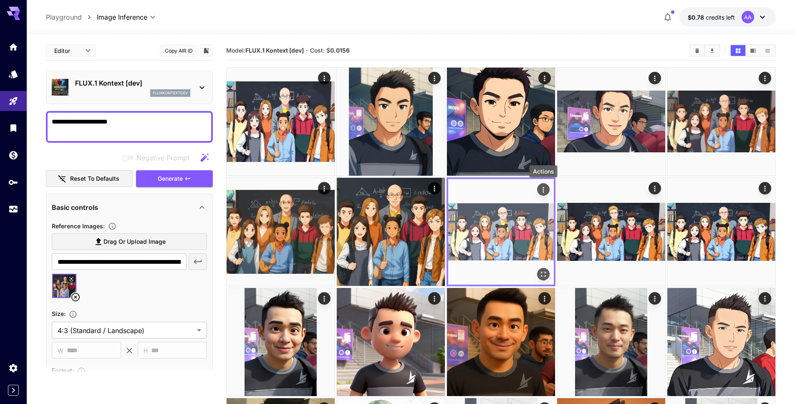
click at [544, 190] on icon "Actions" at bounding box center [543, 190] width 8 height 8
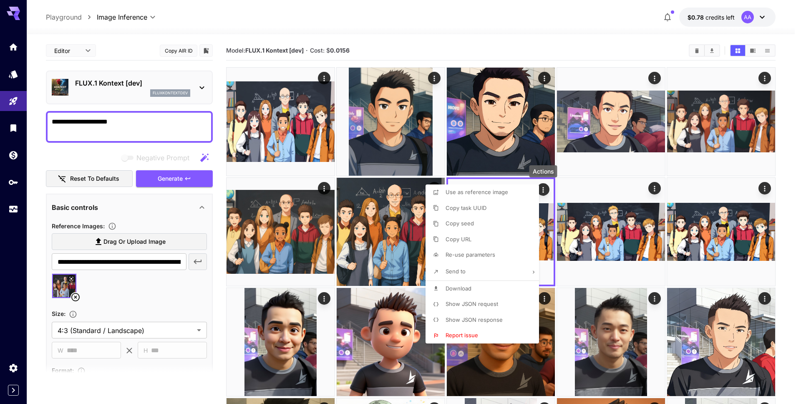
click at [480, 307] on span "Show JSON request" at bounding box center [471, 303] width 53 height 7
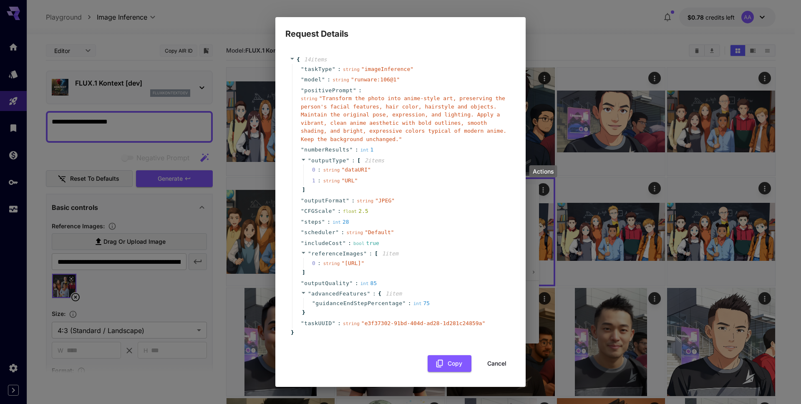
scroll to position [0, 0]
click at [254, 185] on div "Request Details { 14 item s " taskType " : string " imageInference " " model " …" at bounding box center [400, 202] width 801 height 404
click at [493, 372] on button "Cancel" at bounding box center [497, 363] width 38 height 17
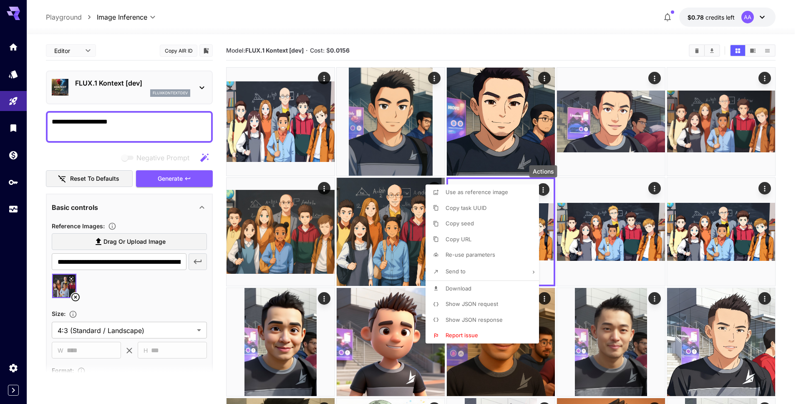
click at [259, 169] on div at bounding box center [400, 202] width 801 height 404
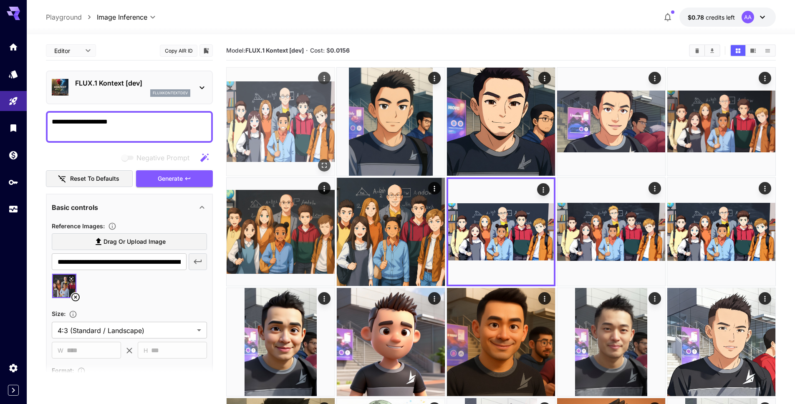
click at [284, 106] on img at bounding box center [280, 122] width 108 height 108
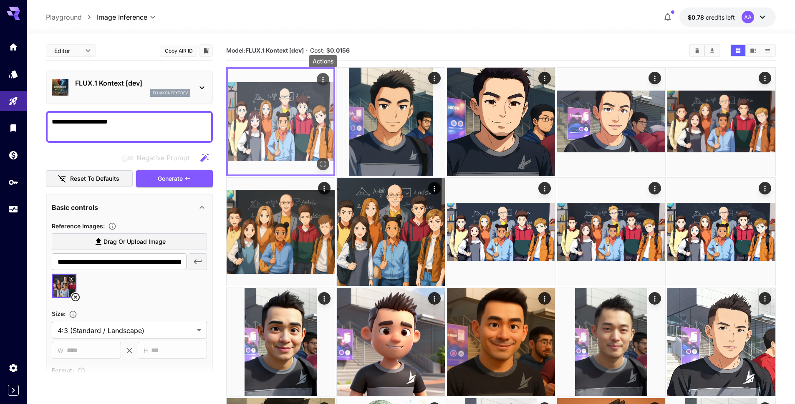
click at [322, 80] on icon "Actions" at bounding box center [323, 79] width 8 height 8
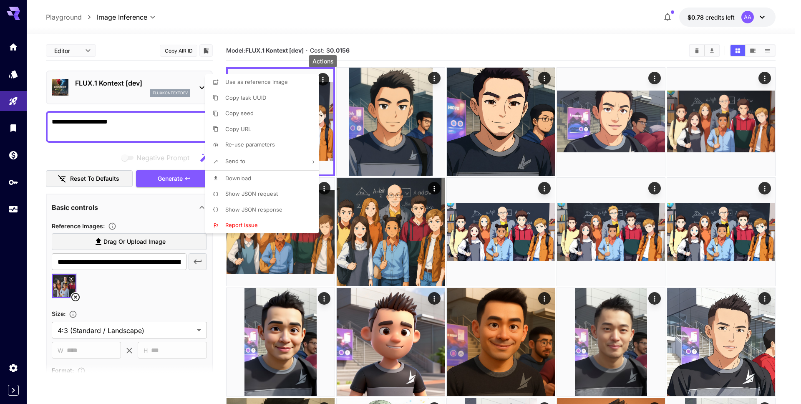
click at [255, 193] on span "Show JSON request" at bounding box center [251, 193] width 53 height 7
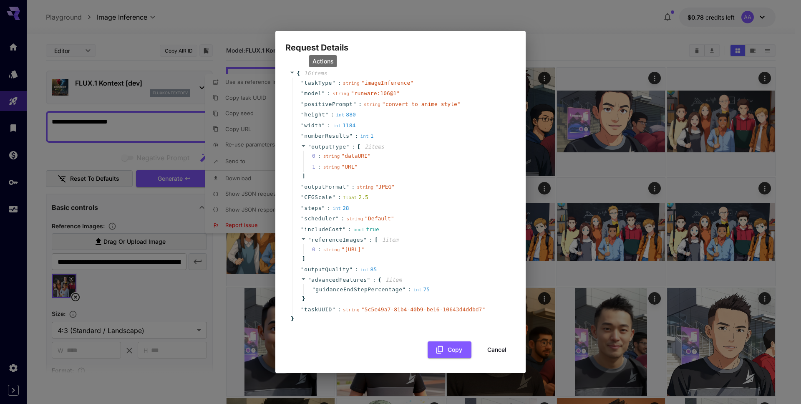
click at [353, 121] on div "int 1184" at bounding box center [343, 125] width 23 height 8
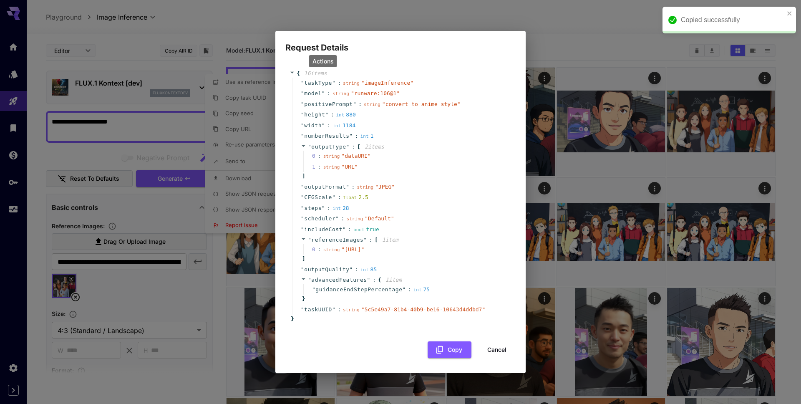
click at [353, 121] on div "int 1184" at bounding box center [343, 125] width 23 height 8
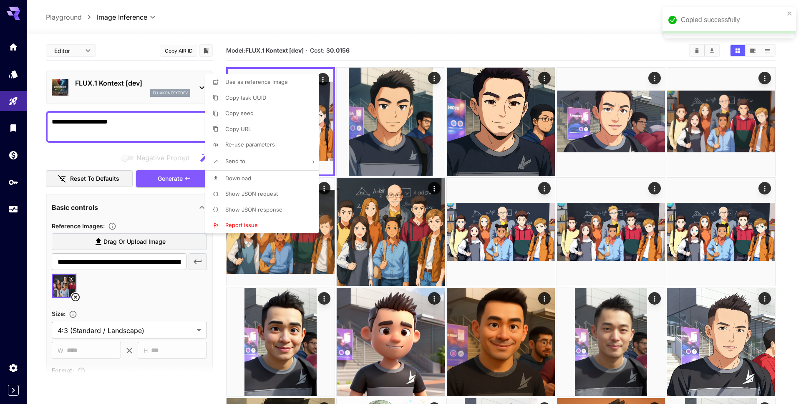
click at [389, 100] on div at bounding box center [400, 202] width 801 height 404
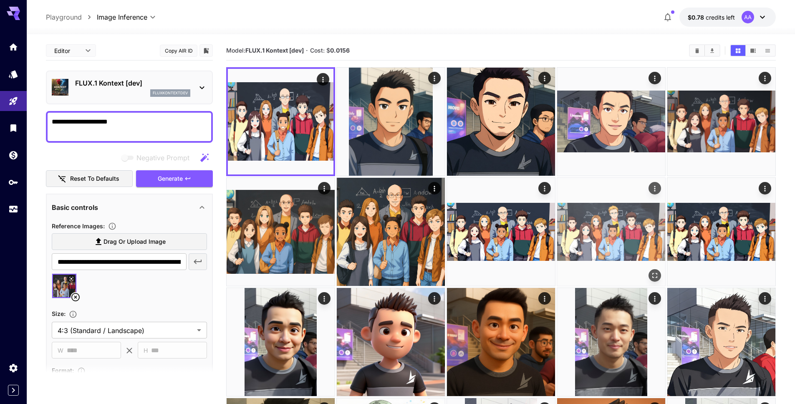
click at [630, 211] on img at bounding box center [611, 232] width 108 height 108
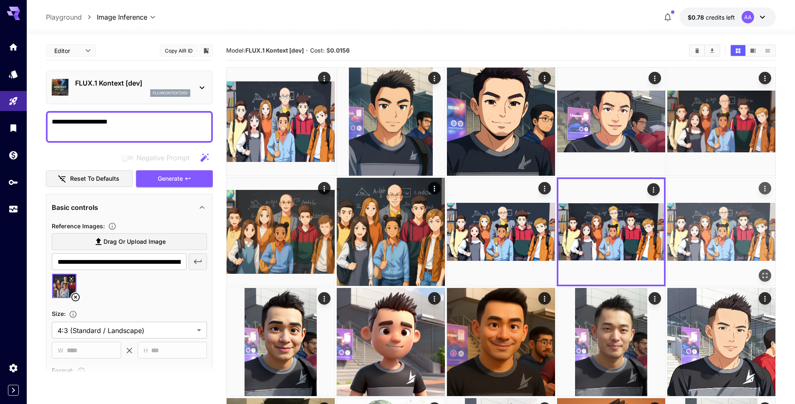
click at [721, 225] on img at bounding box center [721, 232] width 108 height 108
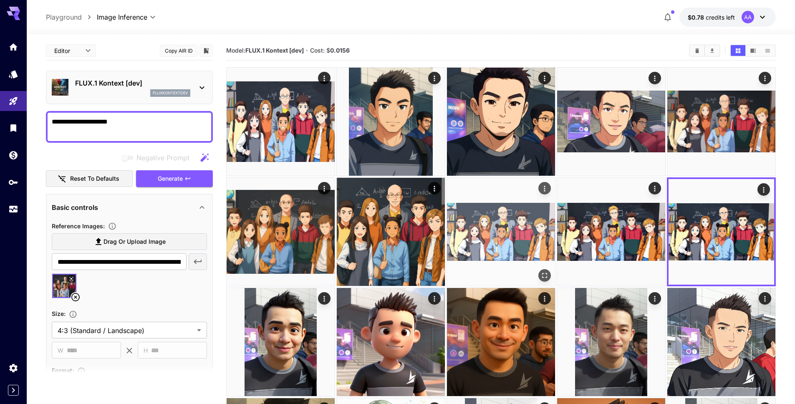
click at [505, 227] on img at bounding box center [501, 232] width 108 height 108
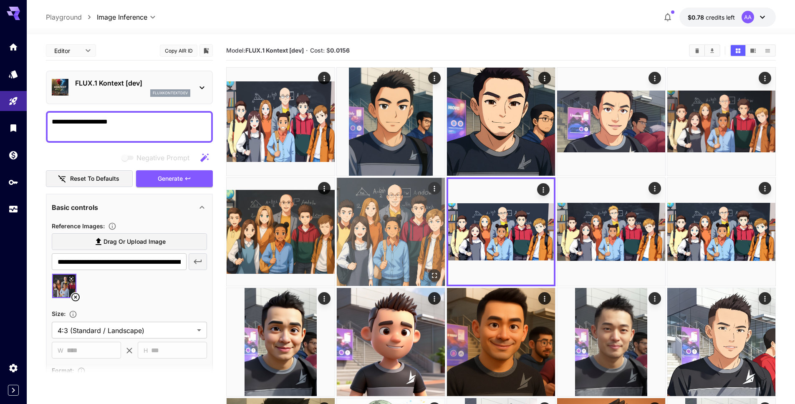
click at [408, 232] on img at bounding box center [391, 232] width 108 height 108
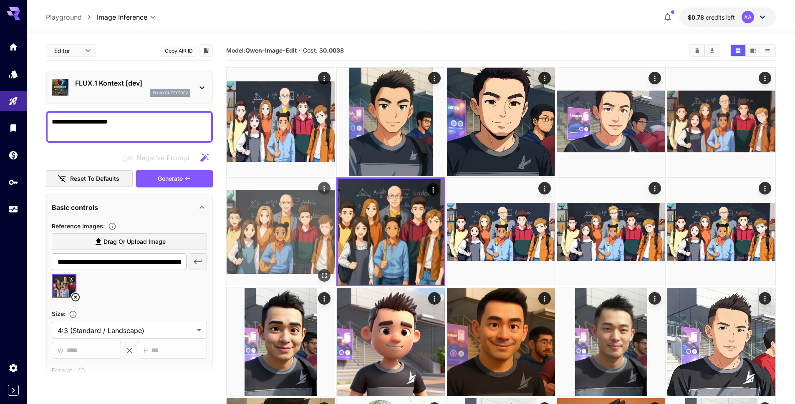
click at [301, 223] on img at bounding box center [280, 232] width 108 height 108
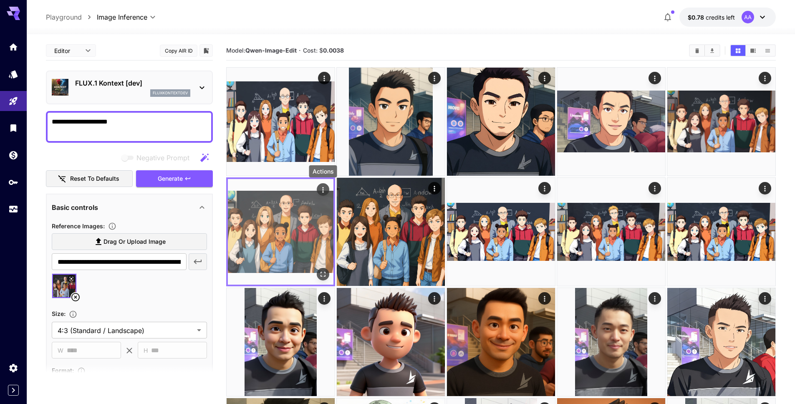
click at [322, 189] on icon "Actions" at bounding box center [323, 190] width 8 height 8
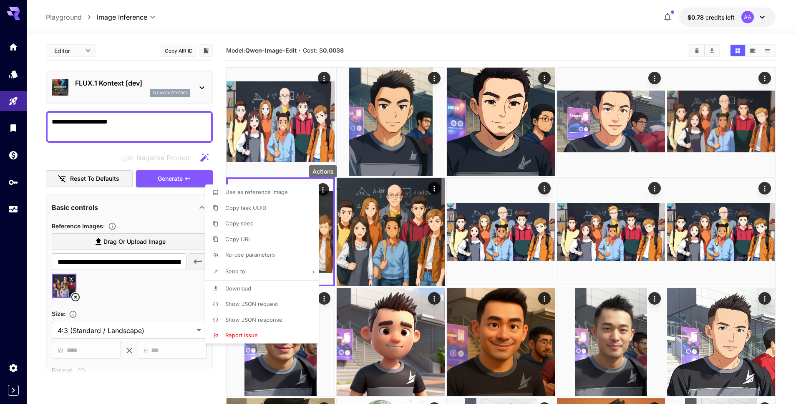
click at [254, 304] on span "Show JSON request" at bounding box center [251, 303] width 53 height 7
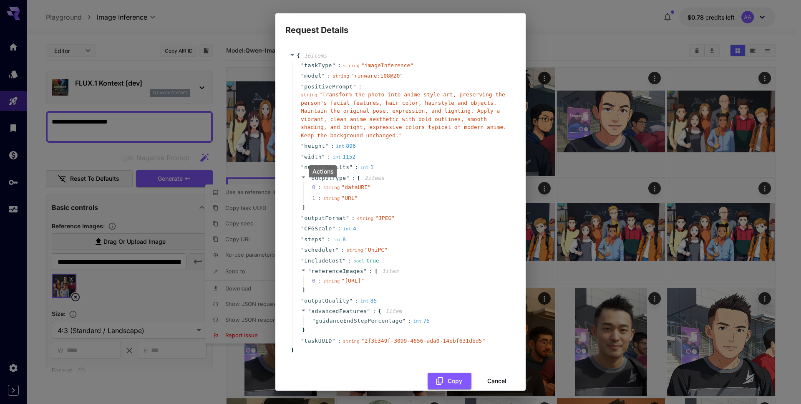
click at [591, 63] on div "Request Details { 16 item s " taskType " : string " imageInference " " model " …" at bounding box center [400, 202] width 801 height 404
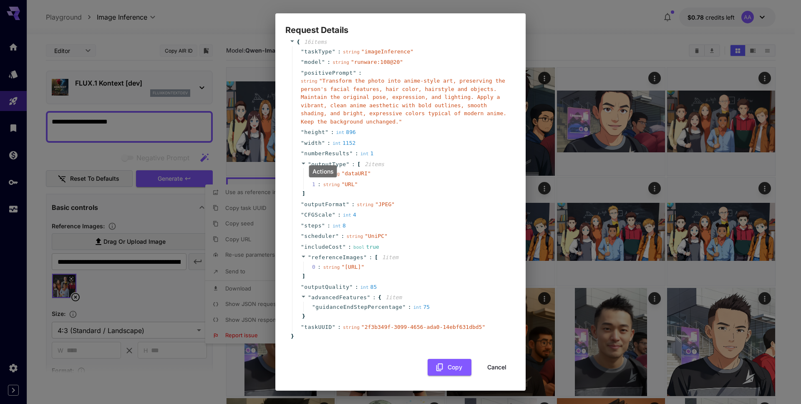
click at [495, 362] on button "Cancel" at bounding box center [497, 367] width 38 height 17
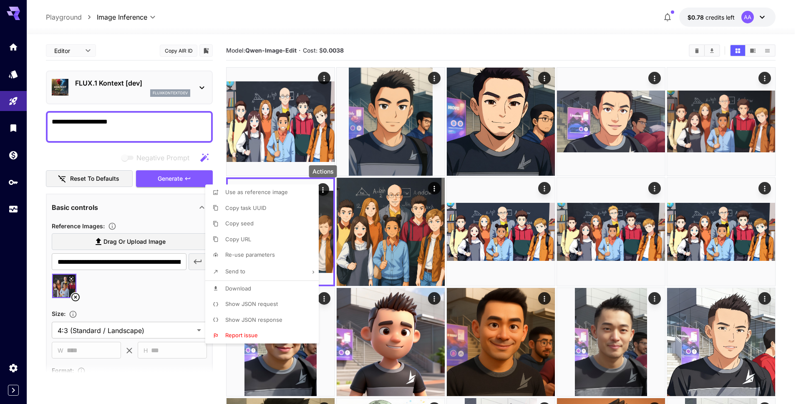
click at [594, 237] on div at bounding box center [400, 202] width 801 height 404
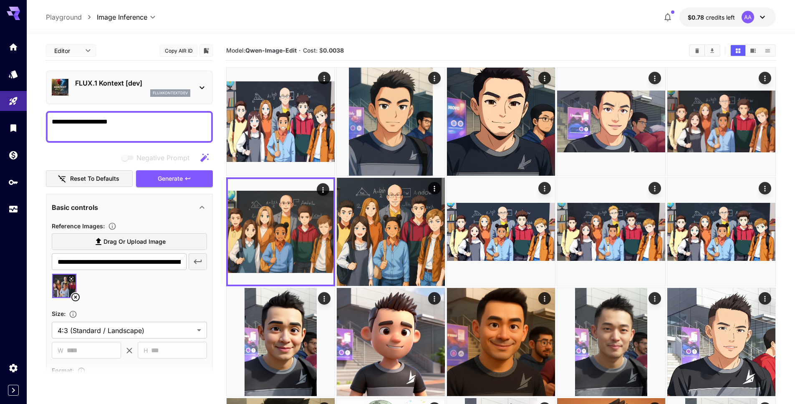
click at [594, 237] on img at bounding box center [611, 232] width 108 height 108
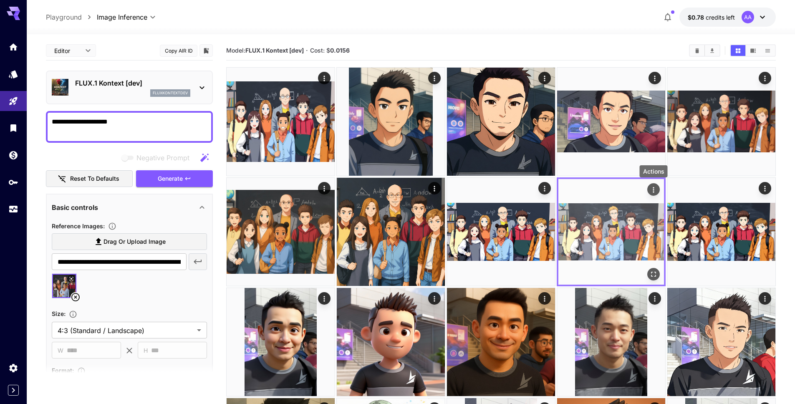
click at [655, 189] on icon "Actions" at bounding box center [653, 190] width 8 height 8
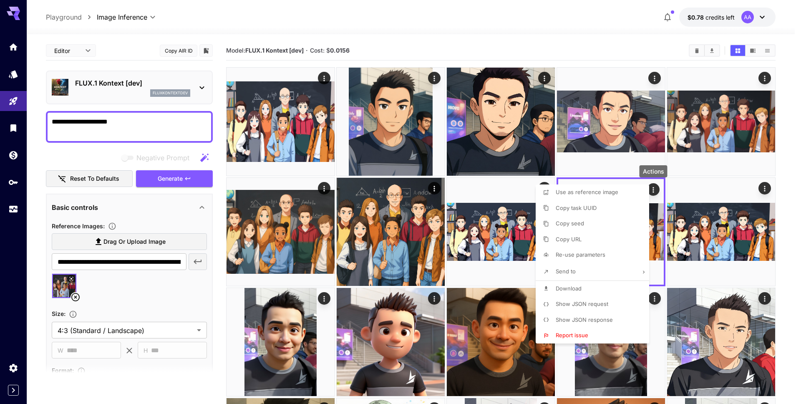
click at [596, 301] on span "Show JSON request" at bounding box center [582, 303] width 53 height 7
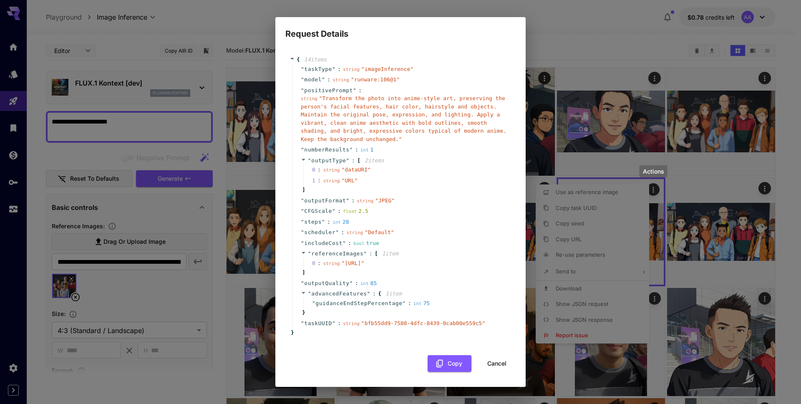
click at [393, 199] on span "" JPEG "" at bounding box center [385, 200] width 20 height 6
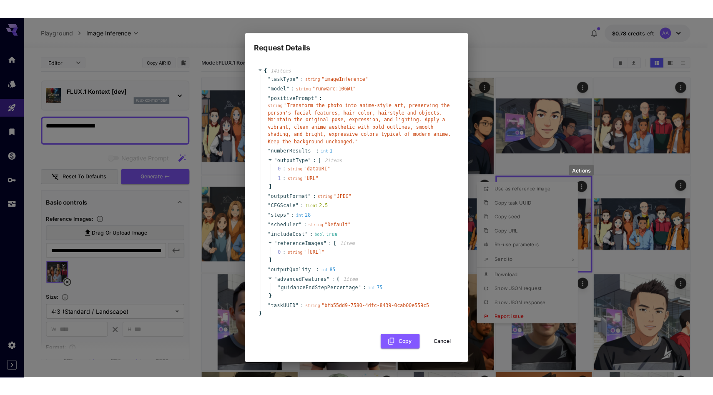
scroll to position [0, 0]
